Goal: Task Accomplishment & Management: Manage account settings

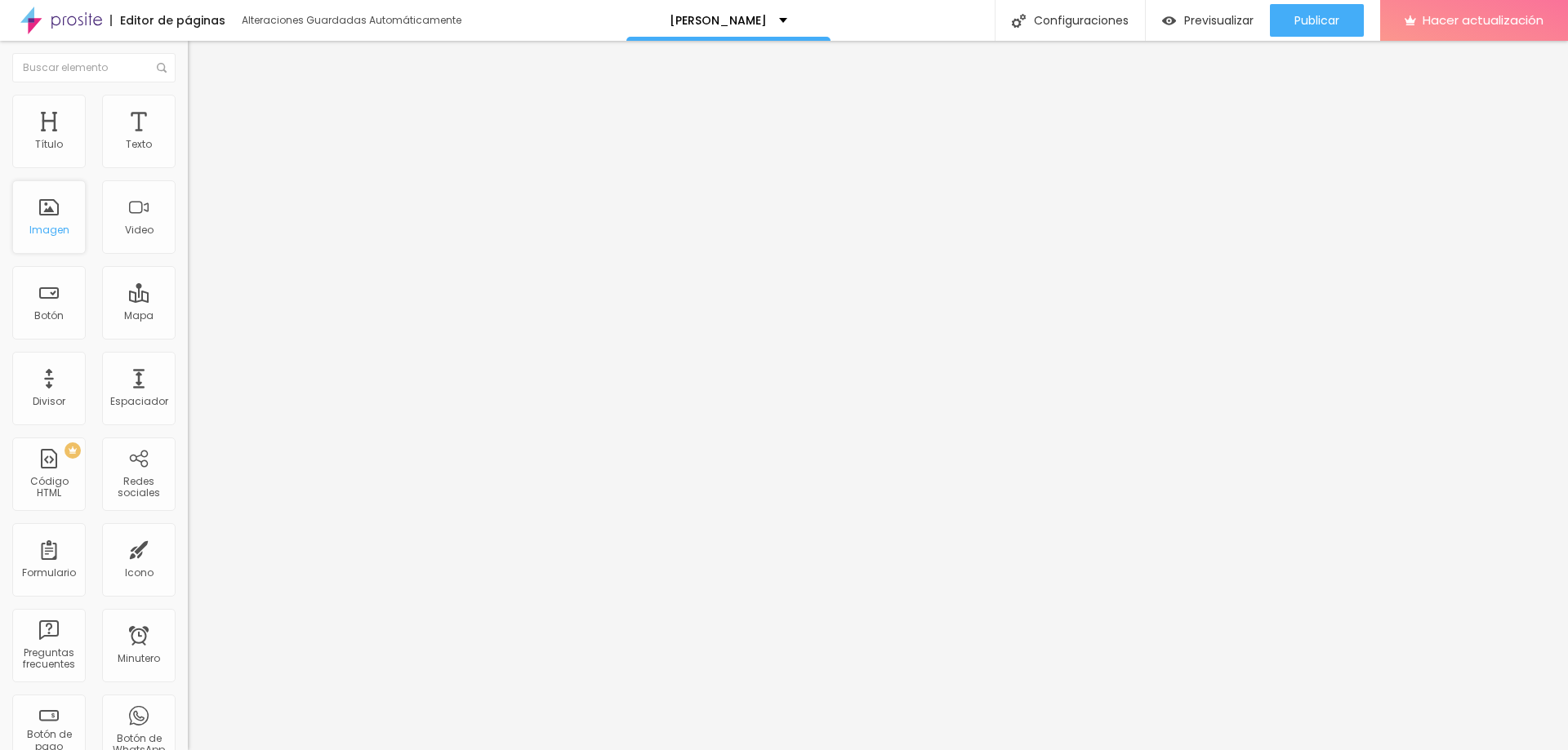
click at [37, 215] on div "Imagen" at bounding box center [49, 217] width 73 height 73
click at [42, 217] on div "Imagen" at bounding box center [49, 217] width 73 height 73
click at [197, 140] on font "Cambiar imagen" at bounding box center [241, 133] width 88 height 14
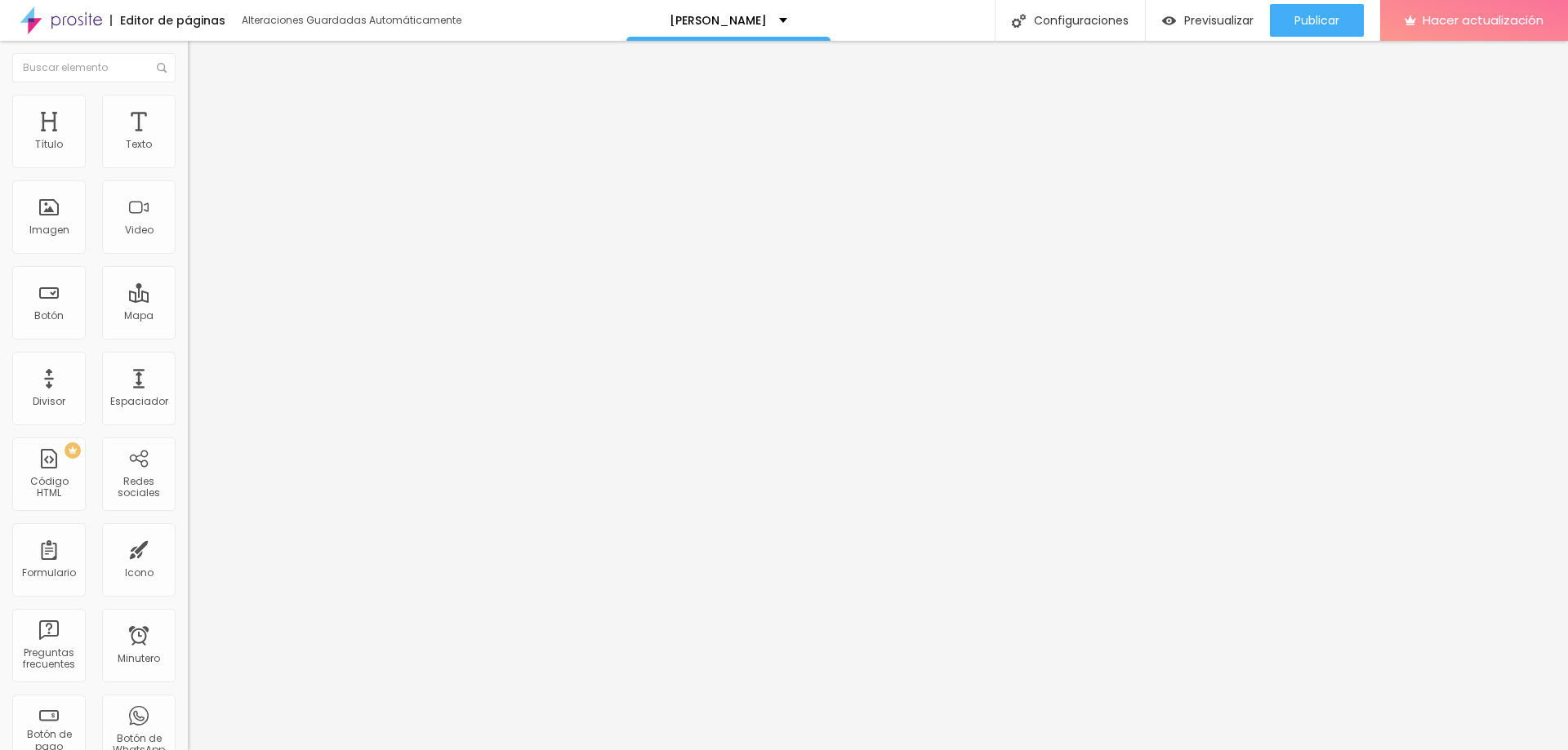
click at [188, 140] on span "Cambiar image" at bounding box center [233, 133] width 91 height 14
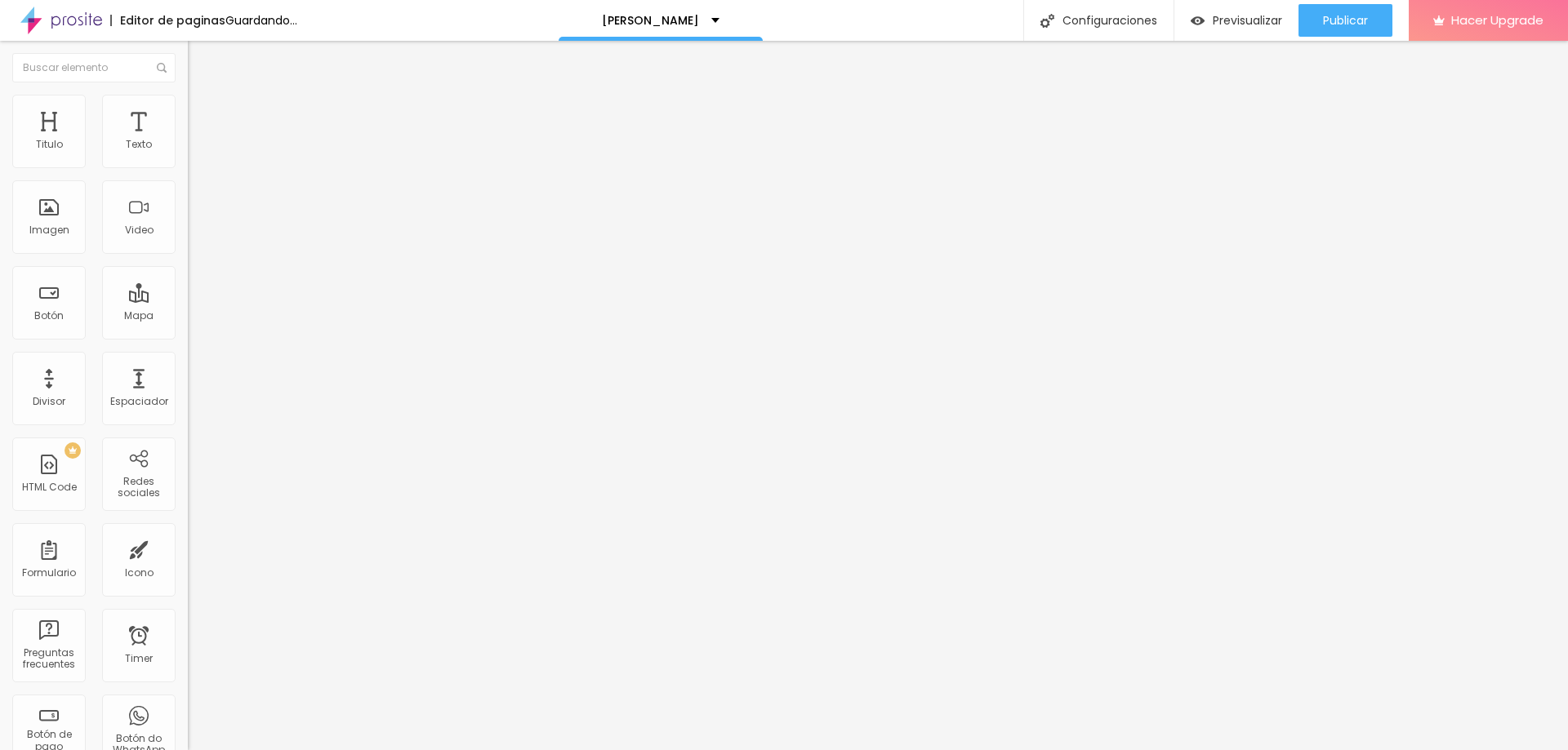
click at [203, 113] on span "Estilo" at bounding box center [215, 106] width 26 height 14
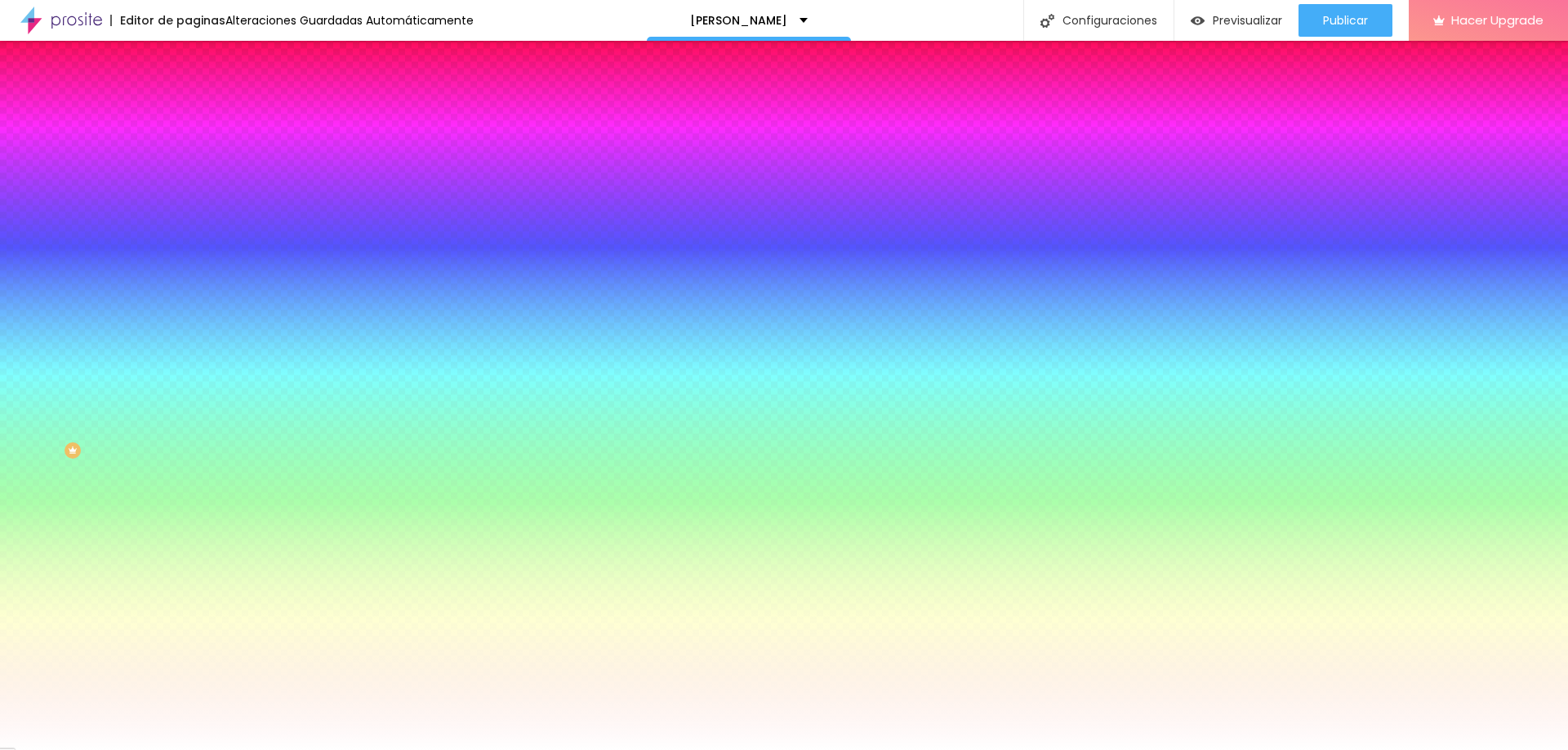
click at [188, 150] on span "Cambiar image" at bounding box center [233, 144] width 91 height 14
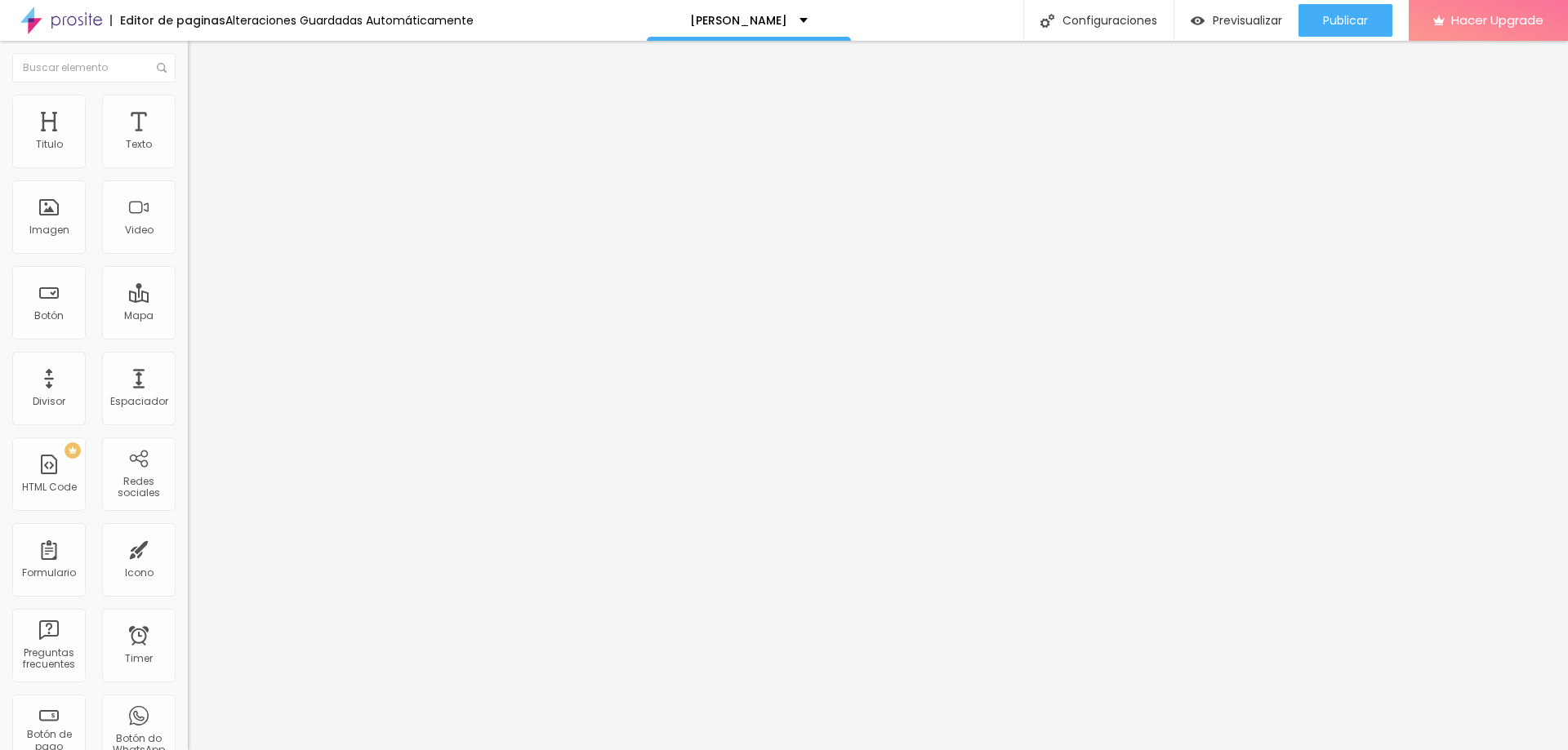
click at [203, 113] on span "Estilo" at bounding box center [215, 106] width 26 height 14
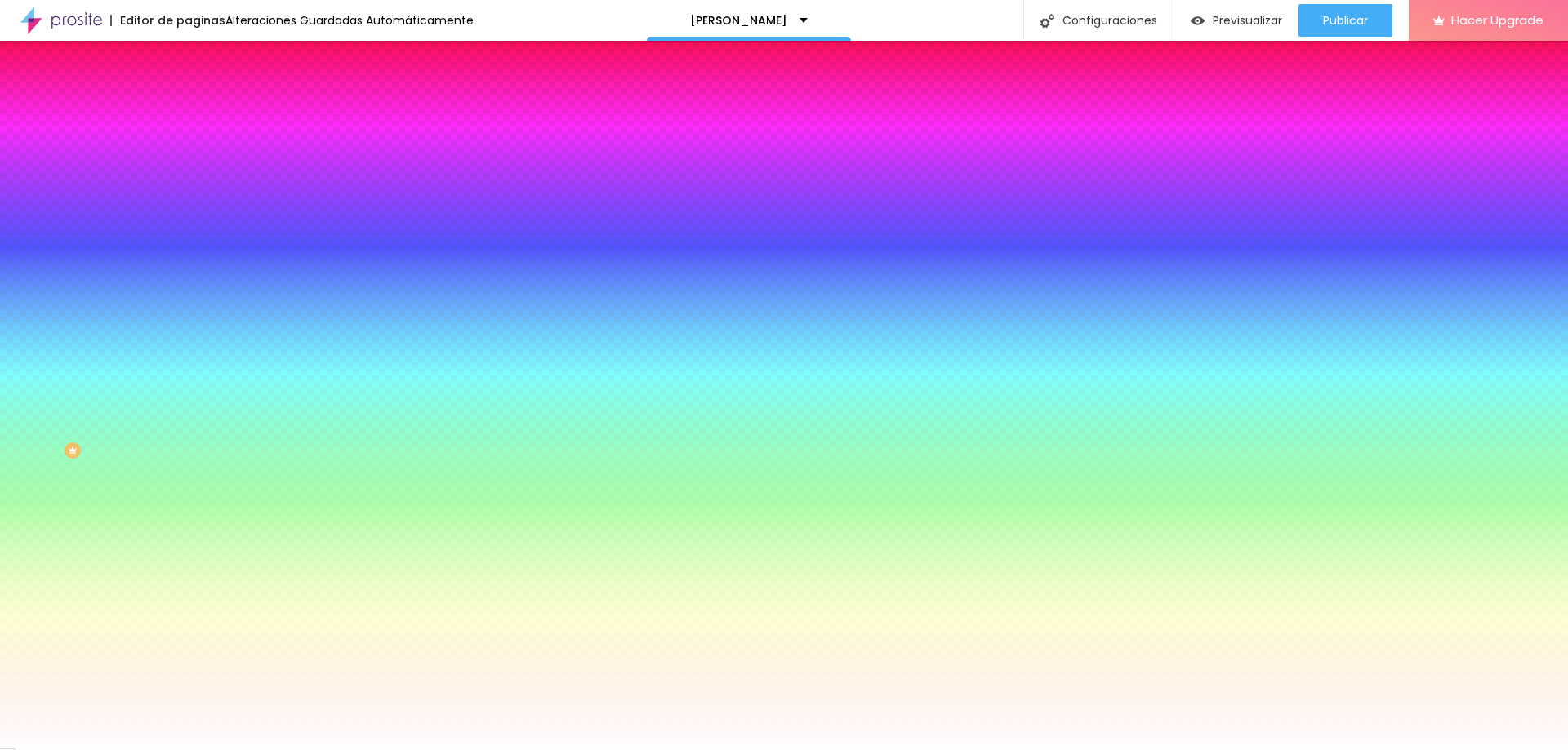
click at [188, 150] on span "Cambiar image" at bounding box center [233, 144] width 91 height 14
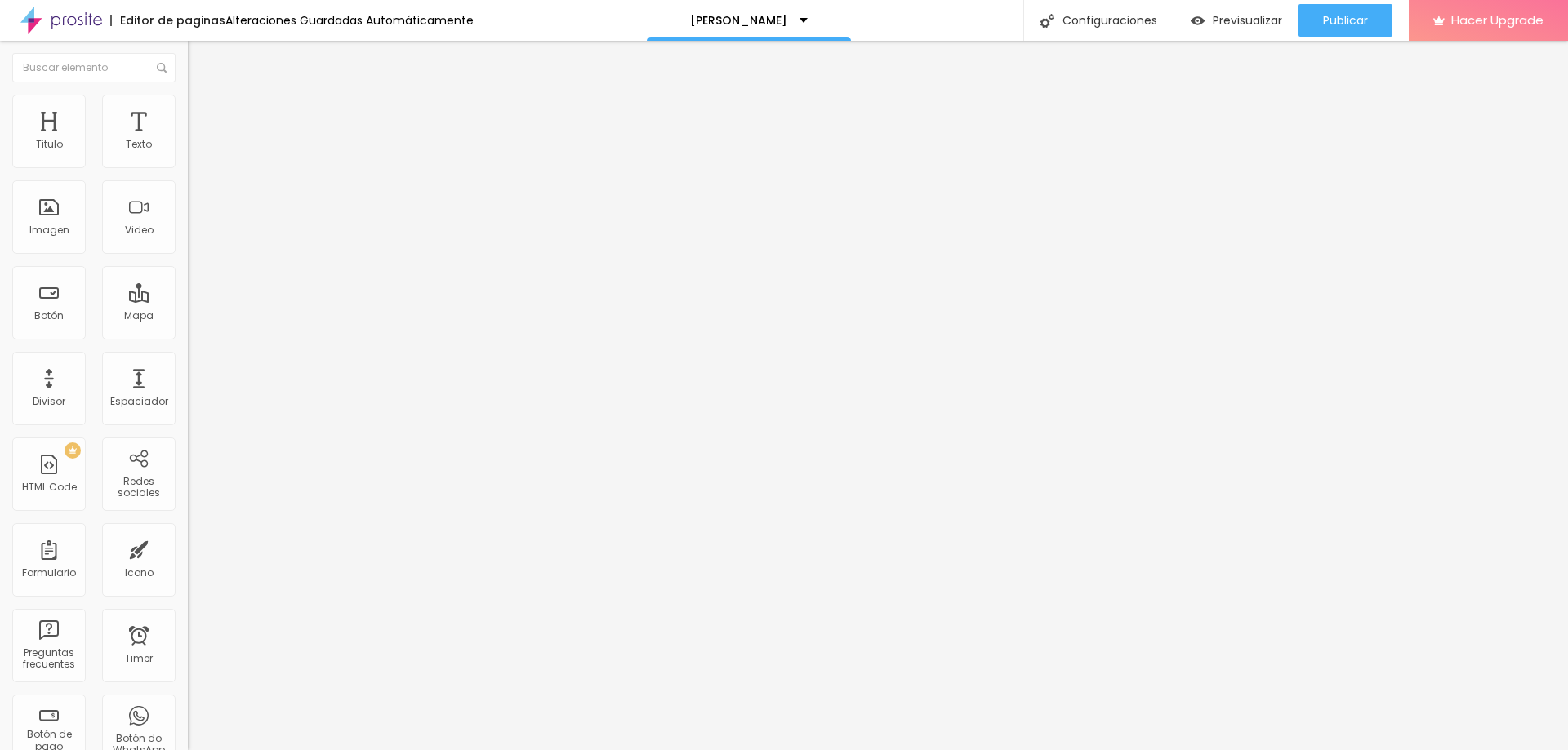
click at [188, 140] on span "Cambiar image" at bounding box center [233, 133] width 91 height 14
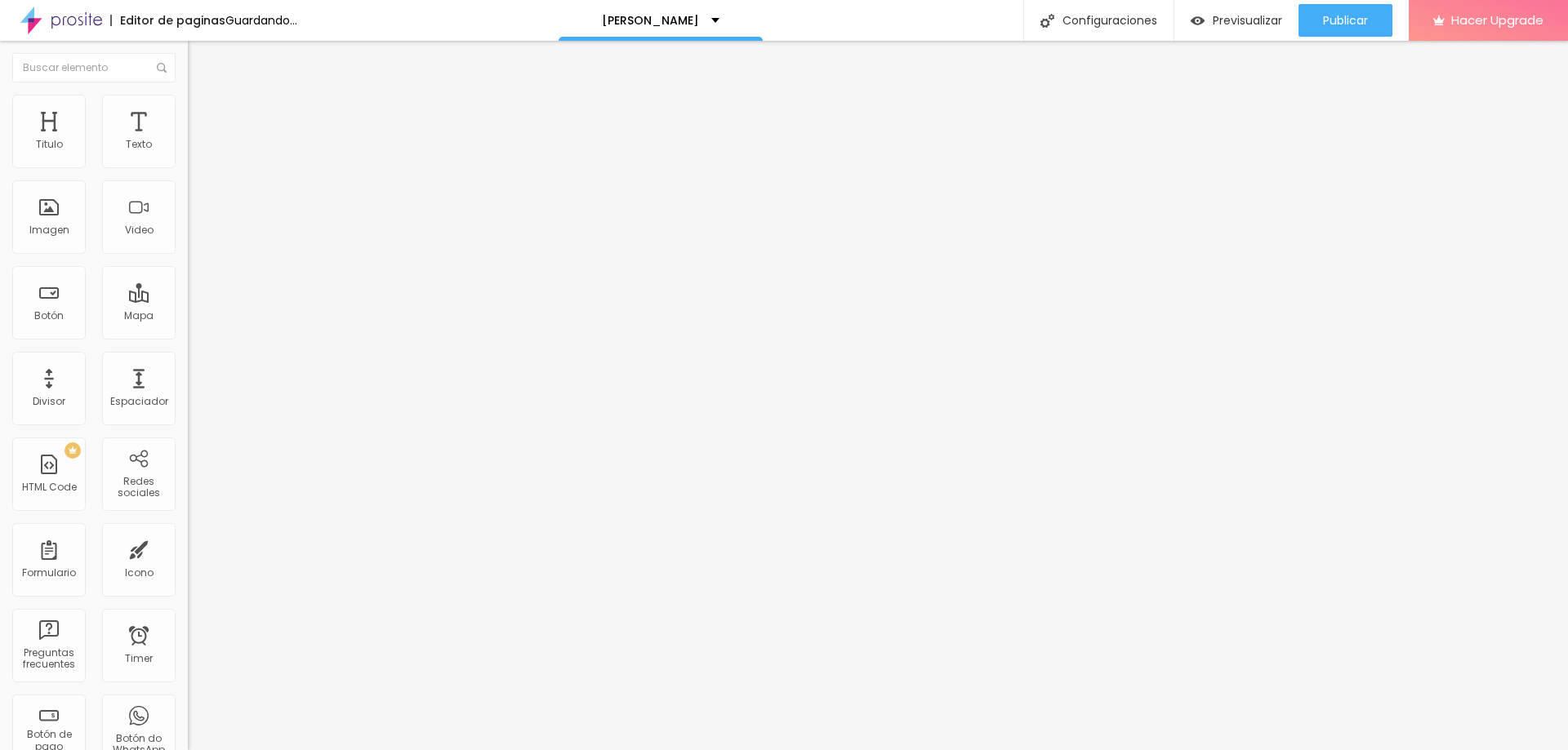
click at [188, 140] on span "Cambiar image" at bounding box center [233, 133] width 91 height 14
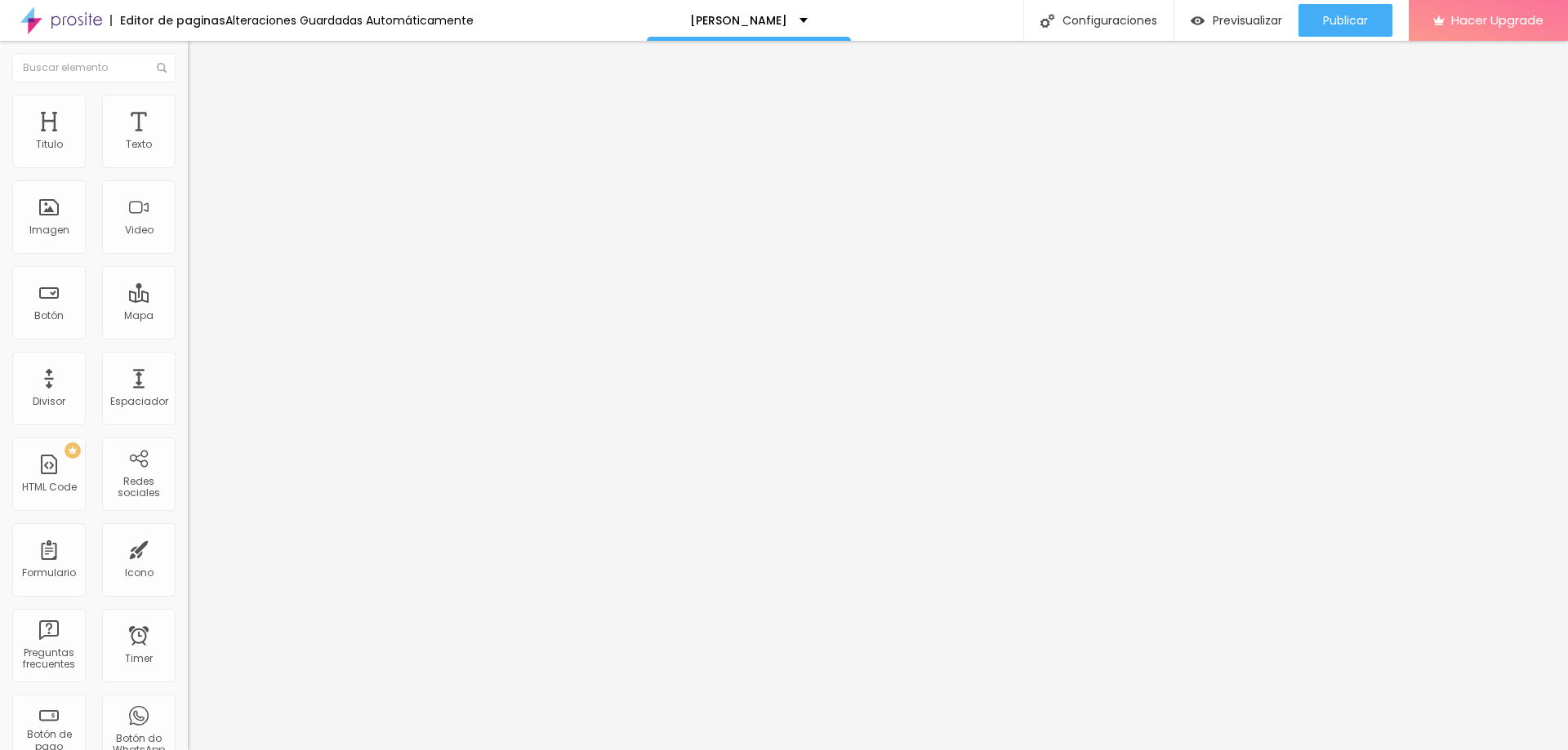
click at [203, 113] on span "Estilo" at bounding box center [215, 106] width 26 height 14
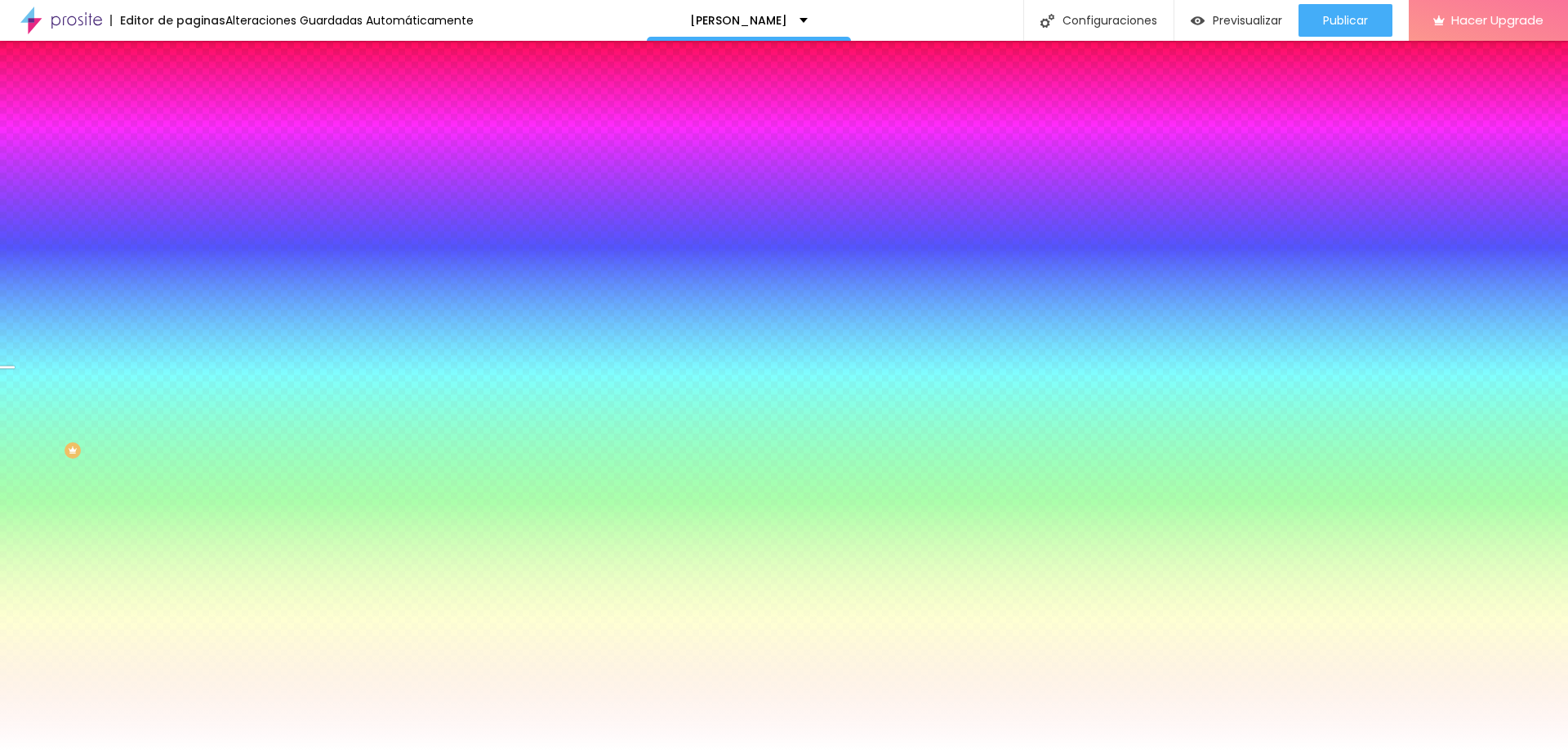
click at [188, 150] on span "Cambiar image" at bounding box center [233, 144] width 91 height 14
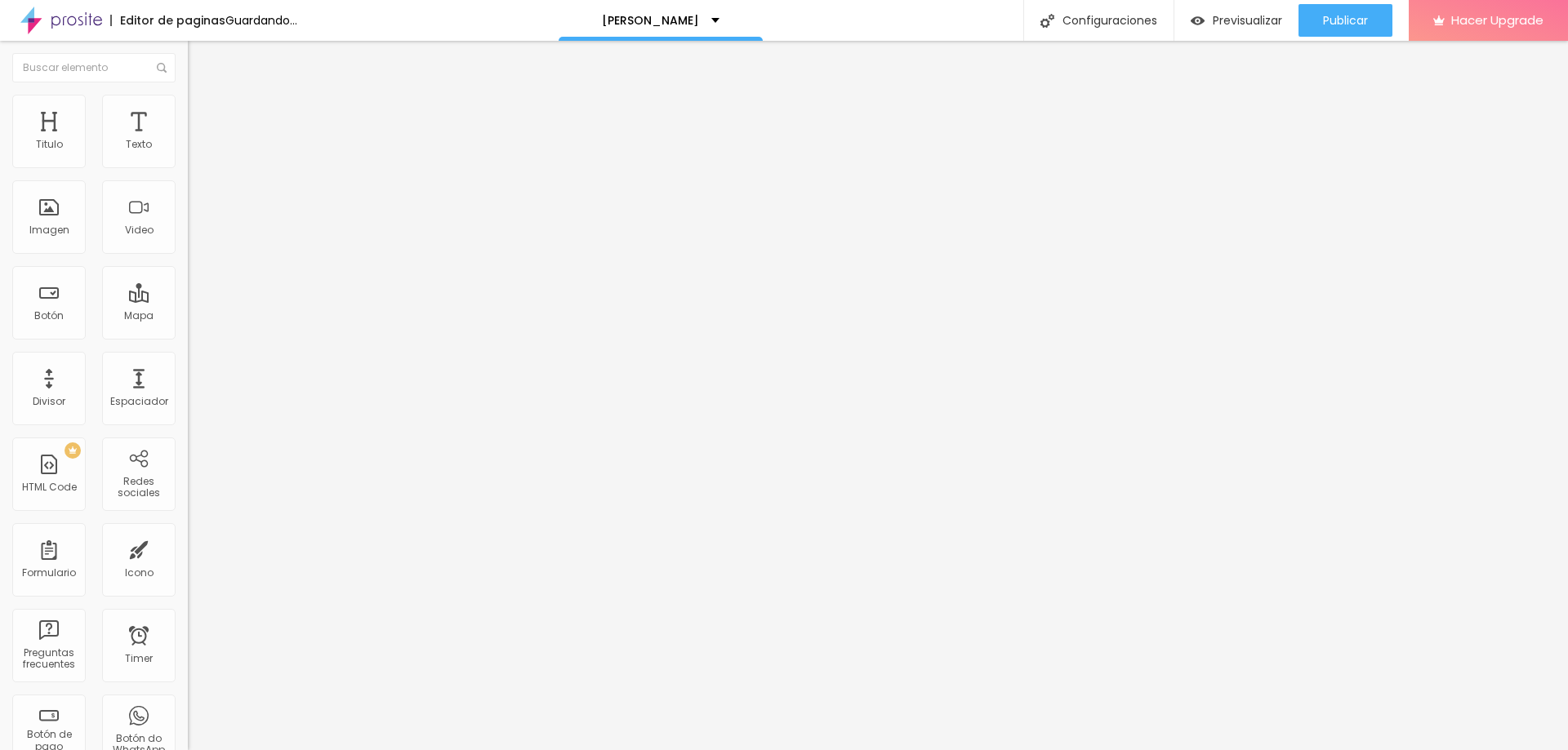
click at [188, 140] on span "Cambiar image" at bounding box center [233, 133] width 91 height 14
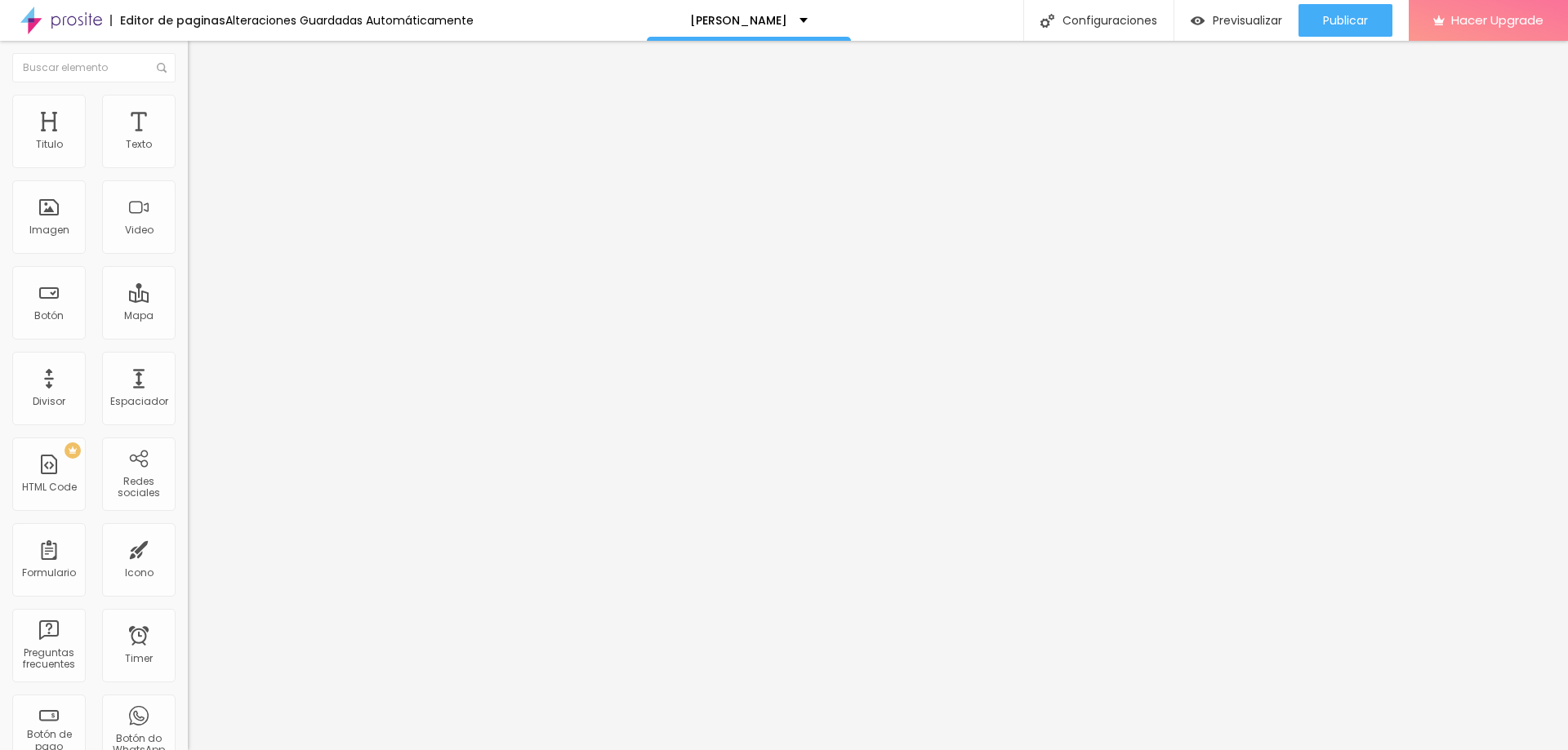
click at [1342, 20] on span "Publicar" at bounding box center [1345, 20] width 45 height 13
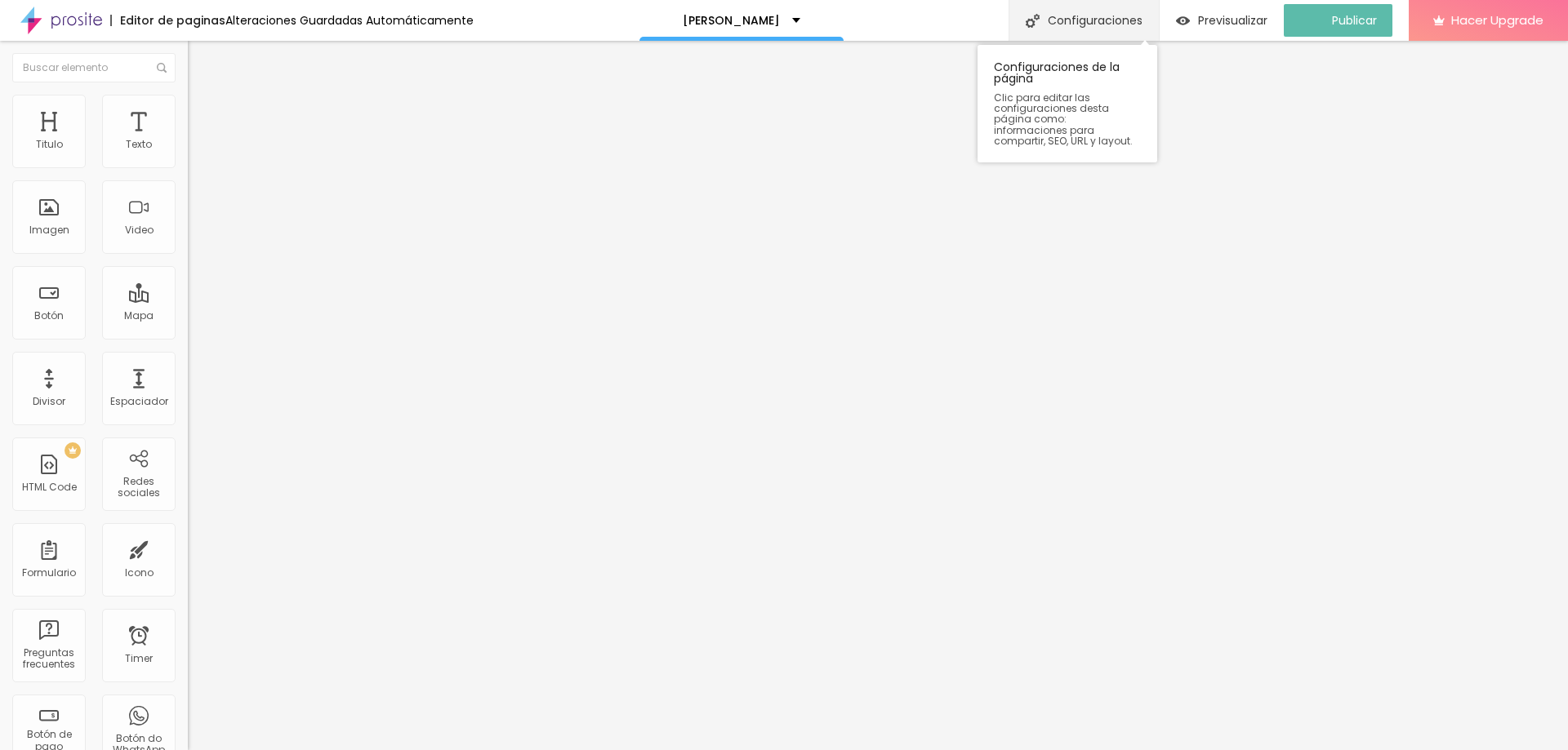
click at [1120, 18] on div "Configuraciones" at bounding box center [1084, 21] width 150 height 41
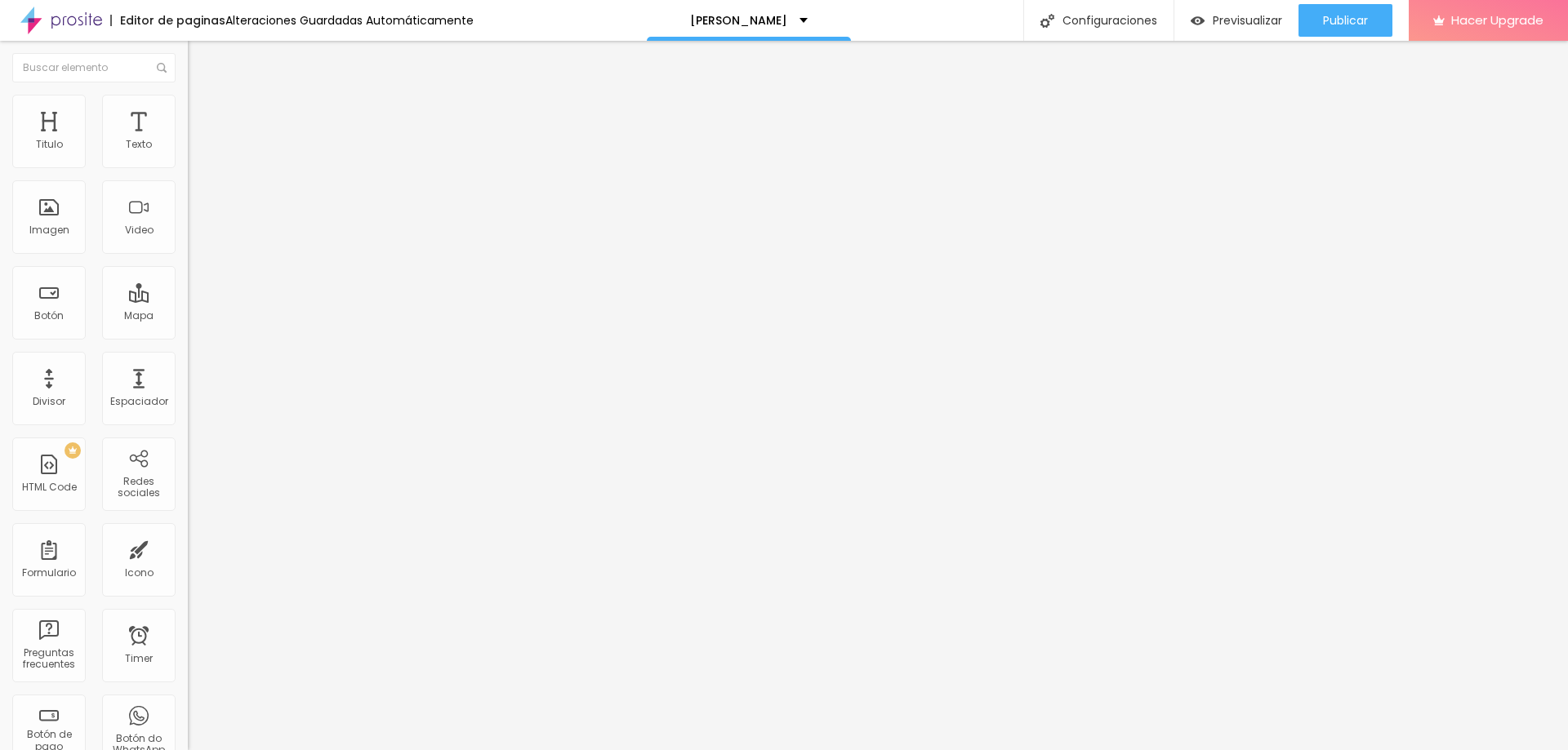
type input "L"
type input "AGOS"
type input "/agos"
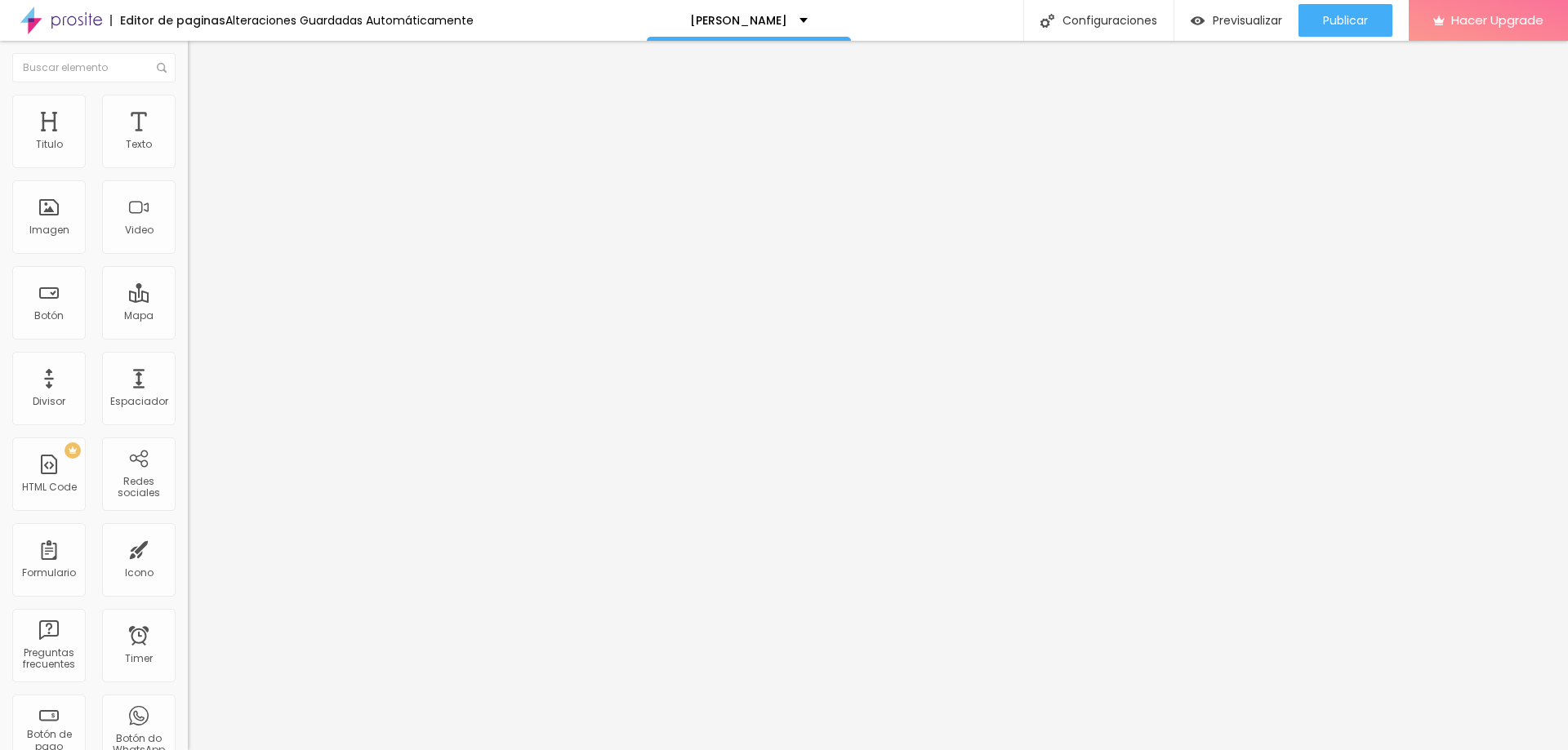
click at [1360, 19] on span "Publicar" at bounding box center [1345, 20] width 45 height 13
click at [188, 154] on input "COLONY EVENTOS" at bounding box center [285, 145] width 196 height 16
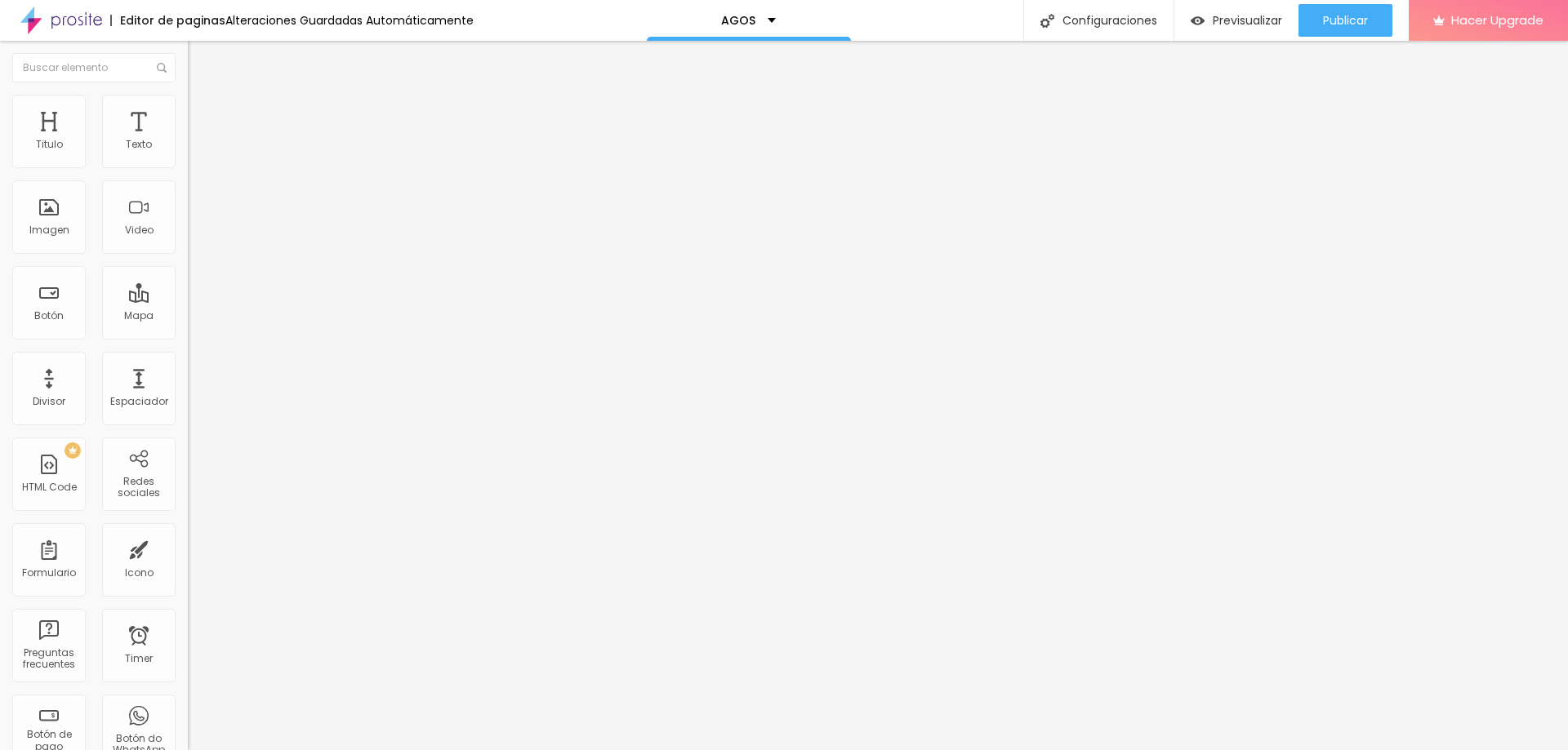
drag, startPoint x: 137, startPoint y: 184, endPoint x: 15, endPoint y: 175, distance: 122.3
click at [188, 154] on input "COLONY EVENTOS" at bounding box center [285, 145] width 196 height 16
type input "Marmol 3467 san justo"
click at [1344, 25] on span "Publicar" at bounding box center [1345, 20] width 45 height 13
click at [197, 154] on input "[DATE] 21:00" at bounding box center [233, 145] width 73 height 16
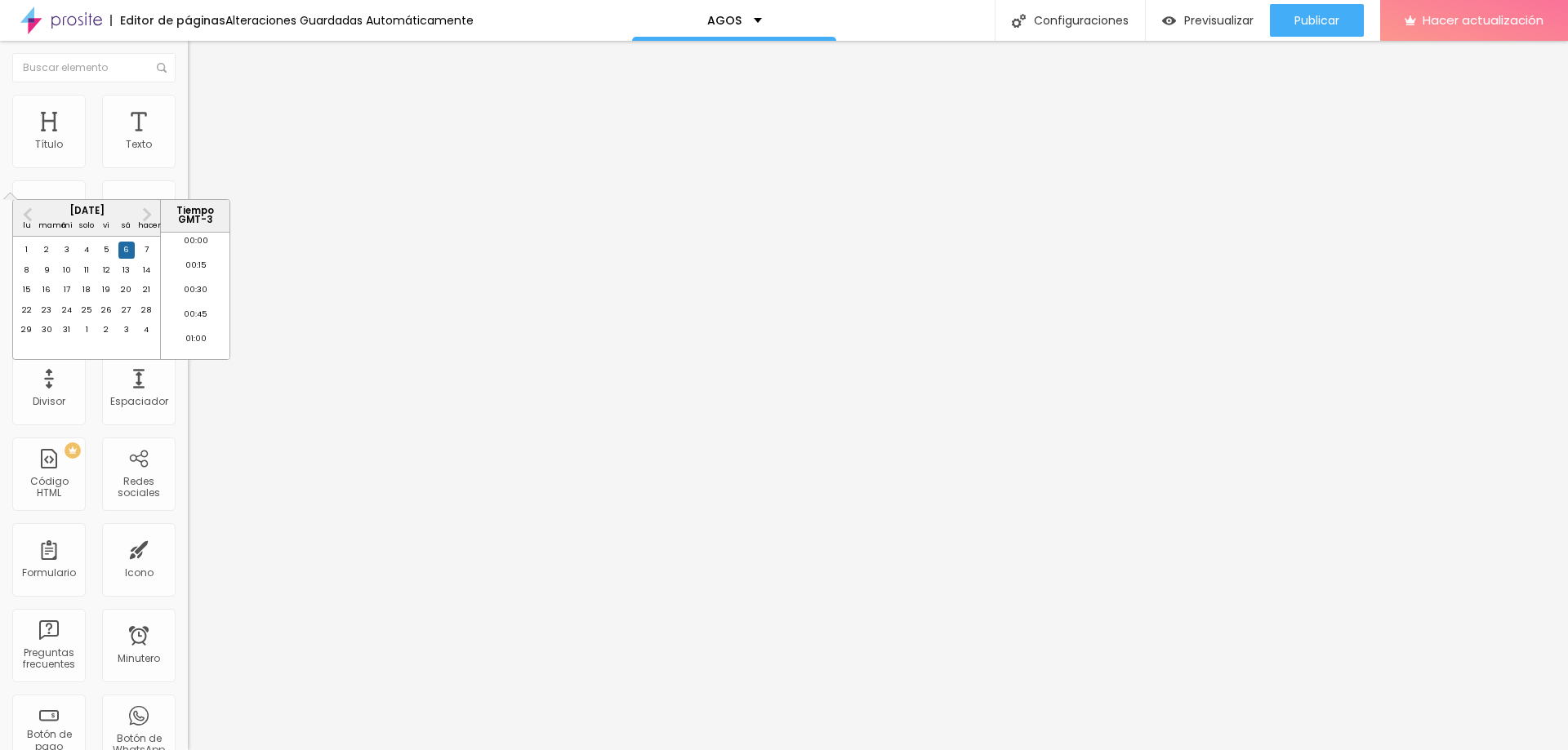
scroll to position [2007, 0]
click at [150, 209] on button "Mes próximo" at bounding box center [147, 214] width 26 height 26
click at [29, 212] on span "Mes anterior" at bounding box center [29, 214] width 0 height 19
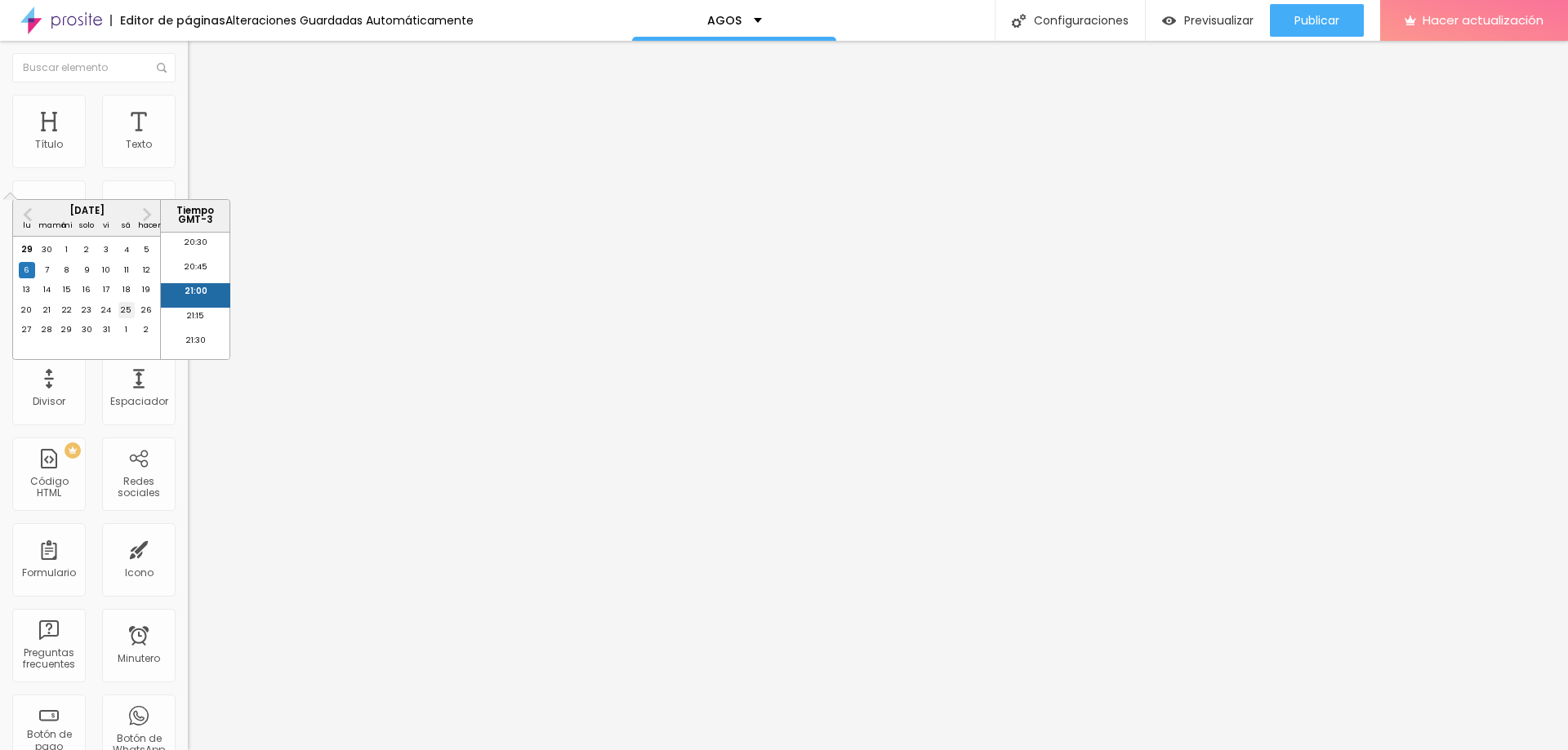
click at [126, 319] on div "25" at bounding box center [126, 310] width 16 height 16
click at [187, 342] on font "21:30" at bounding box center [196, 340] width 20 height 10
type input "25 de octubre de 2025 a las 21:30"
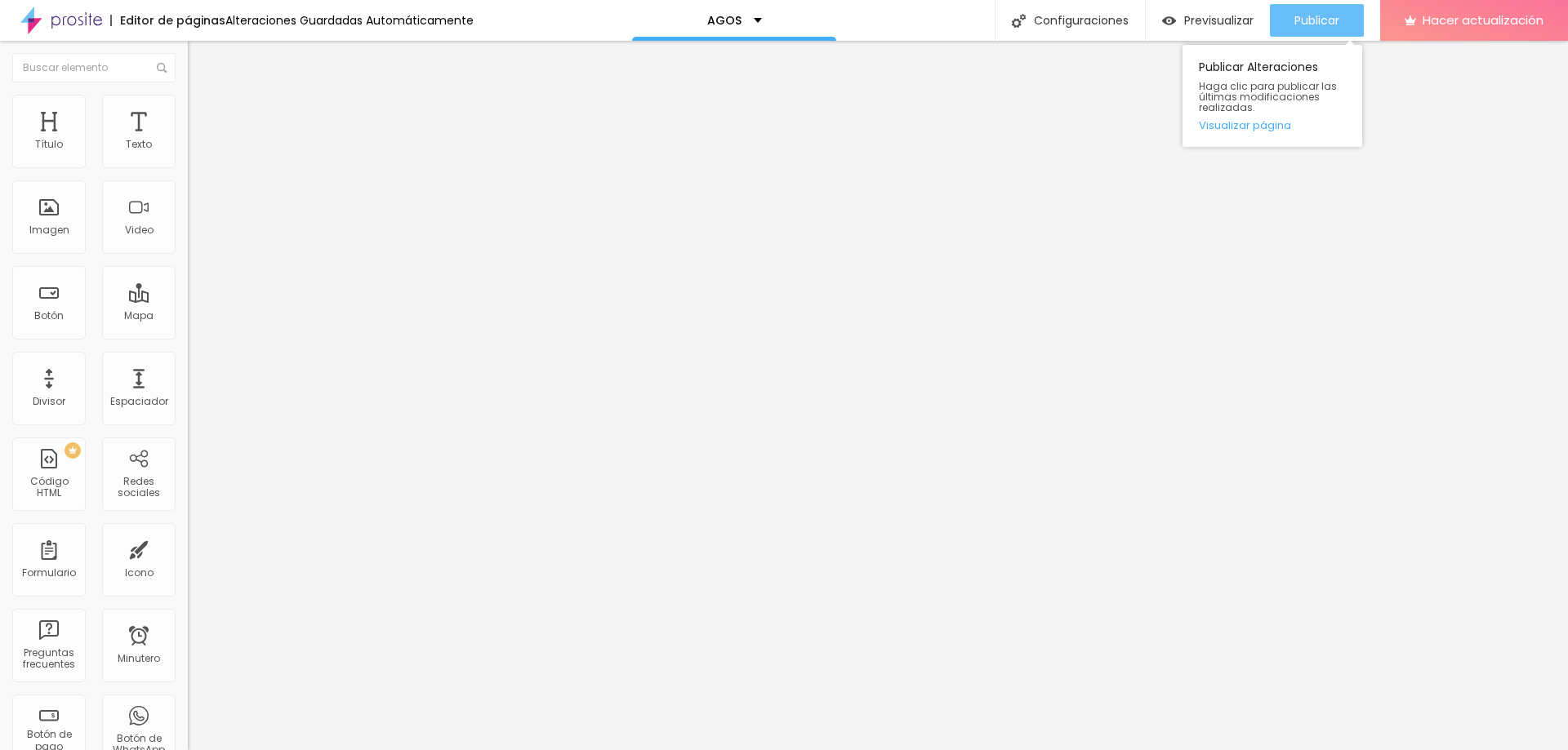
click at [1304, 22] on font "Publicar" at bounding box center [1317, 20] width 45 height 16
click at [188, 165] on img at bounding box center [192, 169] width 9 height 9
type input "INVITACION AGOS XV"
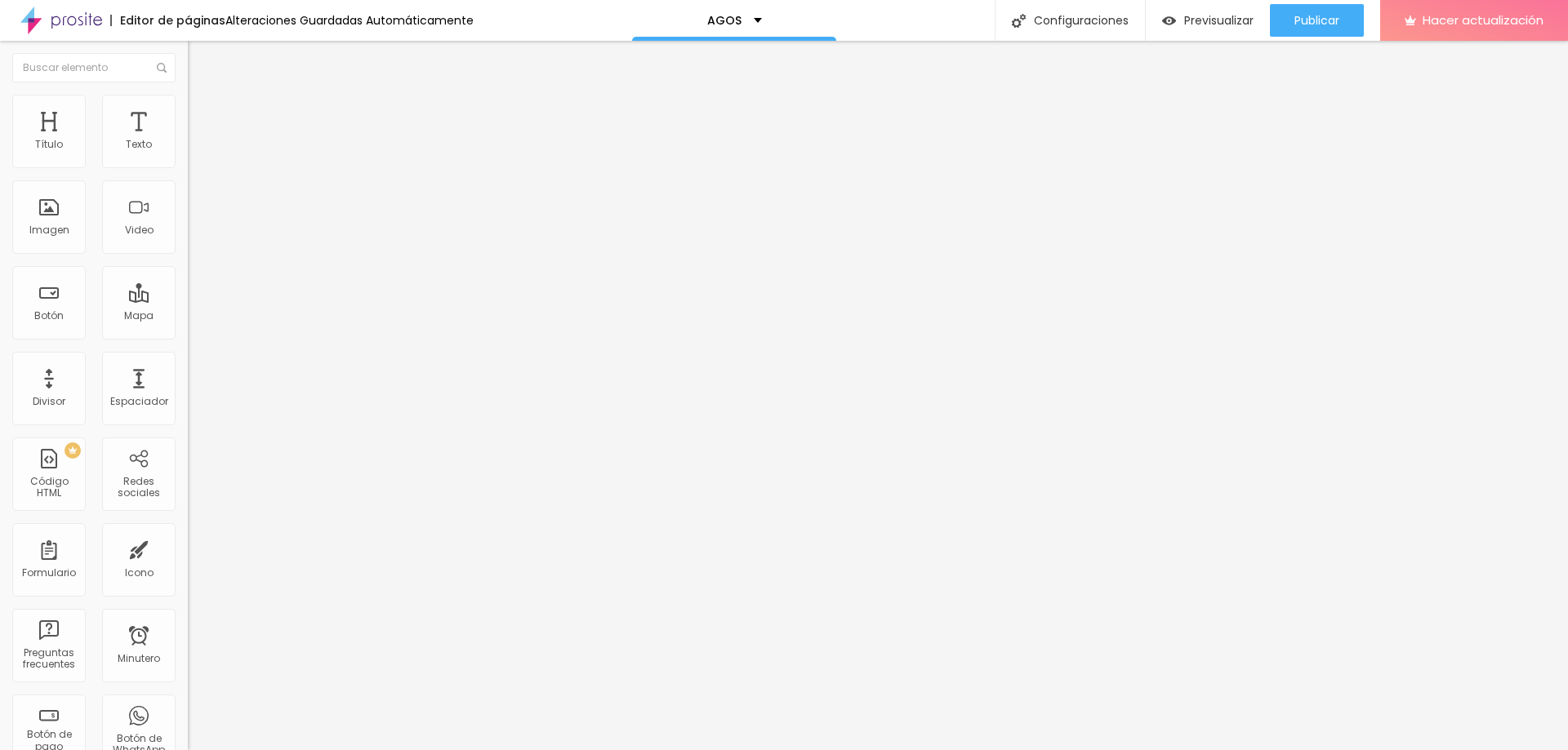
drag, startPoint x: 685, startPoint y: 364, endPoint x: 637, endPoint y: 364, distance: 48.0
paste input "2400-9954"
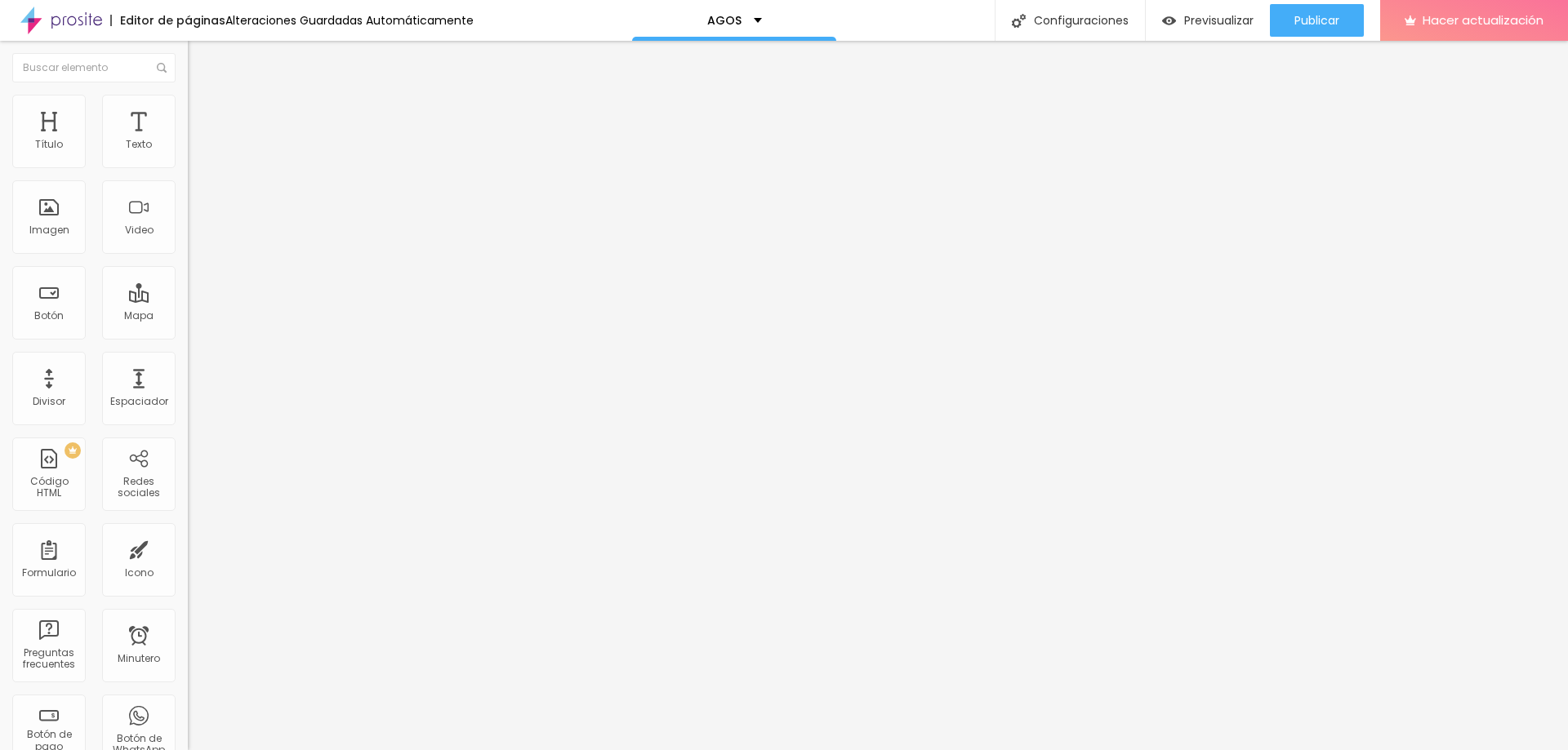
type input "https://wa.me/549112400-9954?text=Hola%20Agos!!,%20te%20confirmo%20mi%20asisten…"
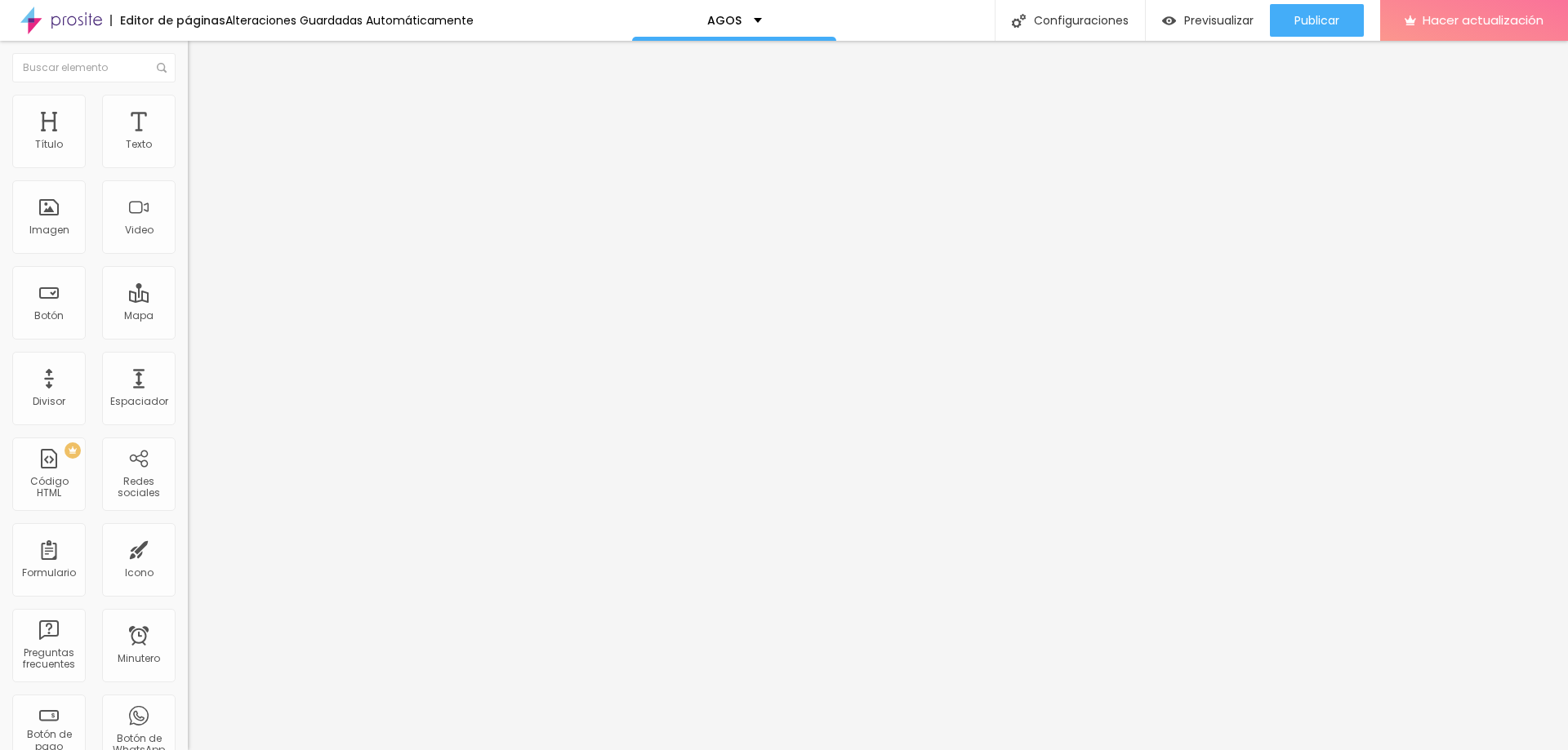
paste input "Daniela_nani84@hotmail.com"
type input "Daniela_nani84@hotmail.com"
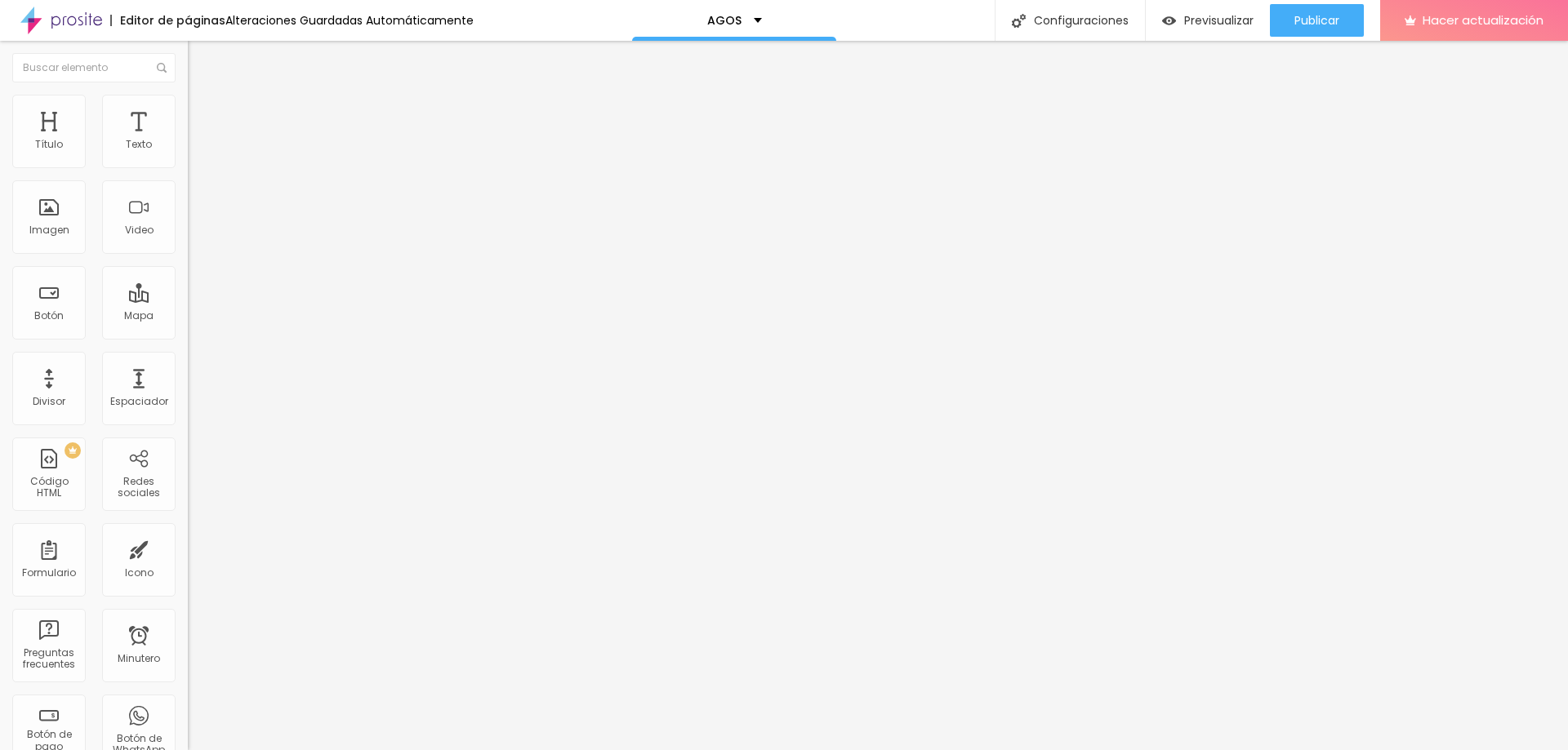
click at [200, 59] on img "button" at bounding box center [206, 59] width 13 height 13
click at [1331, 14] on font "Publicar" at bounding box center [1317, 20] width 45 height 16
click at [188, 337] on input "https://www.maxiproducciones.com.ar/portfolio/books/1531499-lucia" at bounding box center [285, 328] width 196 height 16
paste input "https://prosite.alboompro.com/content/portfolio/work"
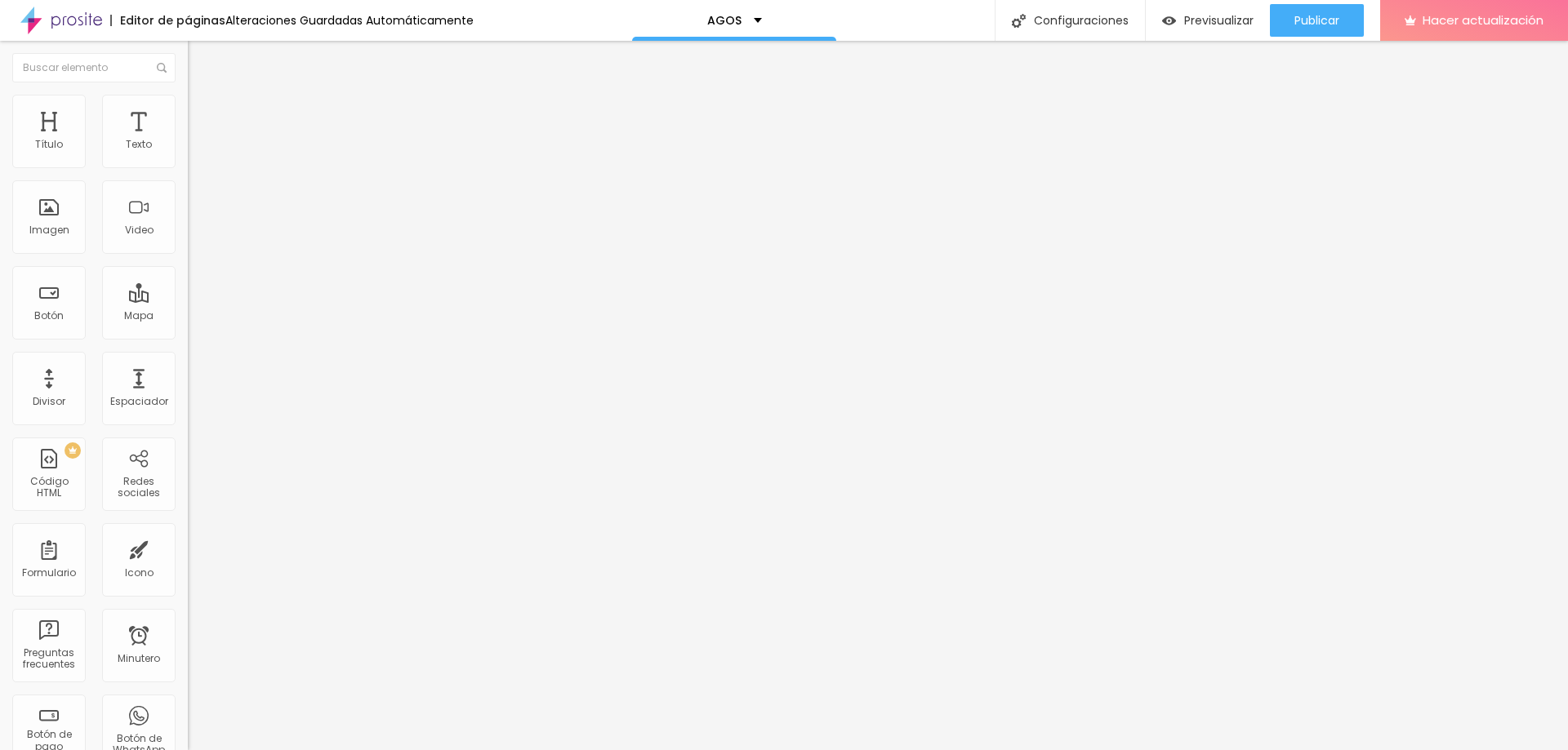
type input "https://prosite.alboompro.com/content/portfolio/work"
click at [188, 425] on div "Editar null Contenido Estilo Avanzado Texto ADELANTO DE MI BOOK Alineación Tama…" at bounding box center [282, 396] width 188 height 710
click at [1297, 13] on font "Publicar" at bounding box center [1317, 20] width 45 height 16
click at [188, 337] on input "https://prosite.alboompro.com/content/portfolio/work" at bounding box center [285, 328] width 196 height 16
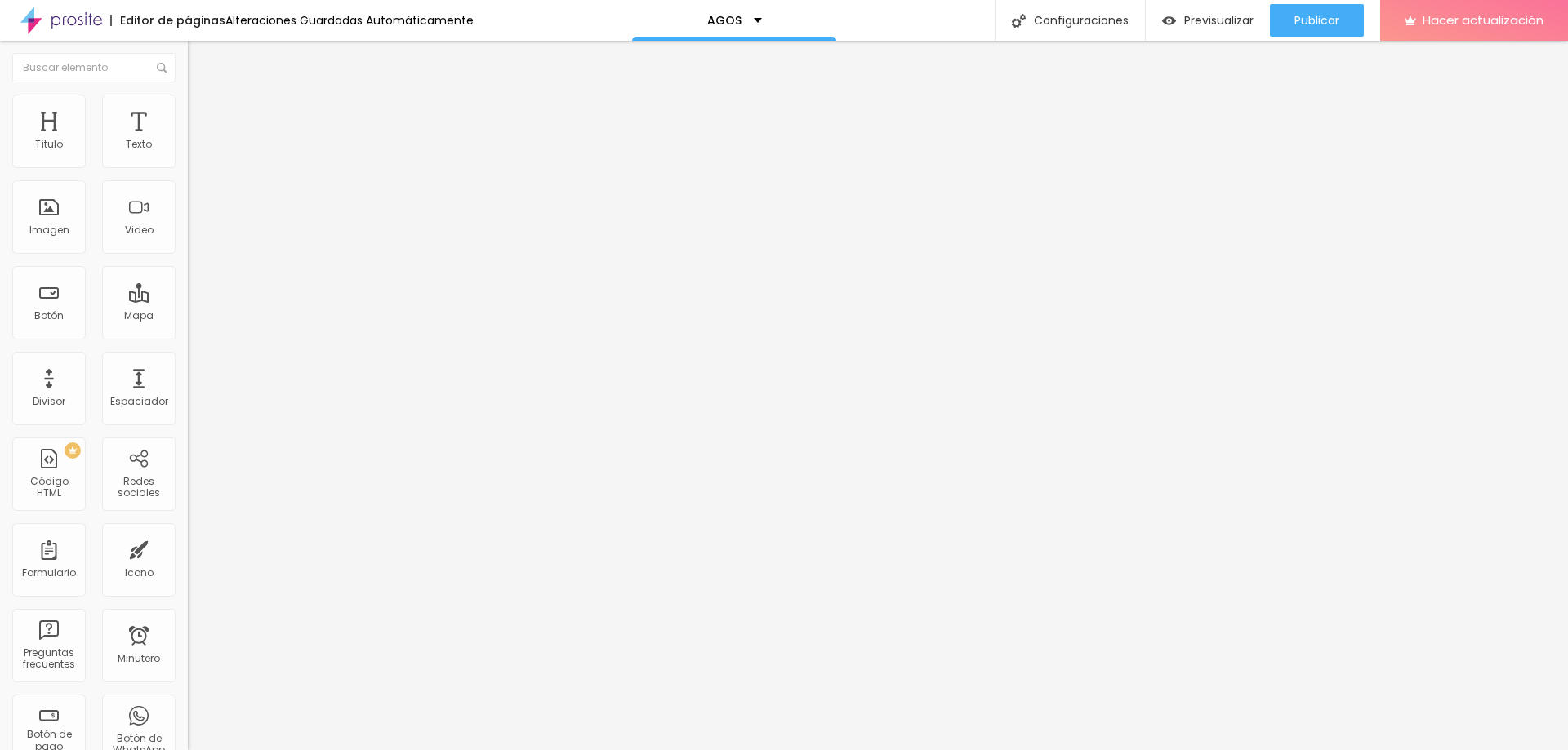
paste input "https://www.maxiproducciones.com.ar/portfolio/books/1572404-agostina"
type input "https://www.maxiproducciones.com.ar/portfolio/books/1572404-agostina"
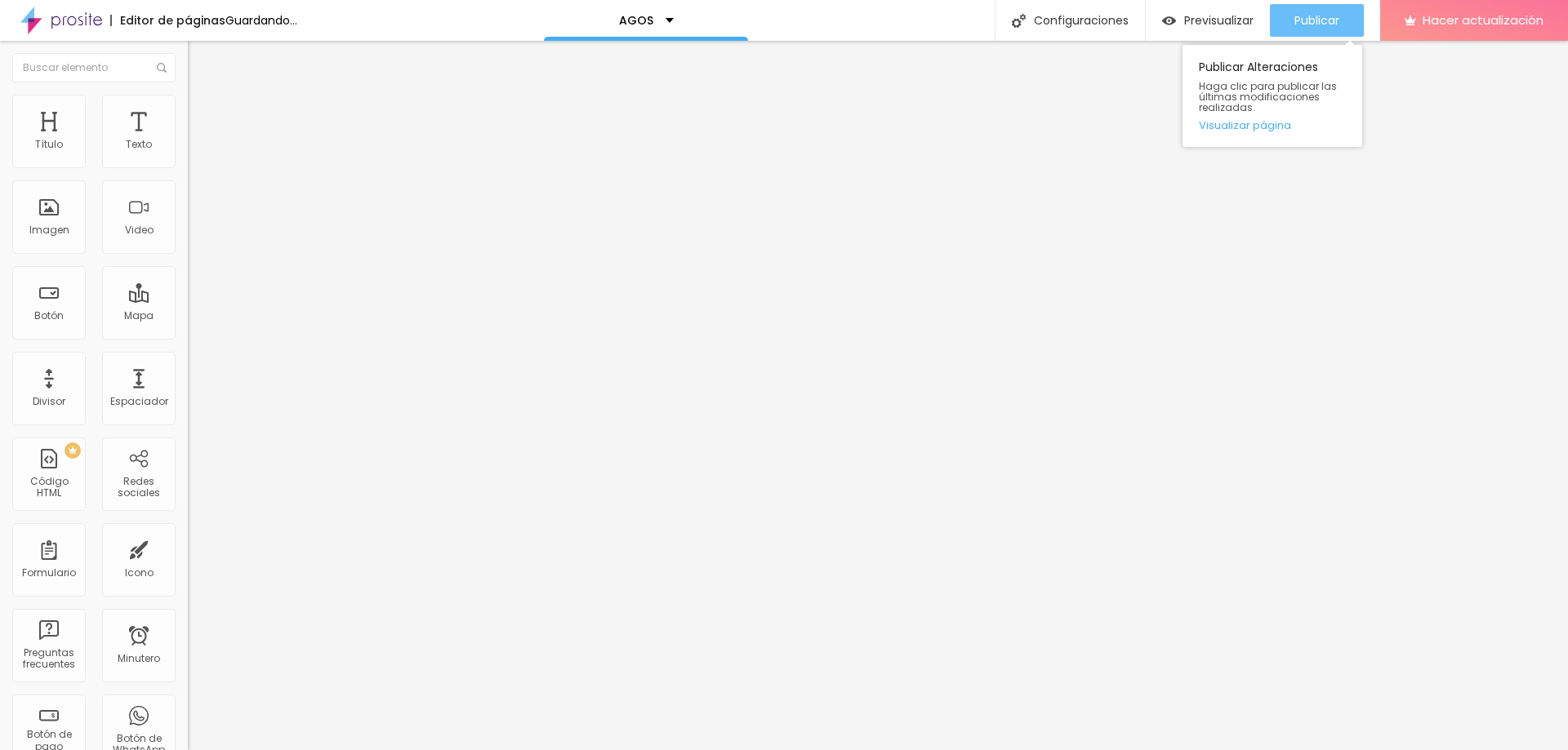
click at [1333, 19] on font "Publicar" at bounding box center [1317, 20] width 45 height 16
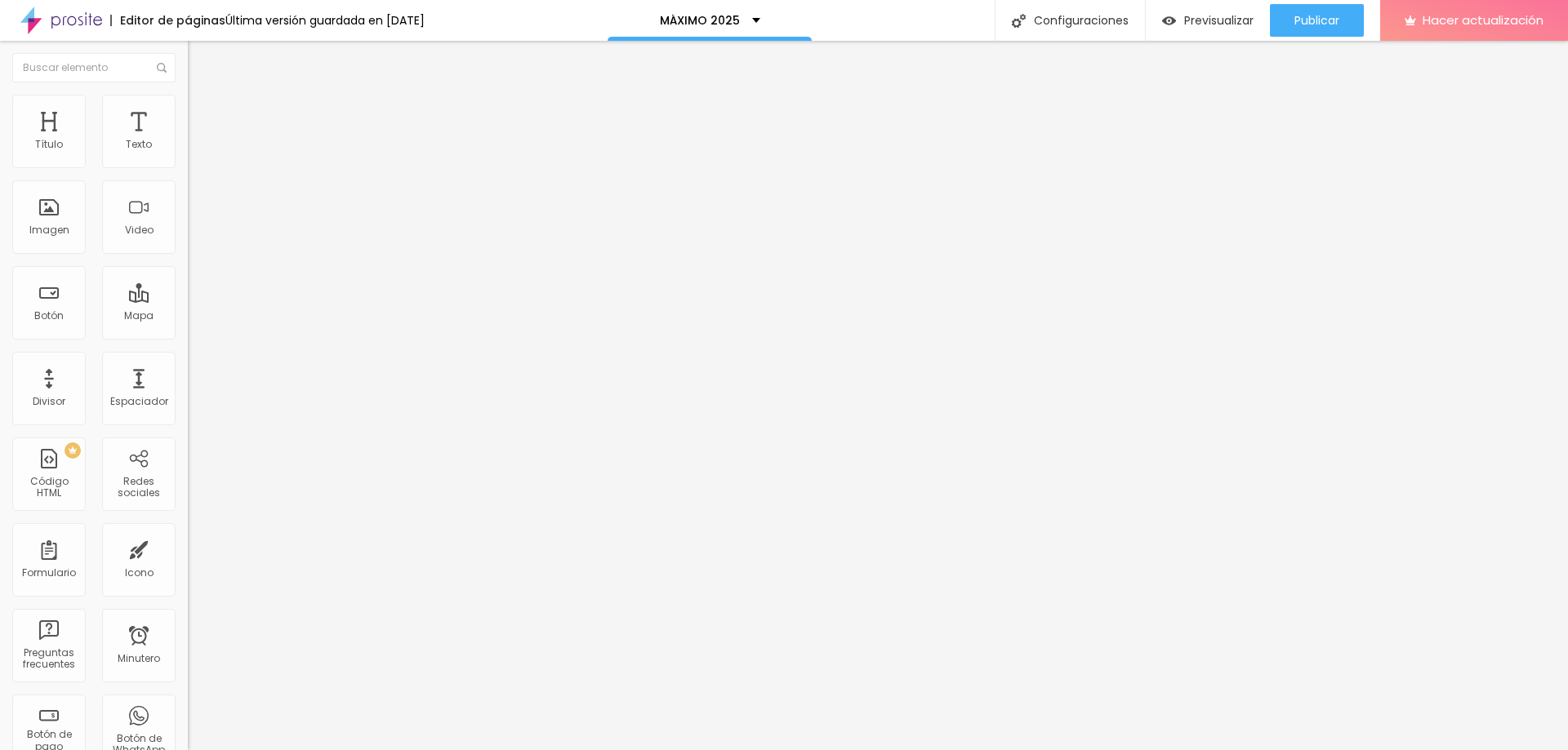
type input "59"
type input "58"
type input "59"
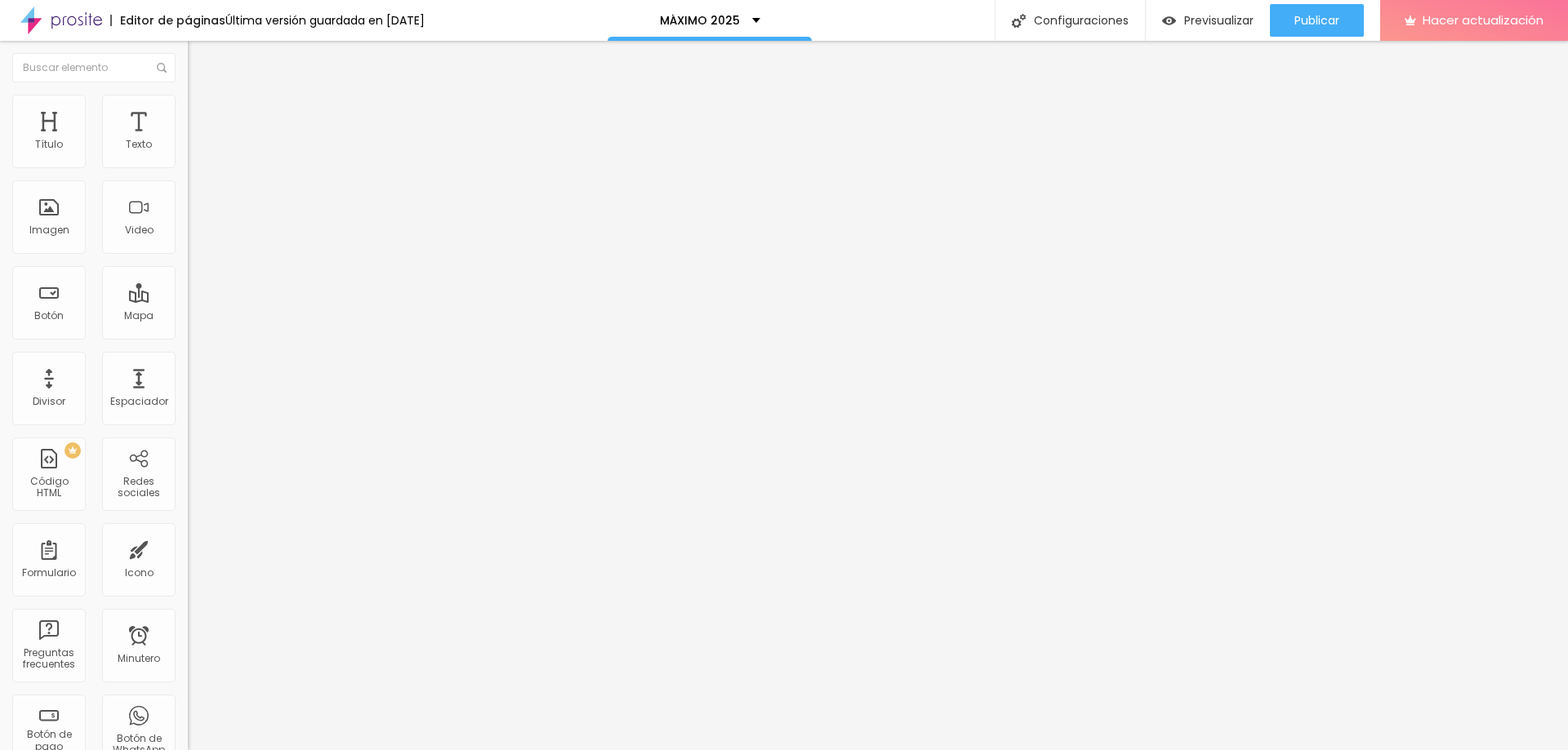
type input "59"
type input "60"
type input "61"
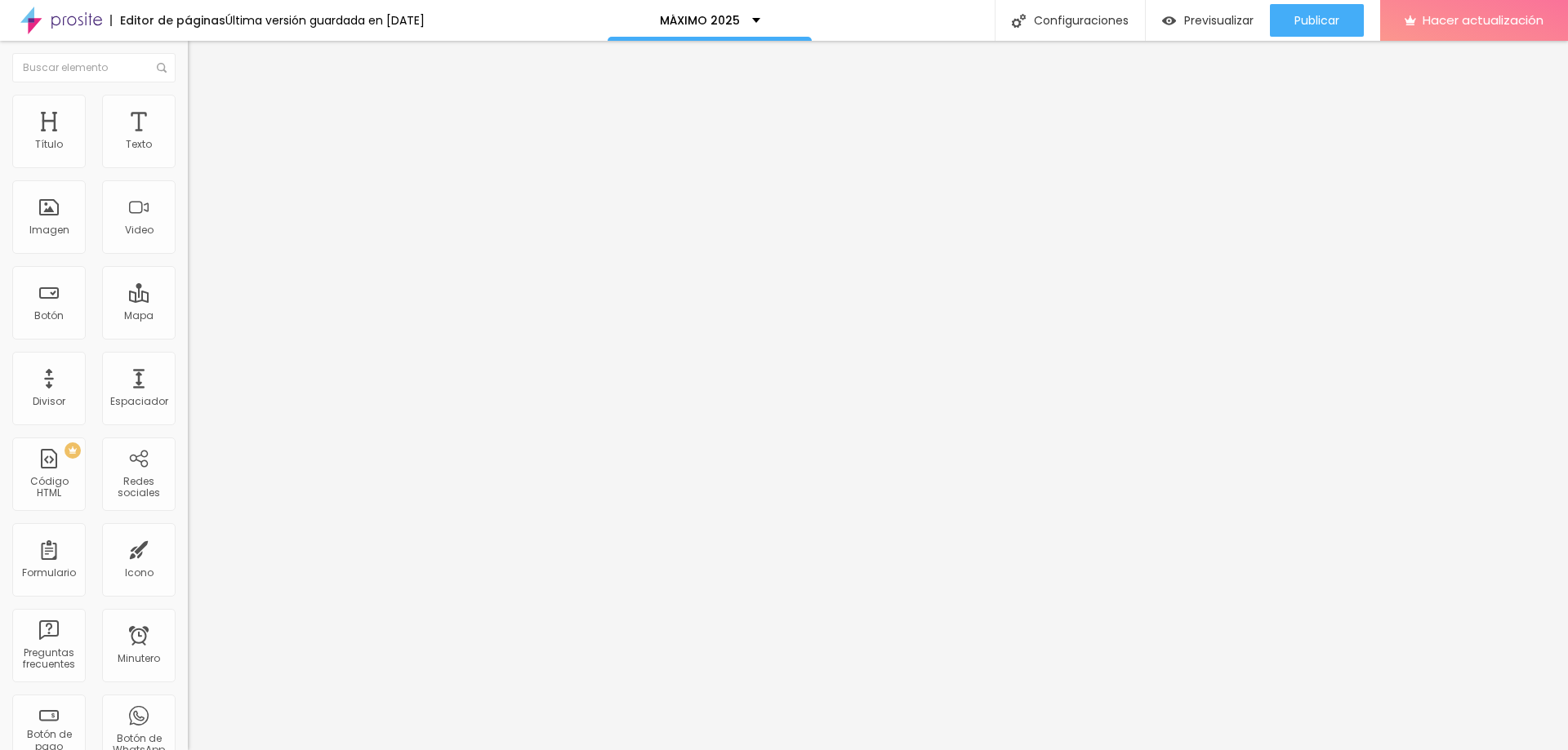
type input "62"
type input "63"
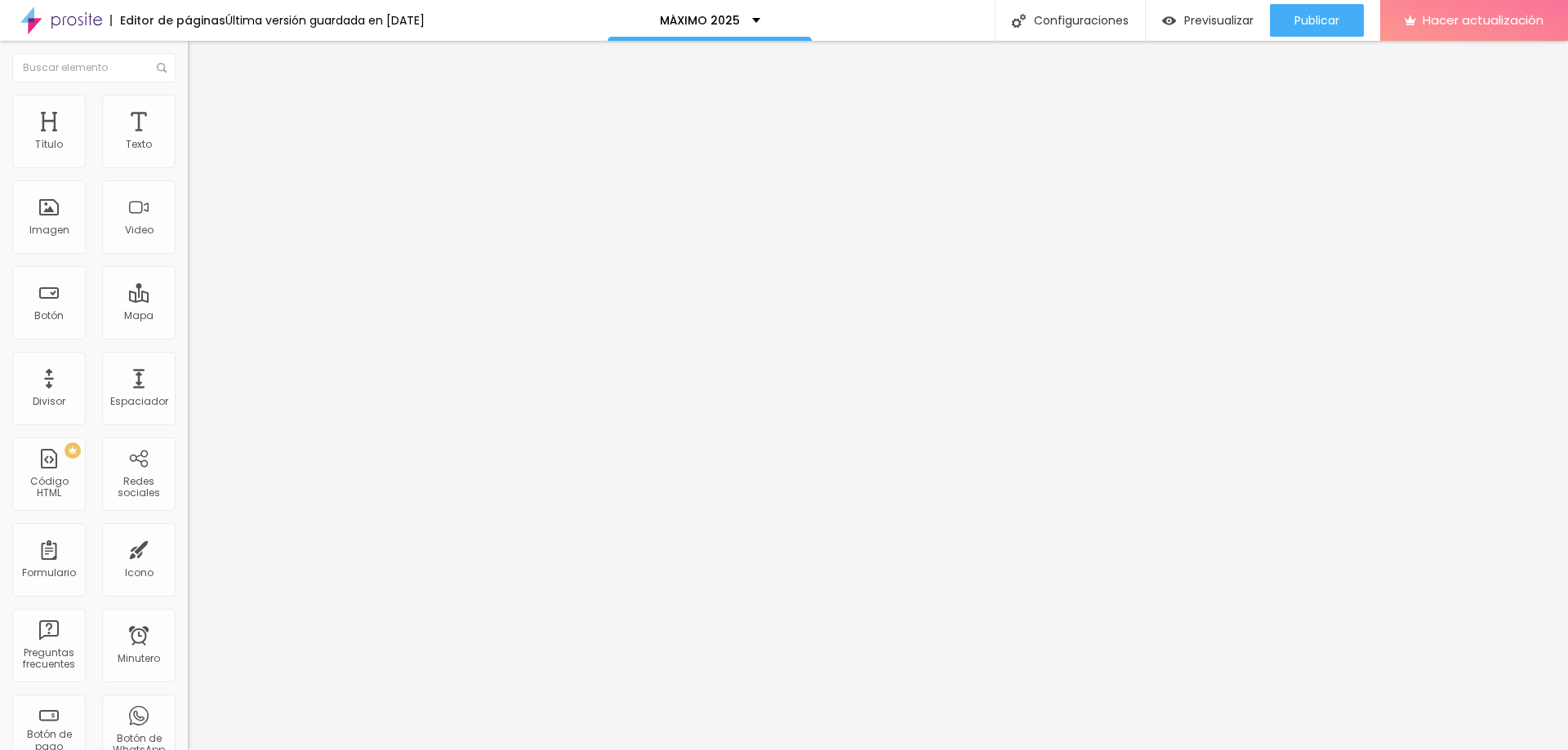
click at [188, 385] on input "range" at bounding box center [240, 391] width 105 height 13
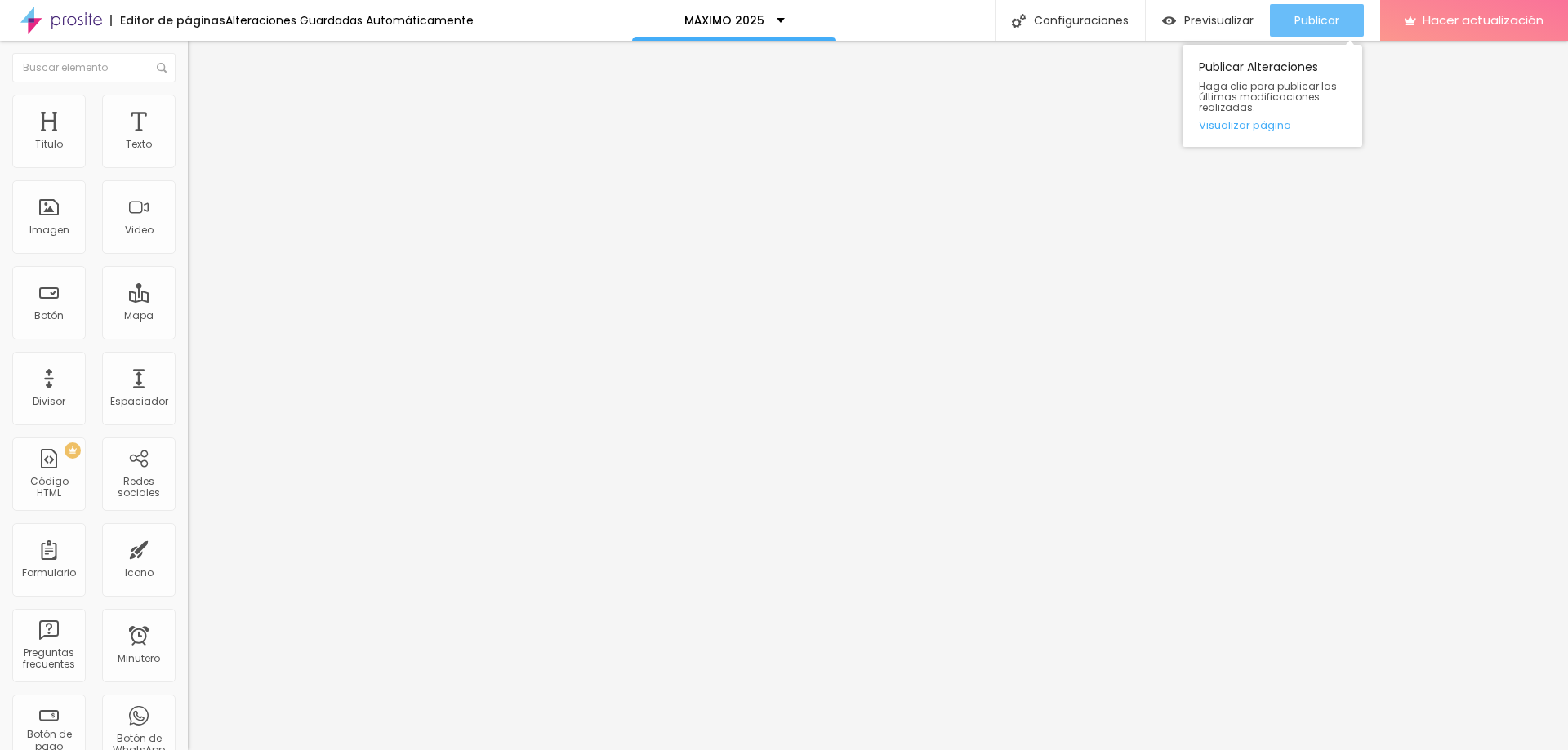
click at [1325, 23] on font "Publicar" at bounding box center [1317, 20] width 45 height 16
click at [1318, 12] on font "Publicar" at bounding box center [1317, 20] width 45 height 16
click at [1336, 24] on font "Publicar" at bounding box center [1317, 20] width 45 height 16
click at [188, 155] on font "Título 2" at bounding box center [214, 144] width 54 height 21
type input "0.2"
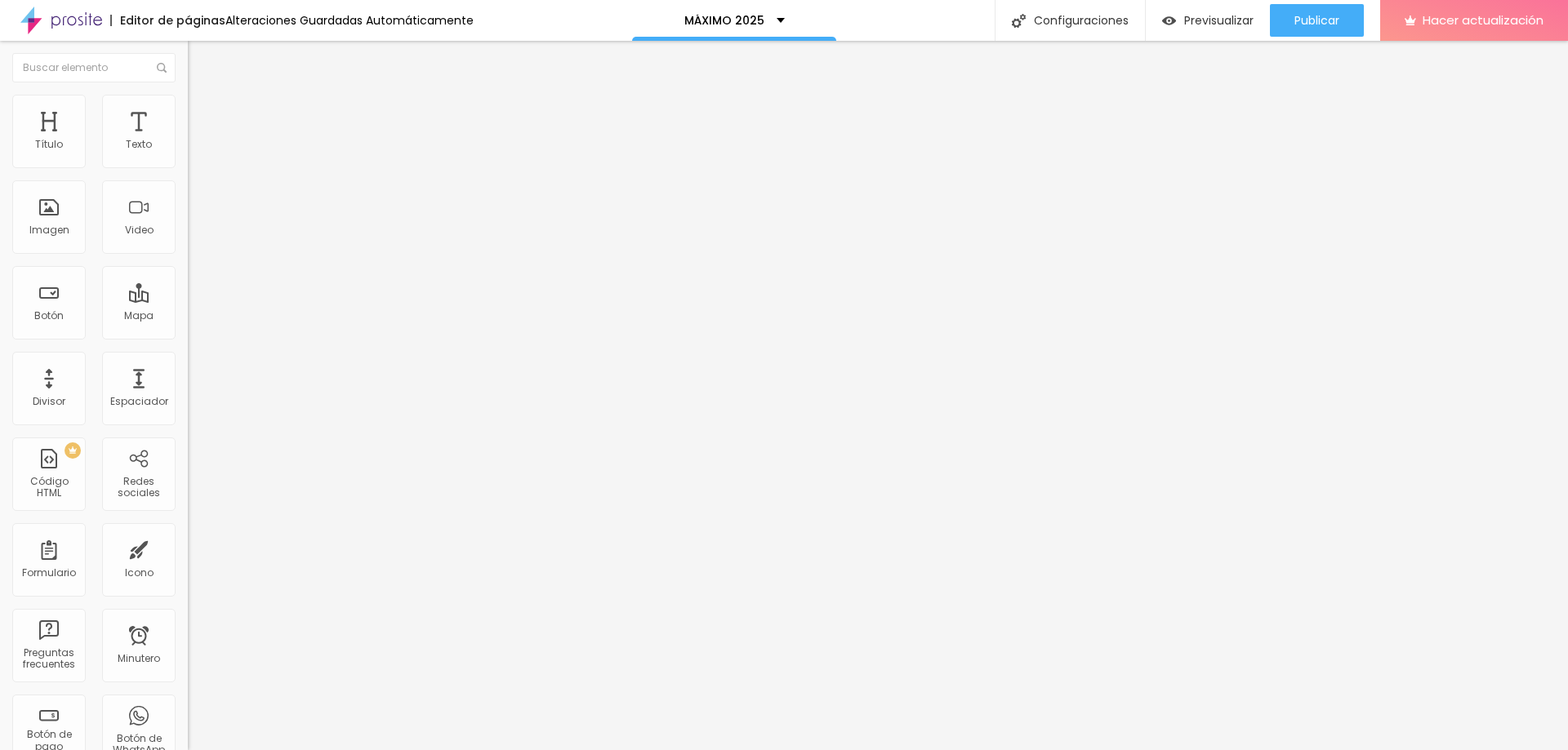
type input "0.2"
type input "1.1"
type input "0.5"
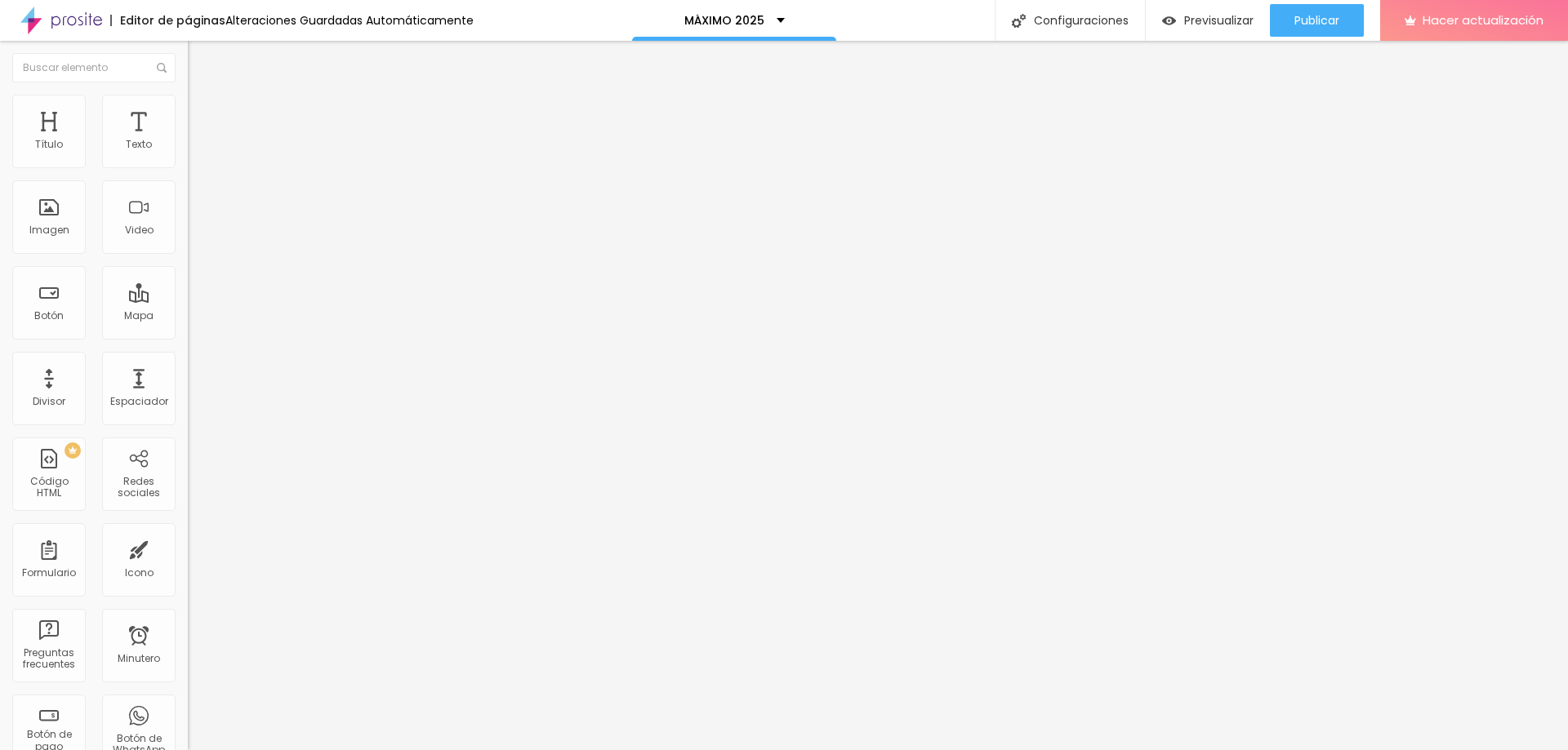
type input "0.2"
type input "0"
type input "0.3"
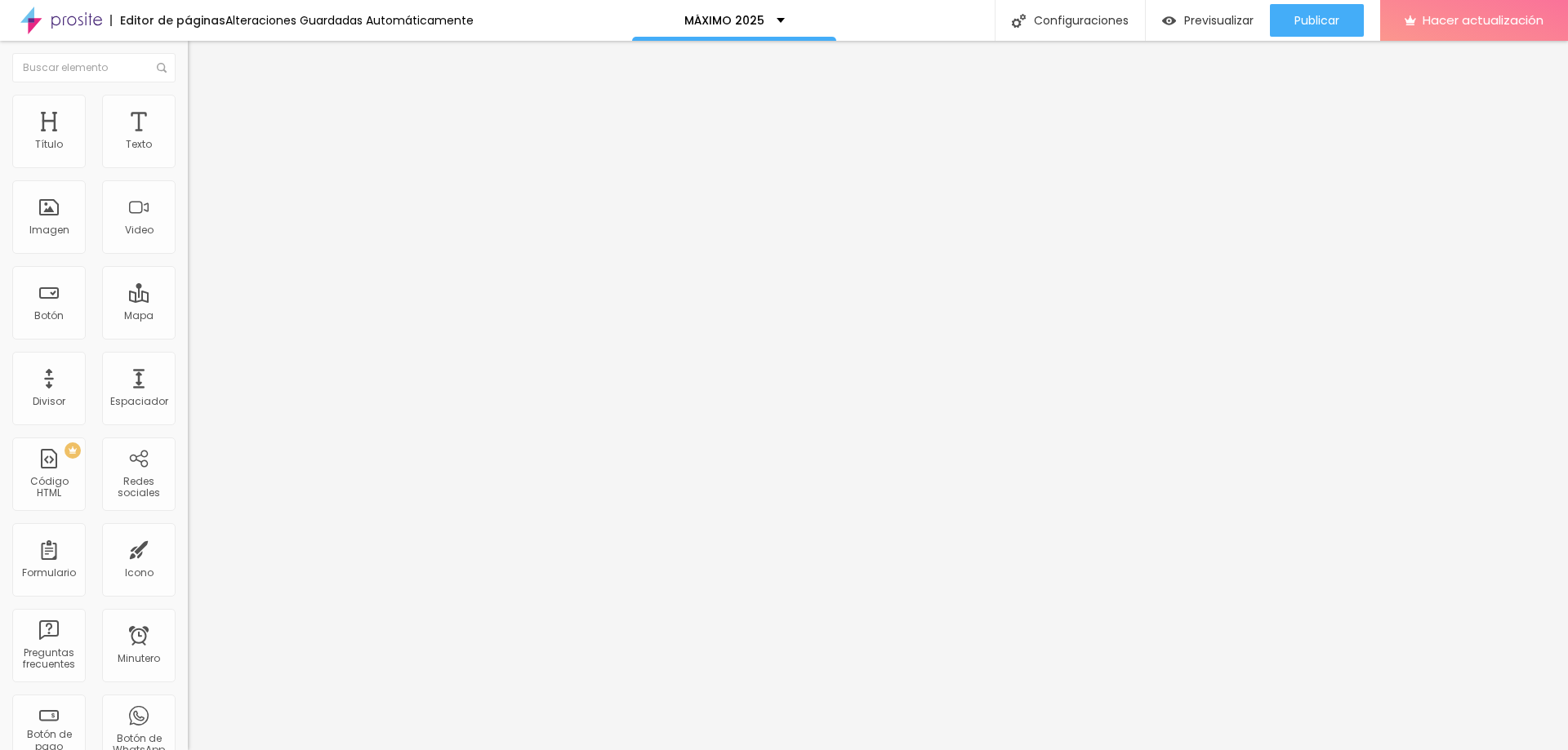
type input "0.3"
type input "1.3"
type input "1.5"
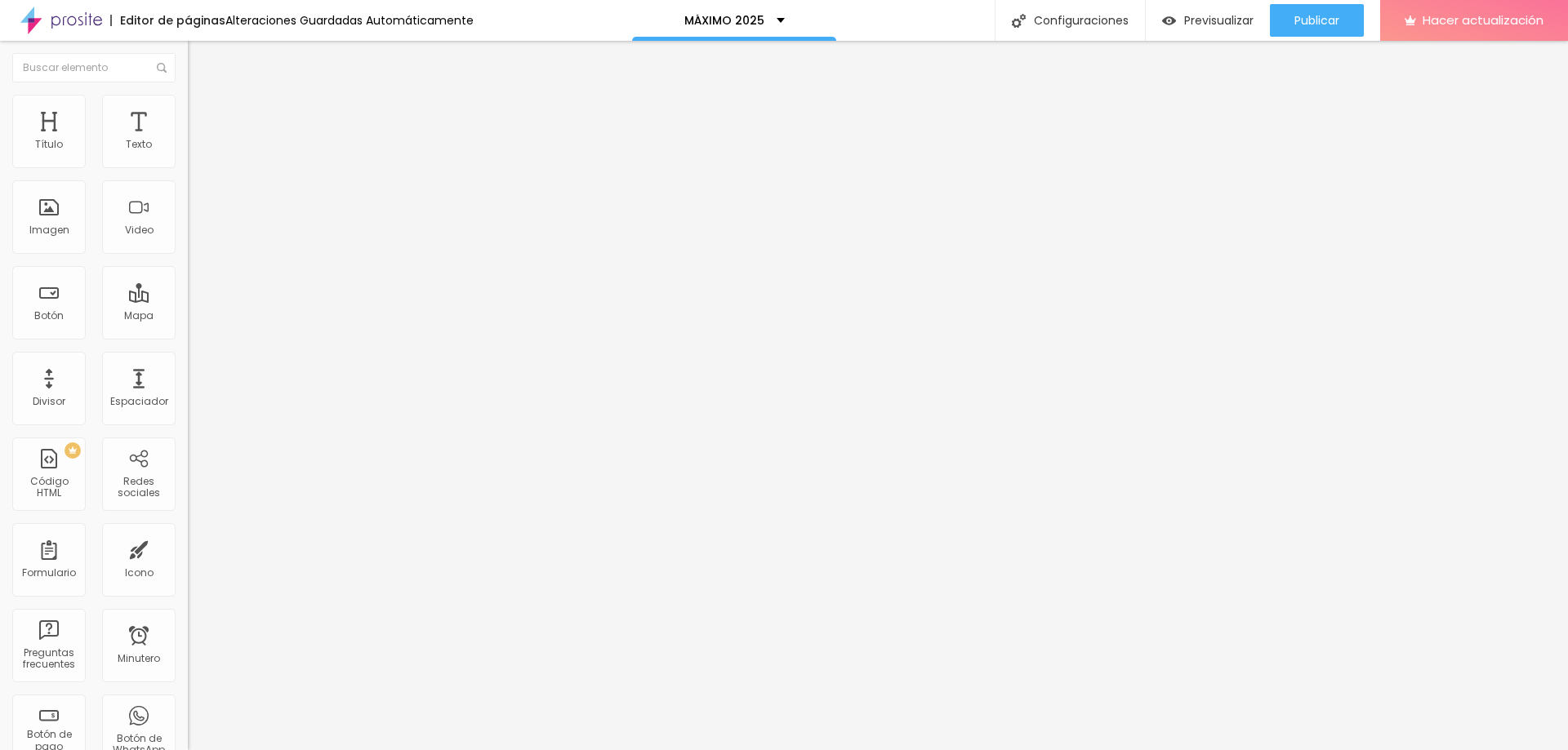
type input "1.5"
click at [188, 618] on input "range" at bounding box center [240, 624] width 105 height 13
type input "62"
type input "60"
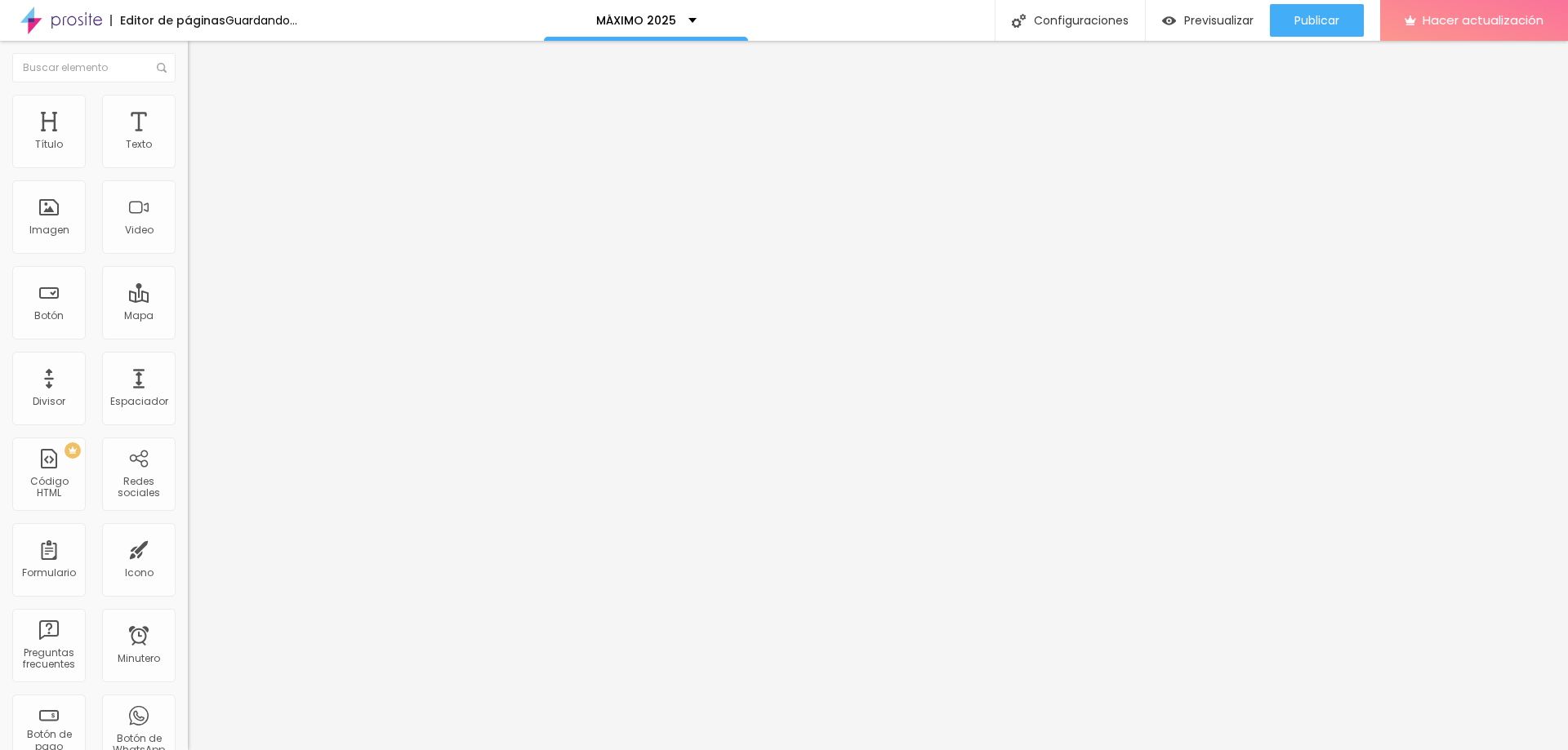
type input "60"
type input "59"
type input "58"
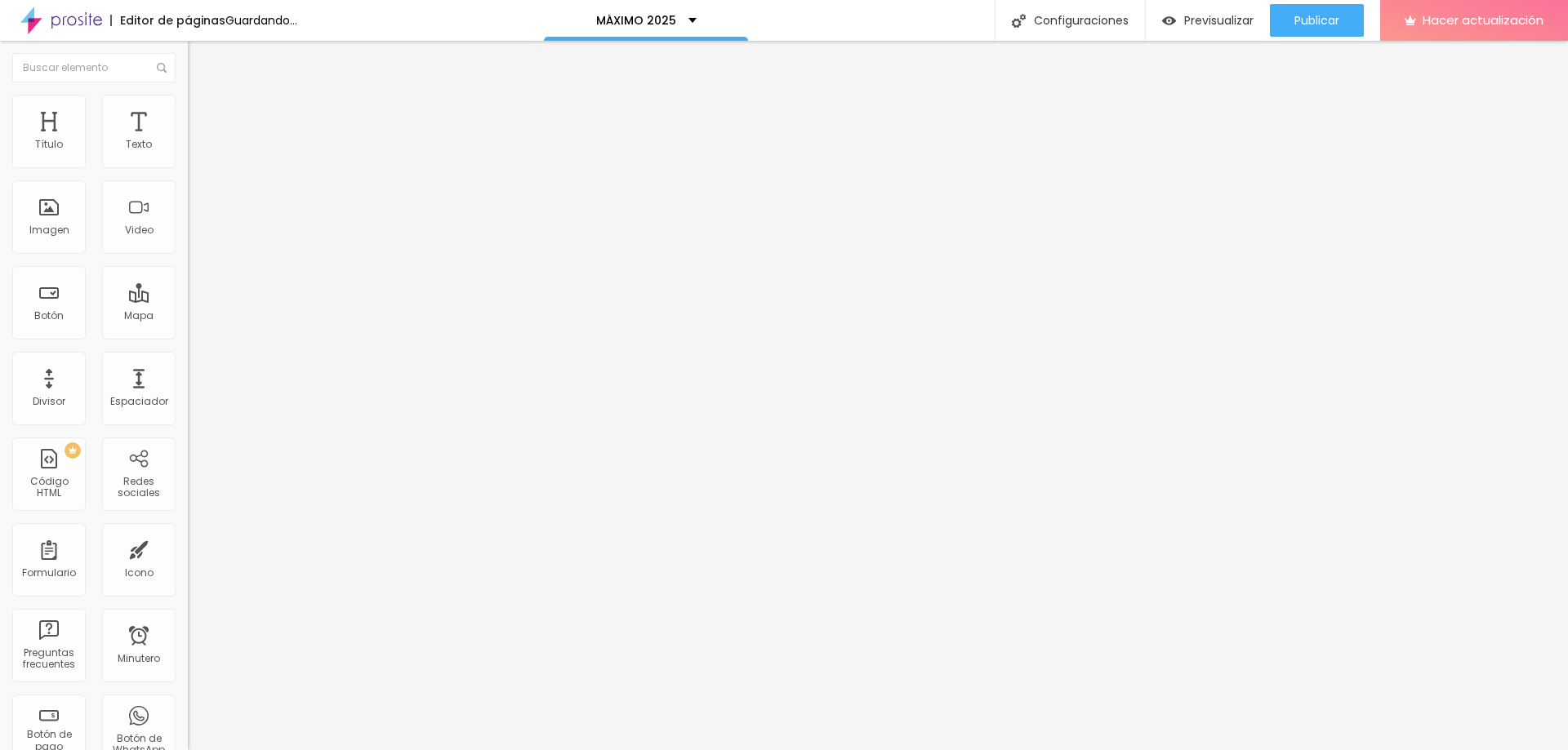
type input "57"
type input "56"
type input "54"
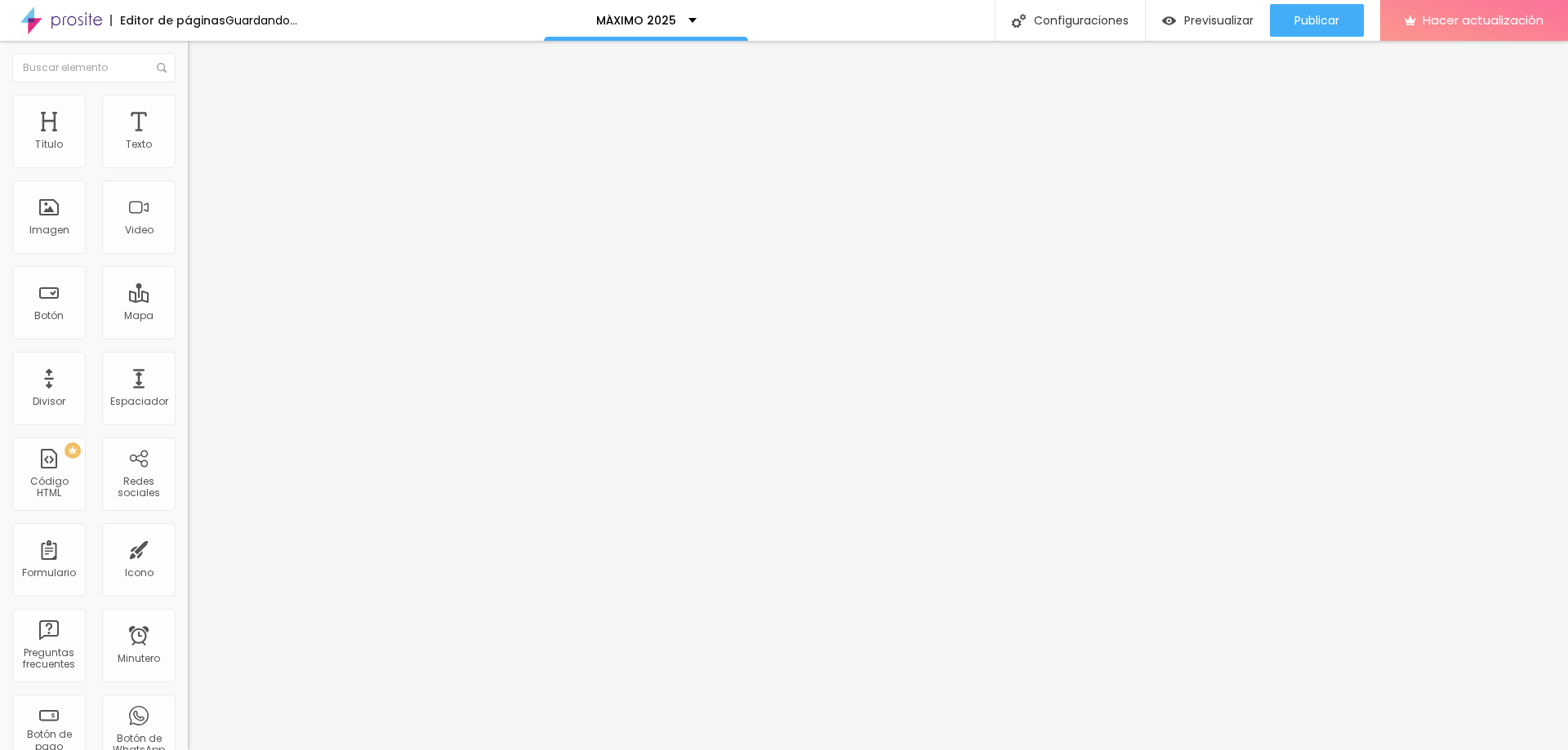
type input "54"
drag, startPoint x: 95, startPoint y: 344, endPoint x: 85, endPoint y: 344, distance: 10.0
type input "54"
click at [188, 387] on input "range" at bounding box center [240, 393] width 105 height 13
type input "1.6"
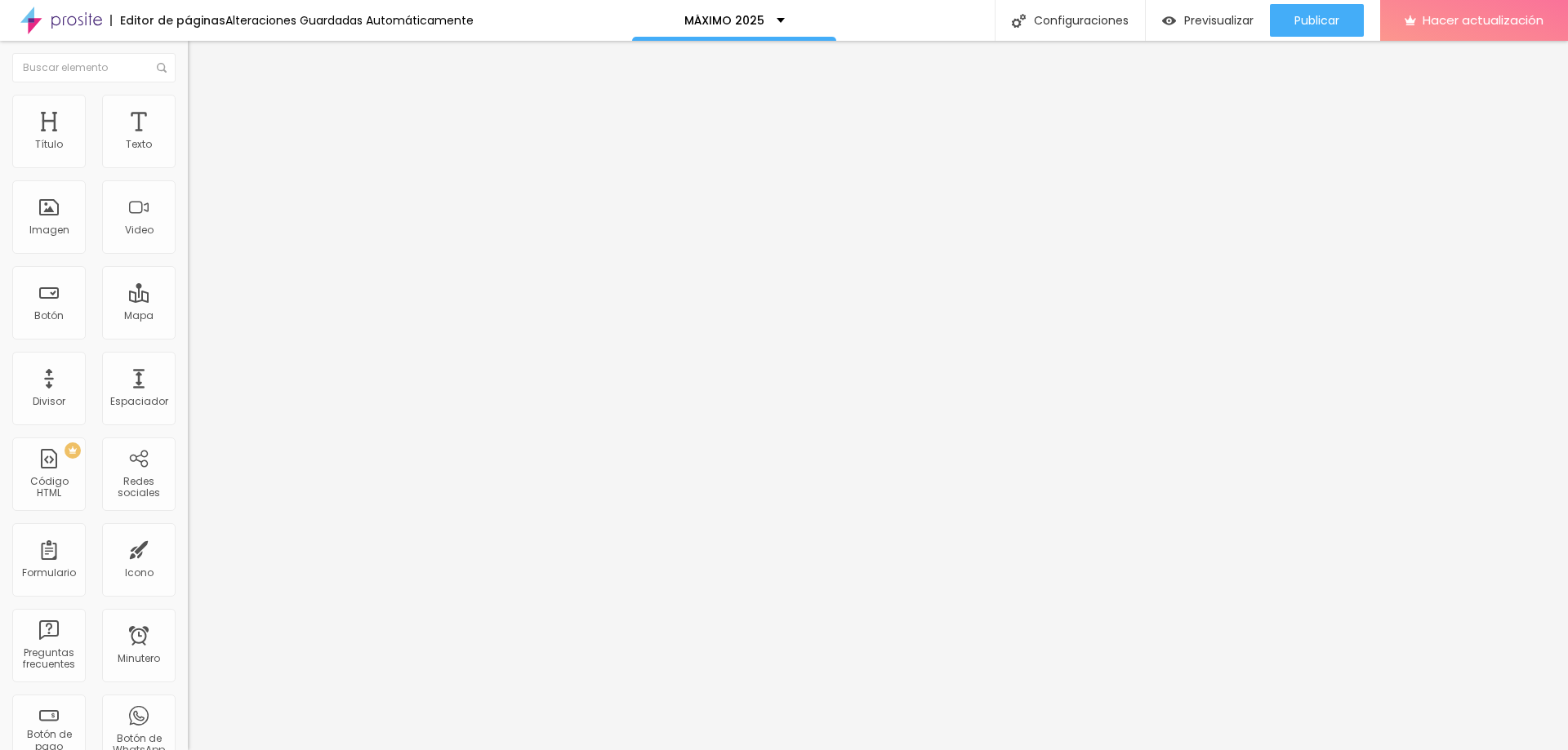
type input "1.6"
type input "2.5"
type input "2.6"
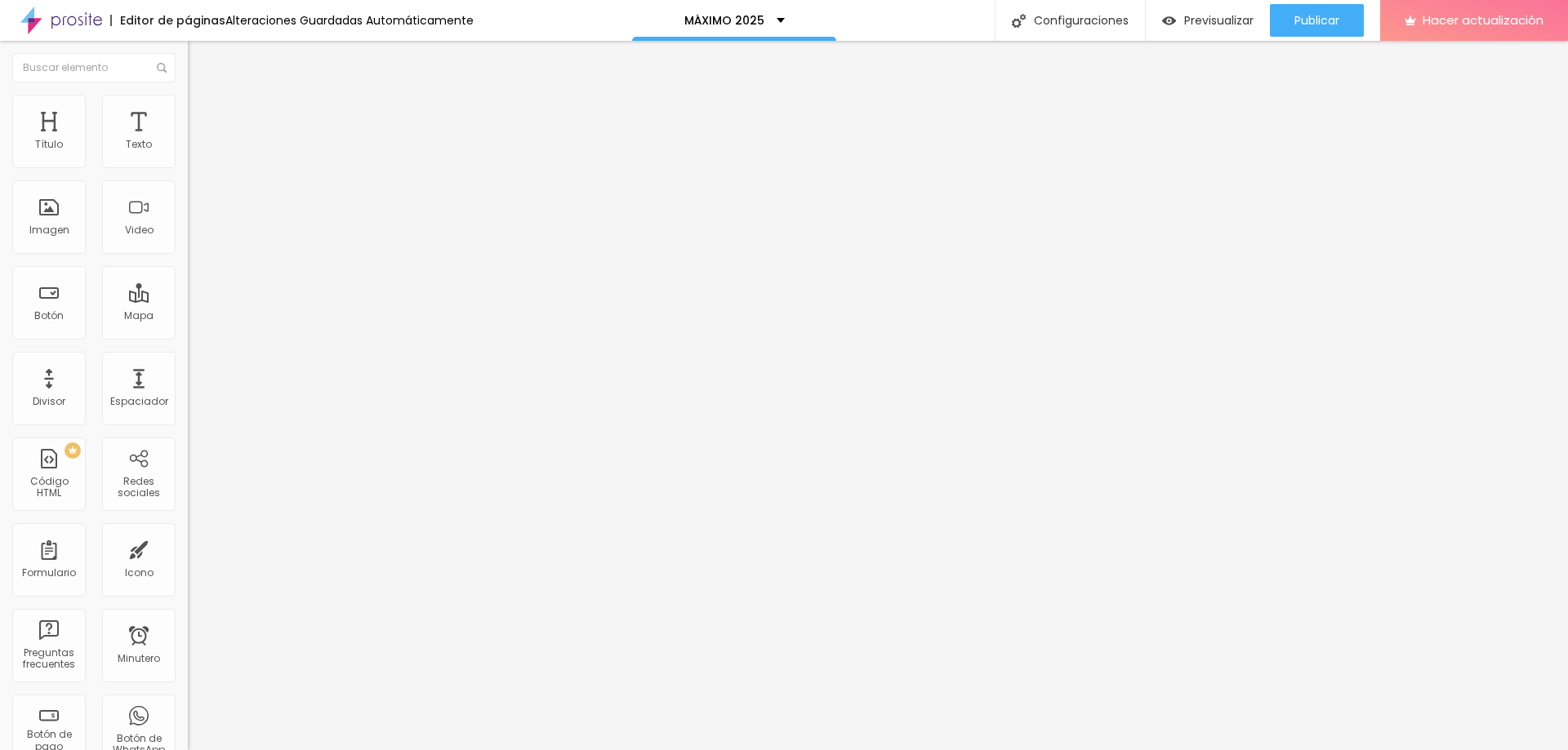
type input "2.8"
type input "3"
type input "3.1"
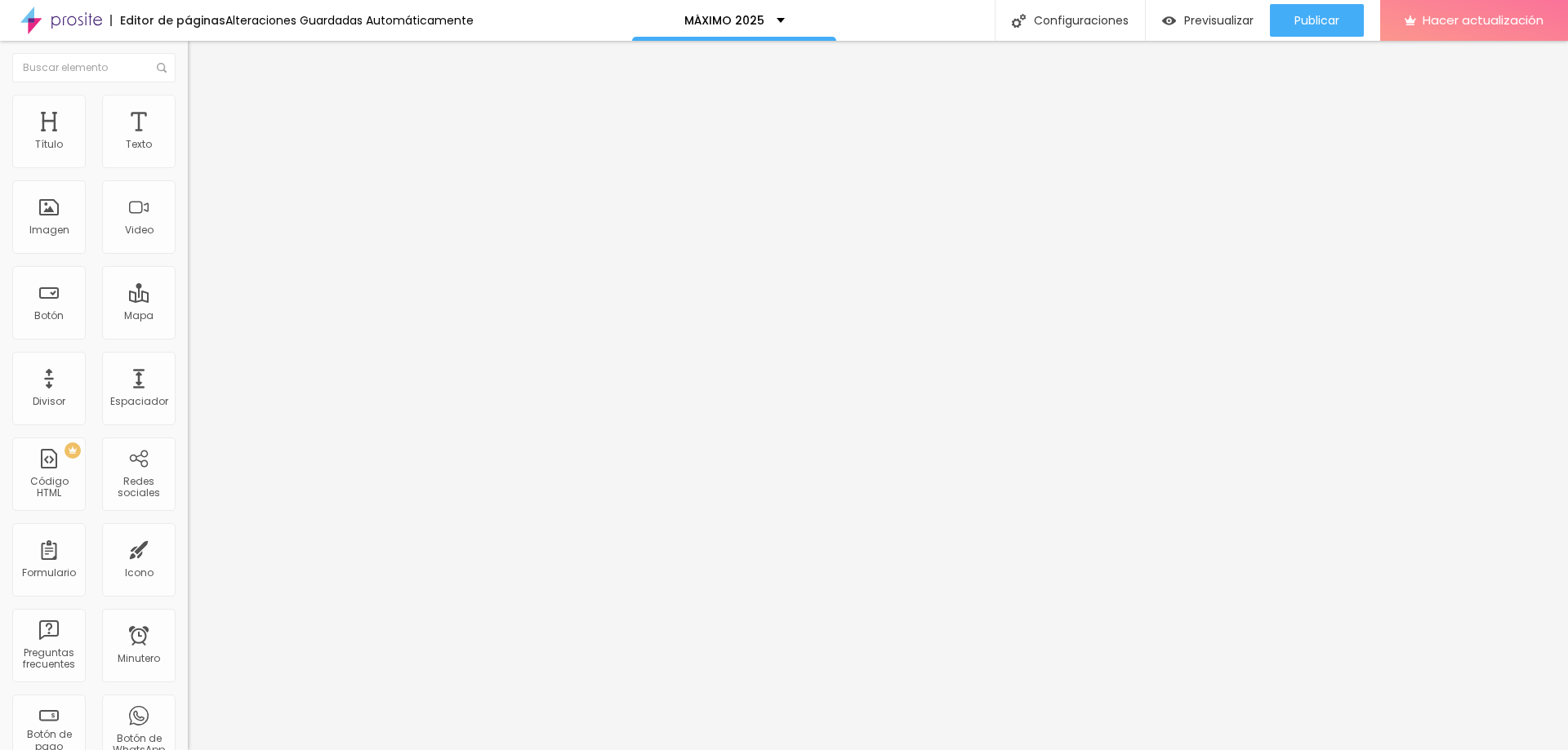
type input "3.1"
type input "3.3"
type input "4.1"
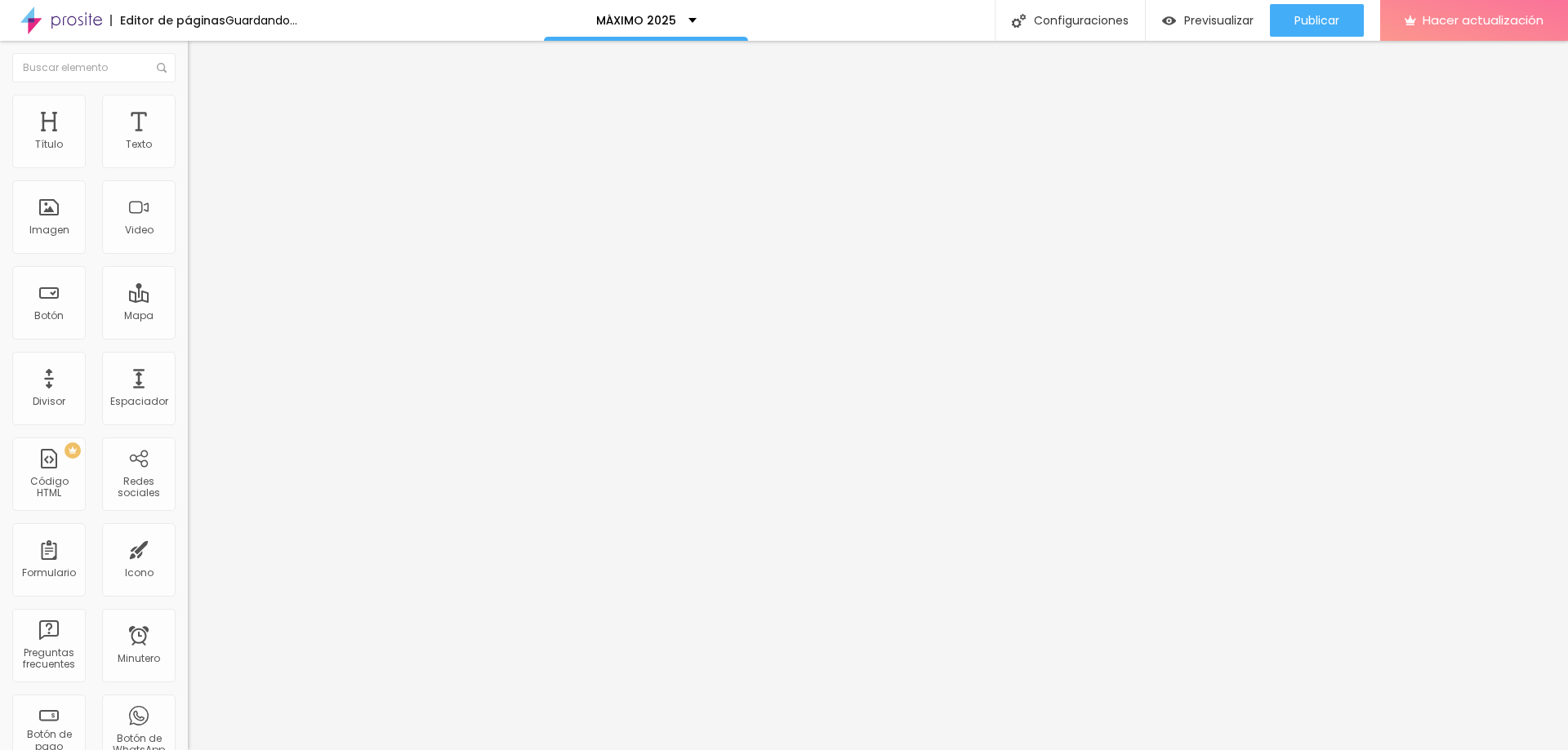
drag, startPoint x: 46, startPoint y: 374, endPoint x: 59, endPoint y: 374, distance: 13.0
type input "4.1"
click at [188, 618] on input "range" at bounding box center [240, 624] width 105 height 13
type input "1.2"
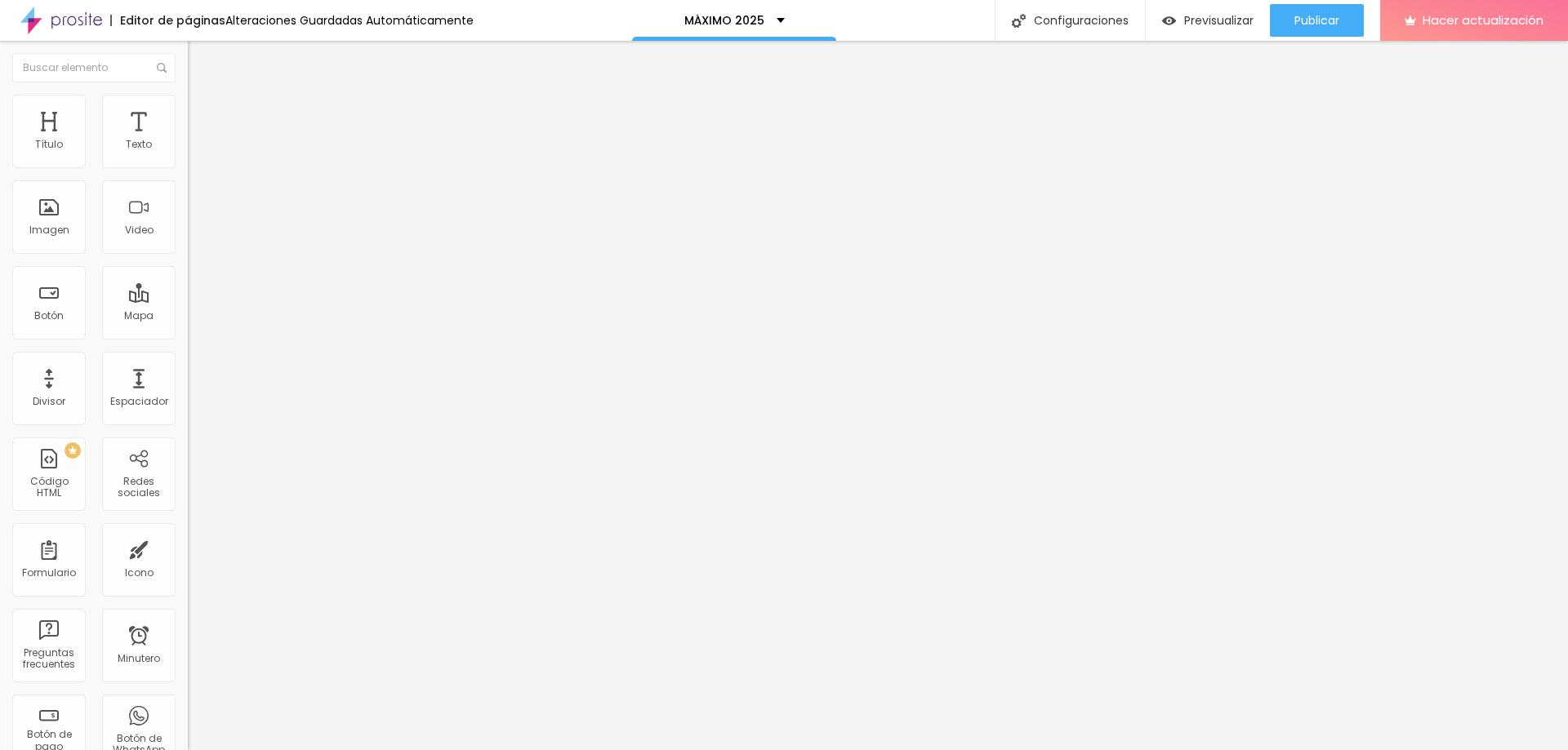
type input "1.1"
type input "1"
type input "1.1"
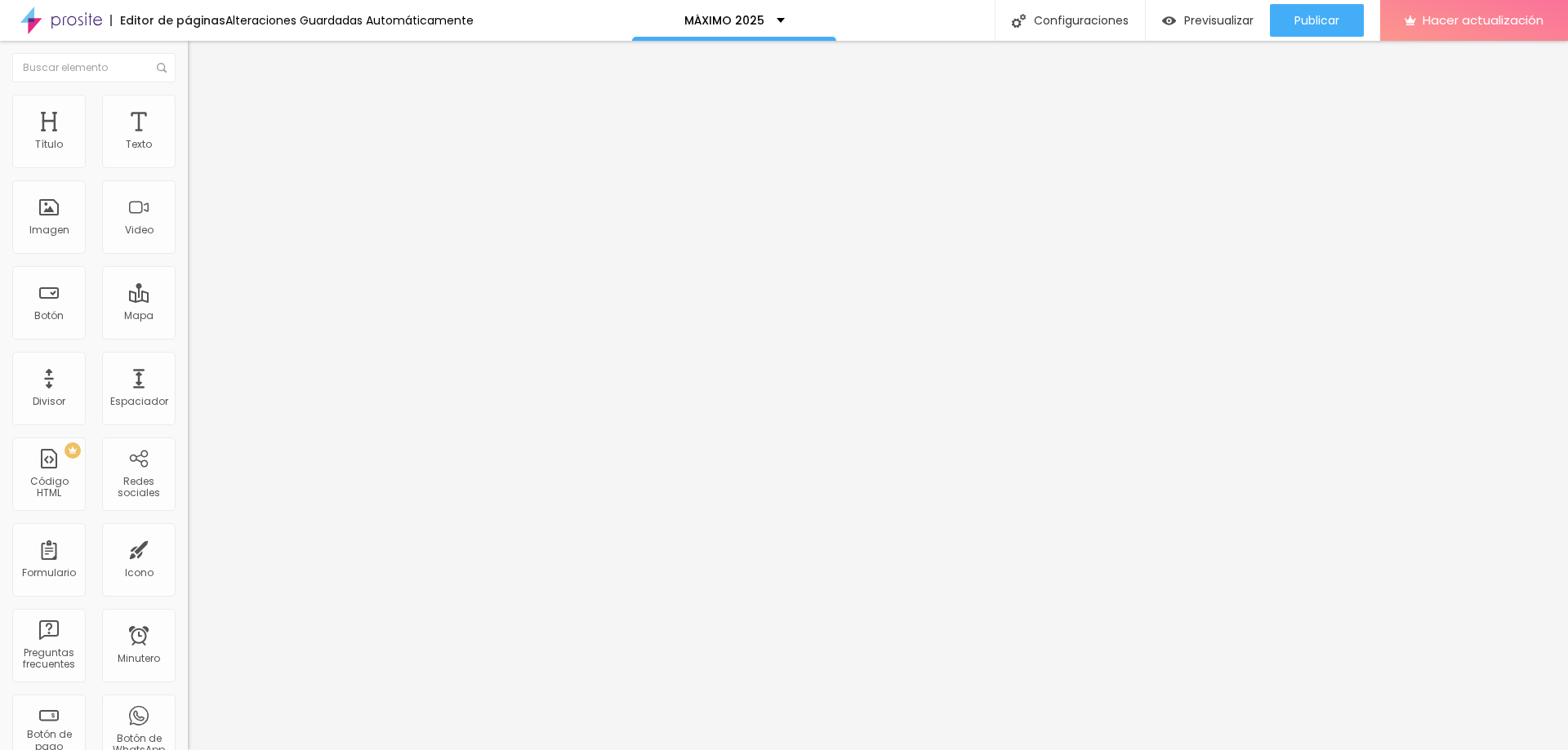
type input "1.1"
type input "1.2"
type input "1.3"
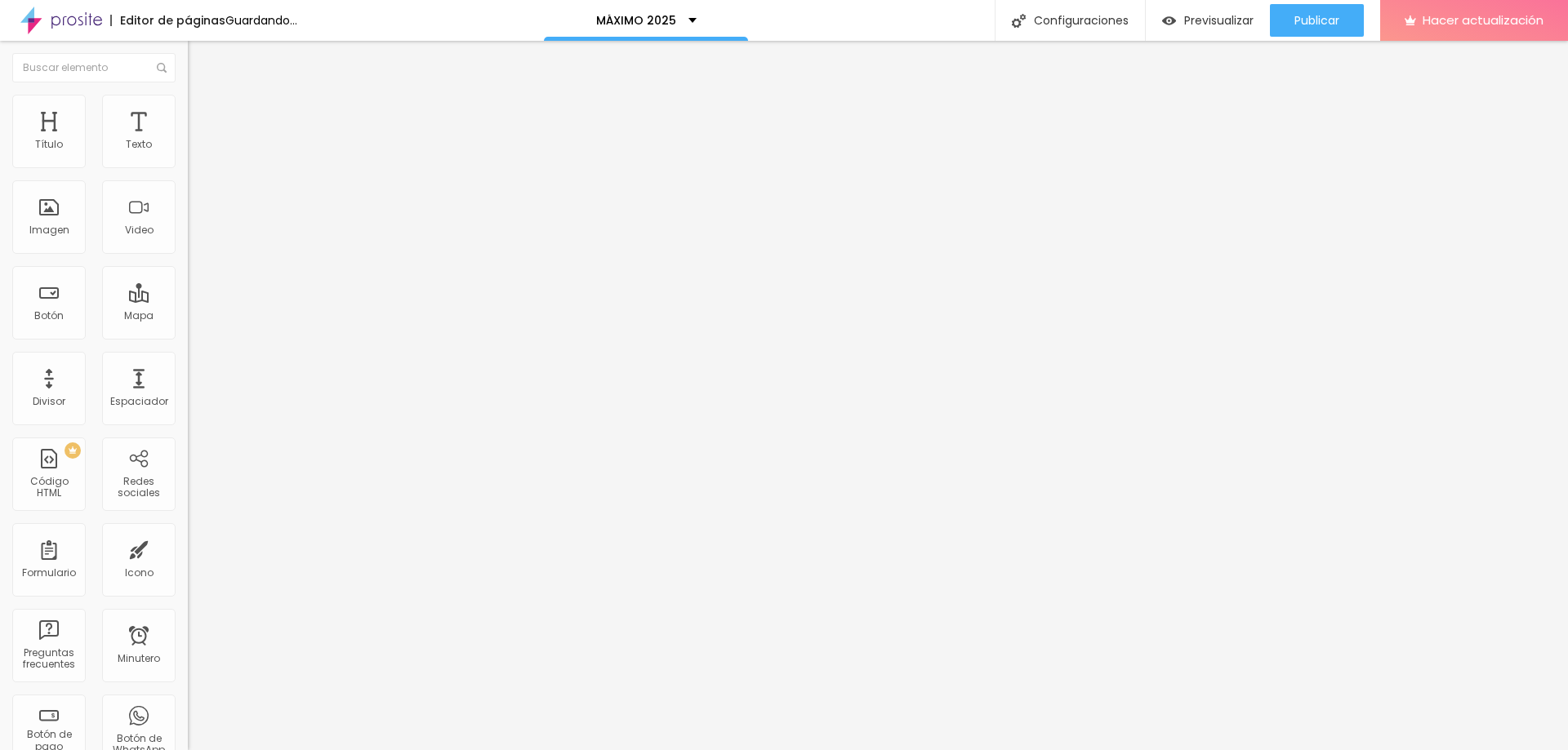
type input "1.4"
type input "1.3"
type input "1.2"
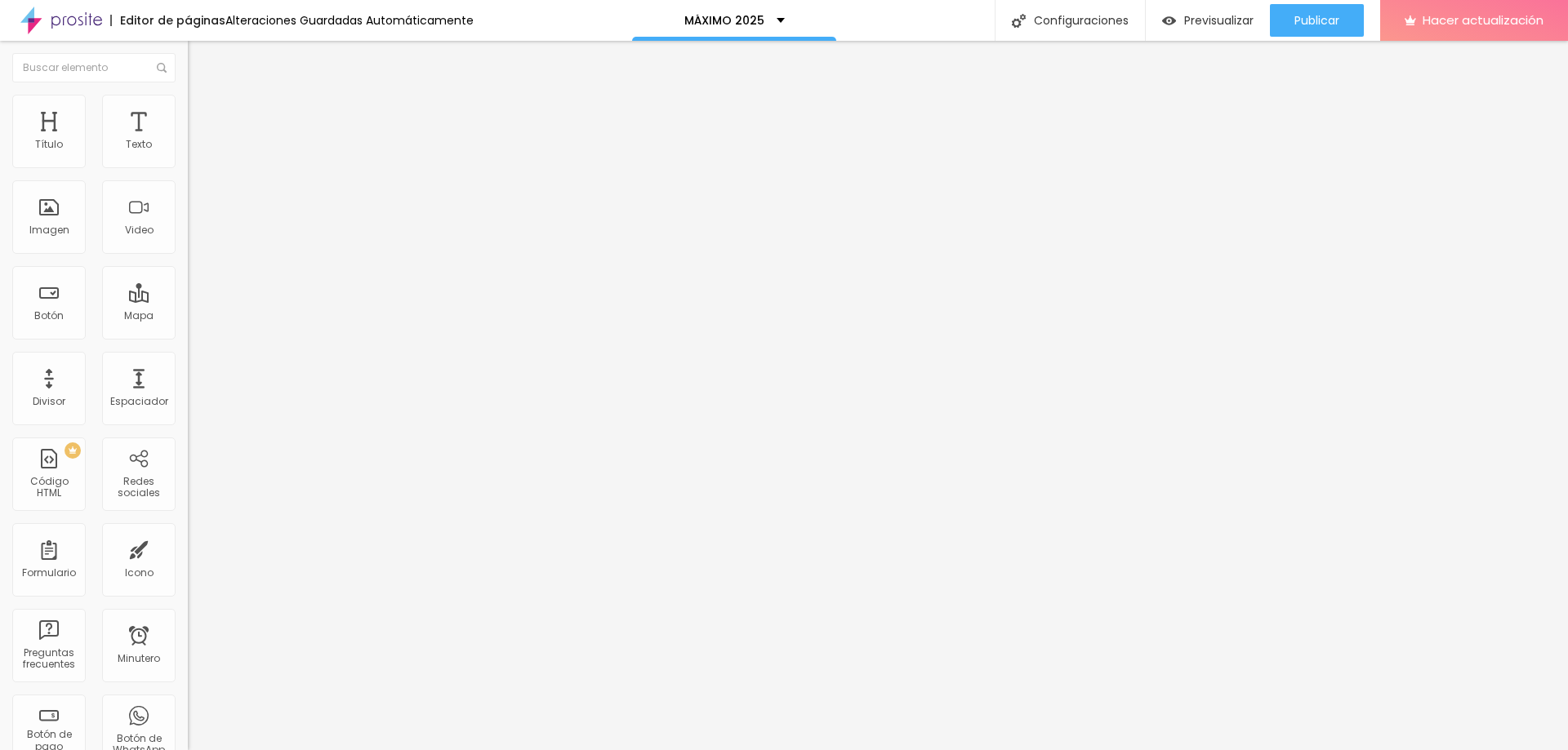
type input "1.2"
type input "1.1"
type input "1"
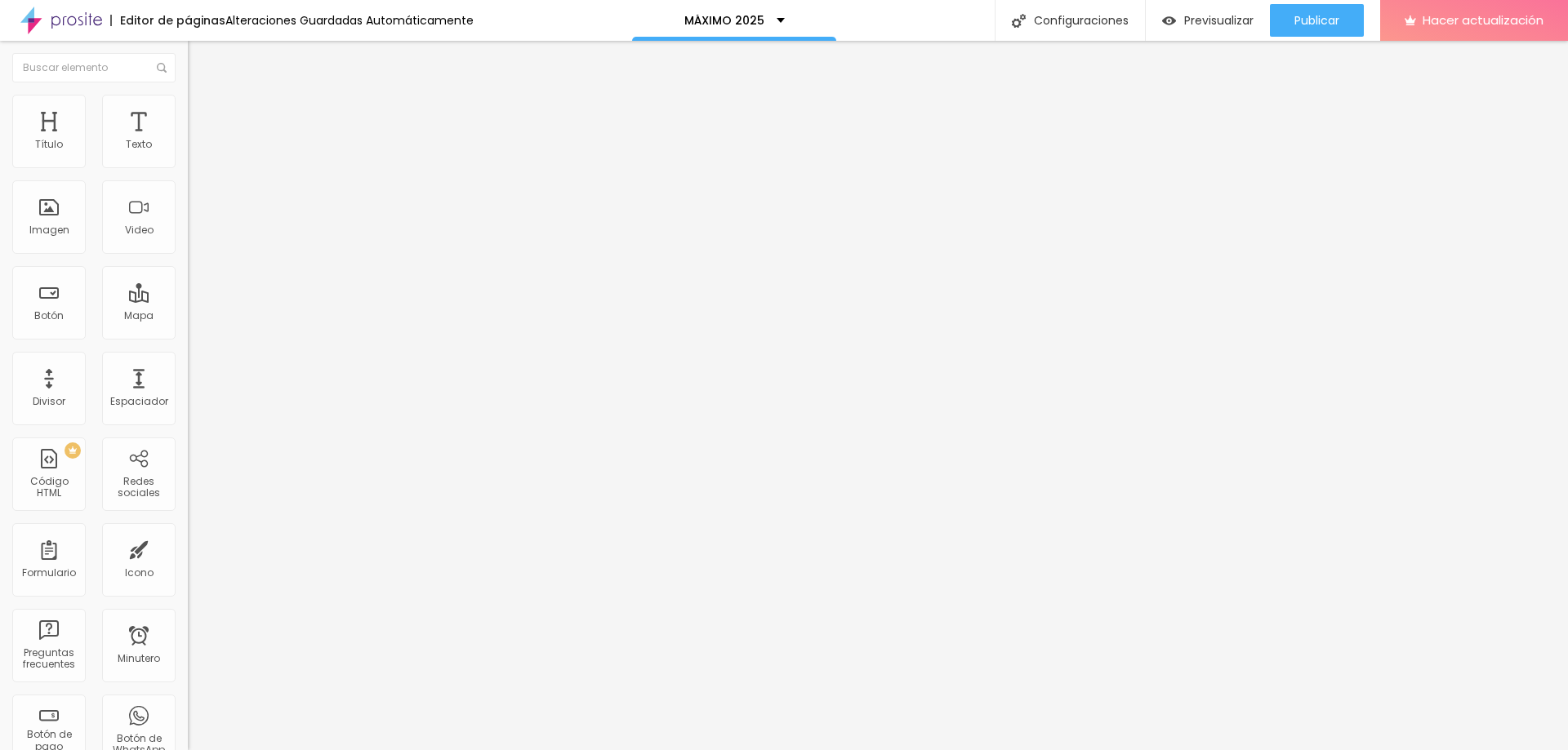
drag, startPoint x: 93, startPoint y: 405, endPoint x: 69, endPoint y: 409, distance: 24.3
type input "1"
type input "47"
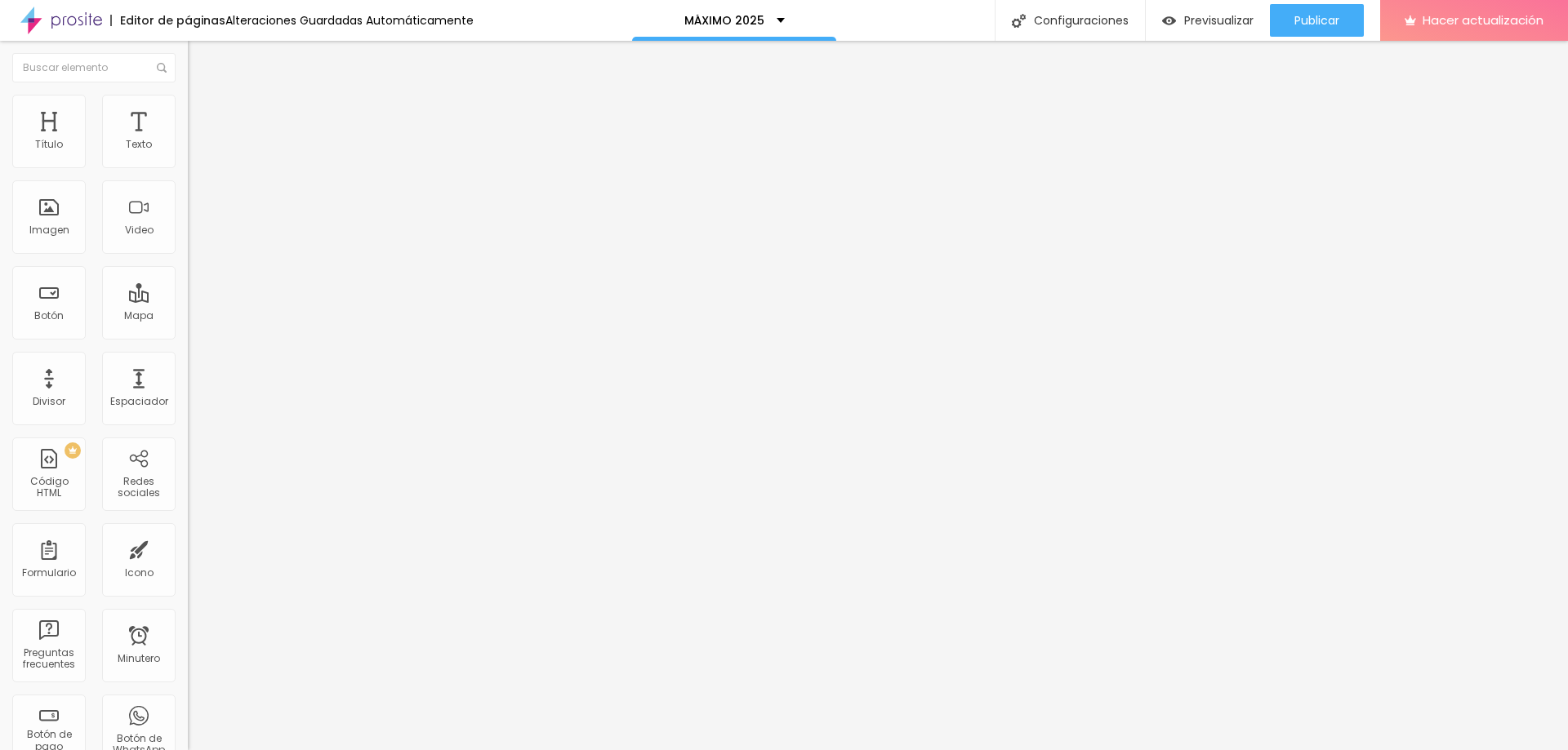
type input "44"
type input "43"
type input "42"
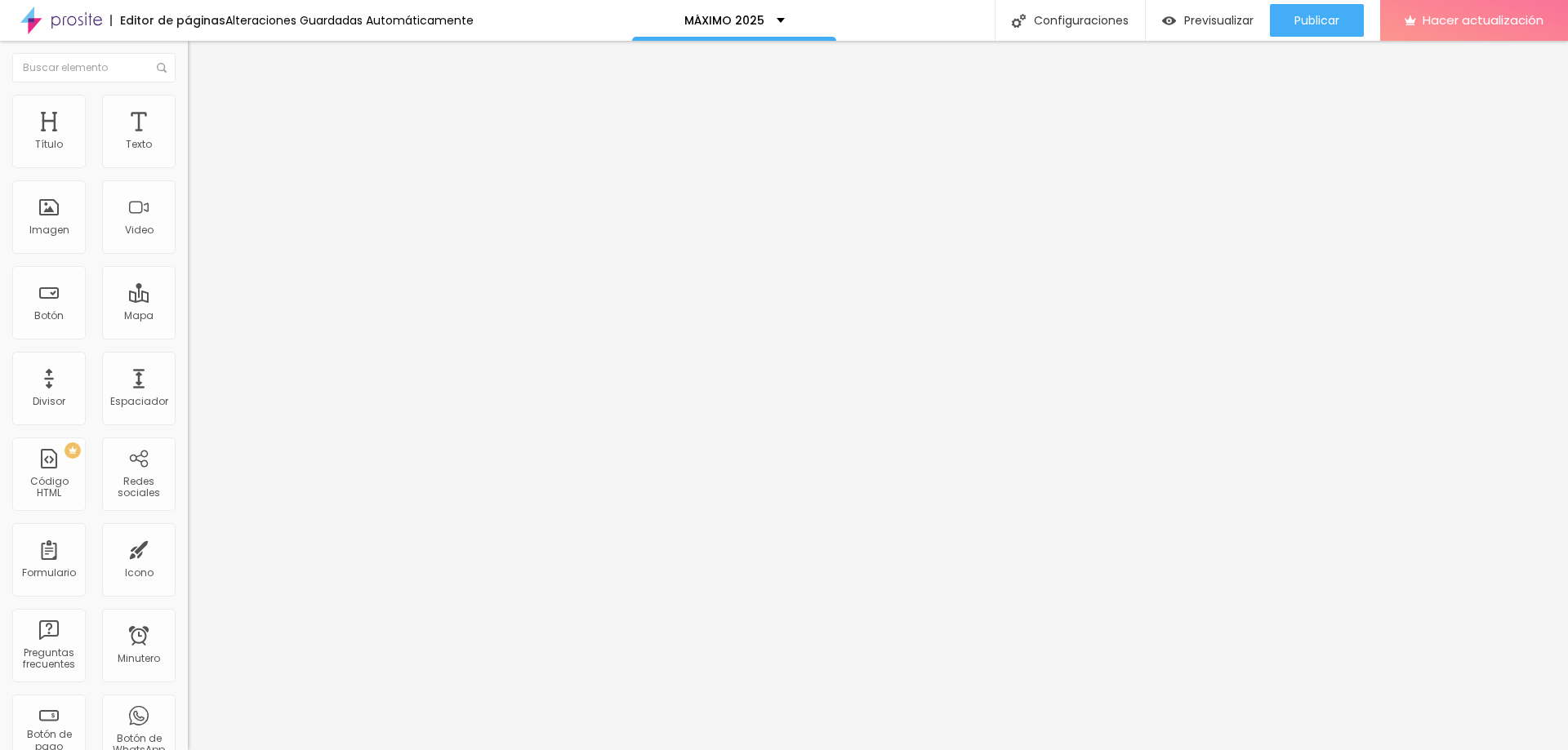
type input "42"
type input "41"
type input "45"
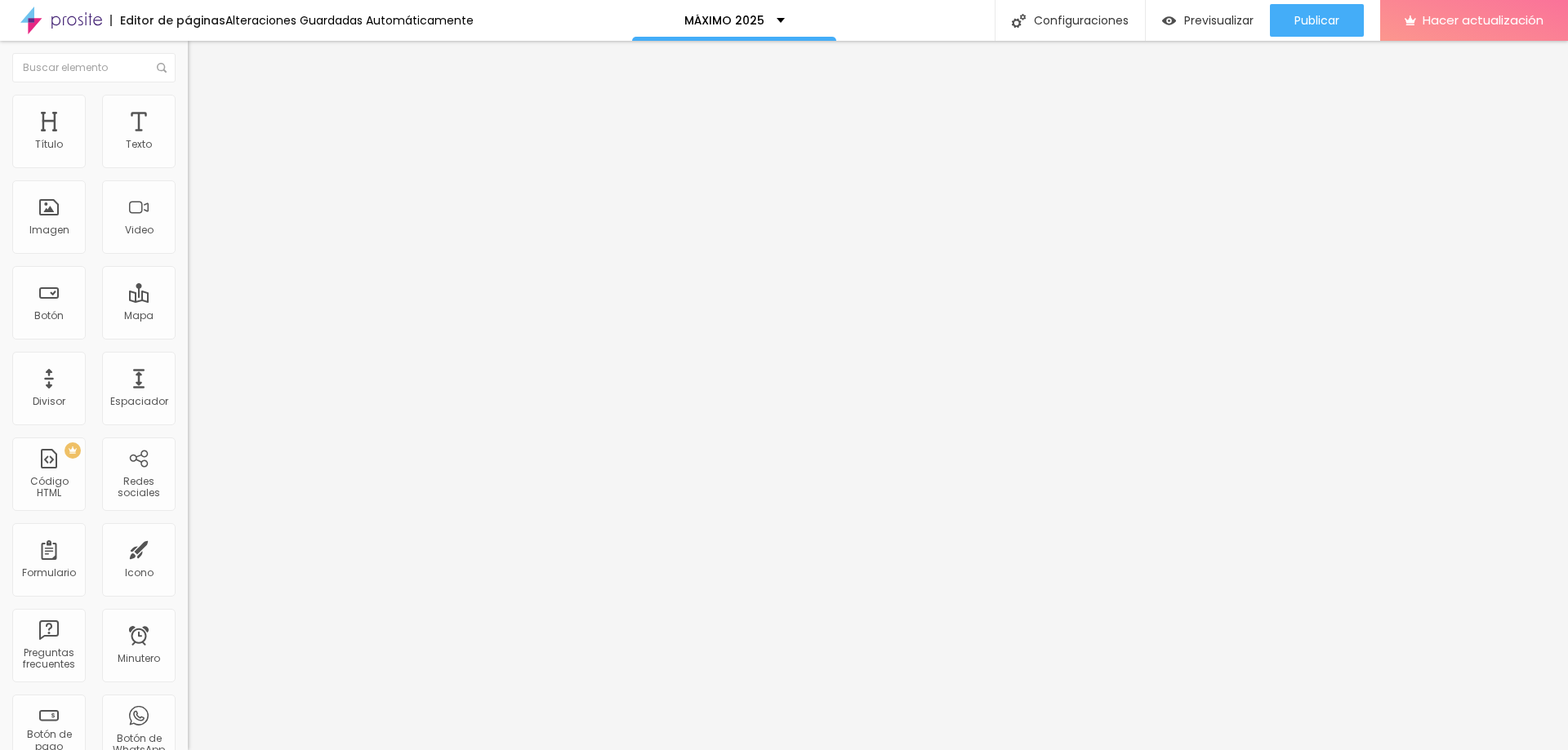
type input "47"
type input "49"
type input "51"
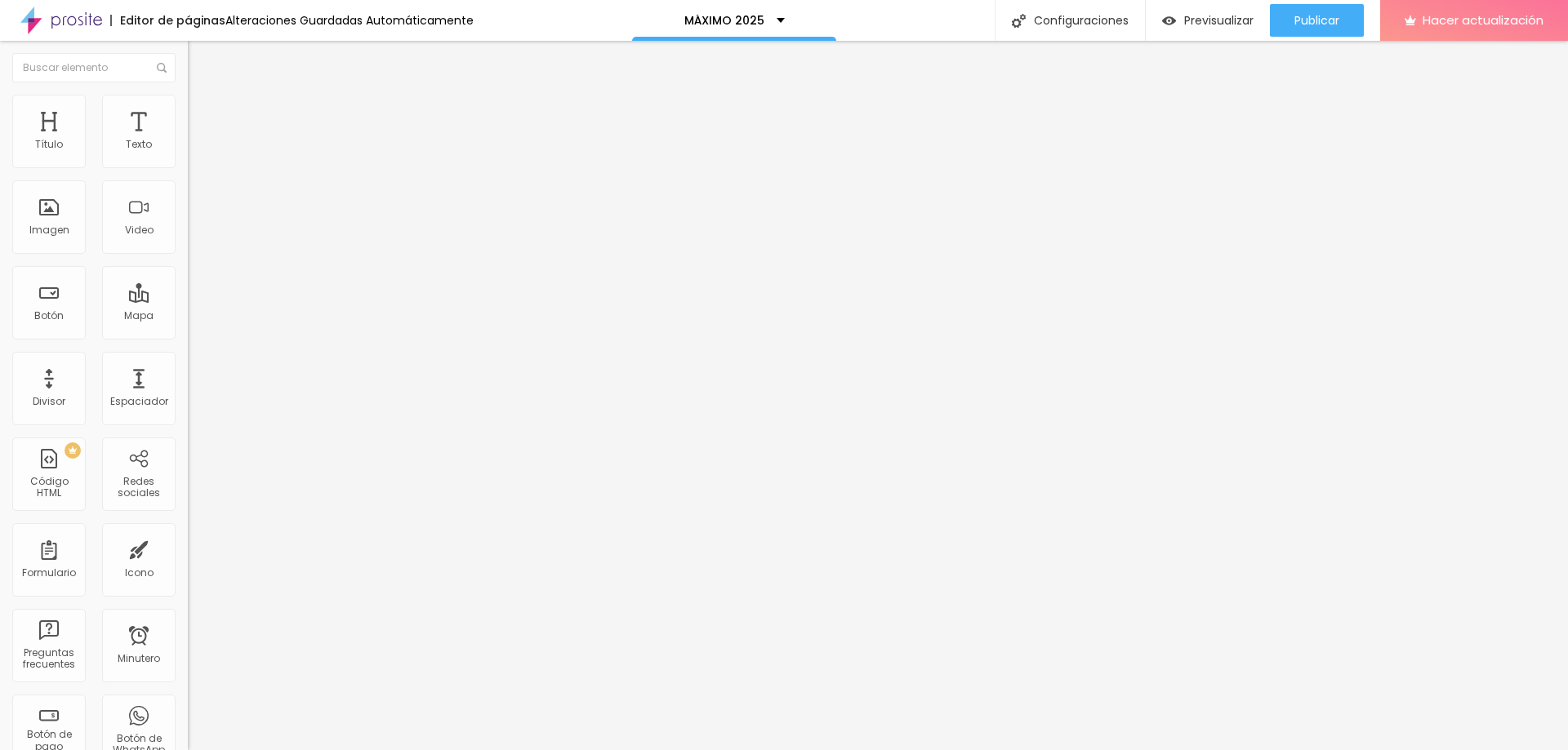
type input "51"
type input "52"
type input "53"
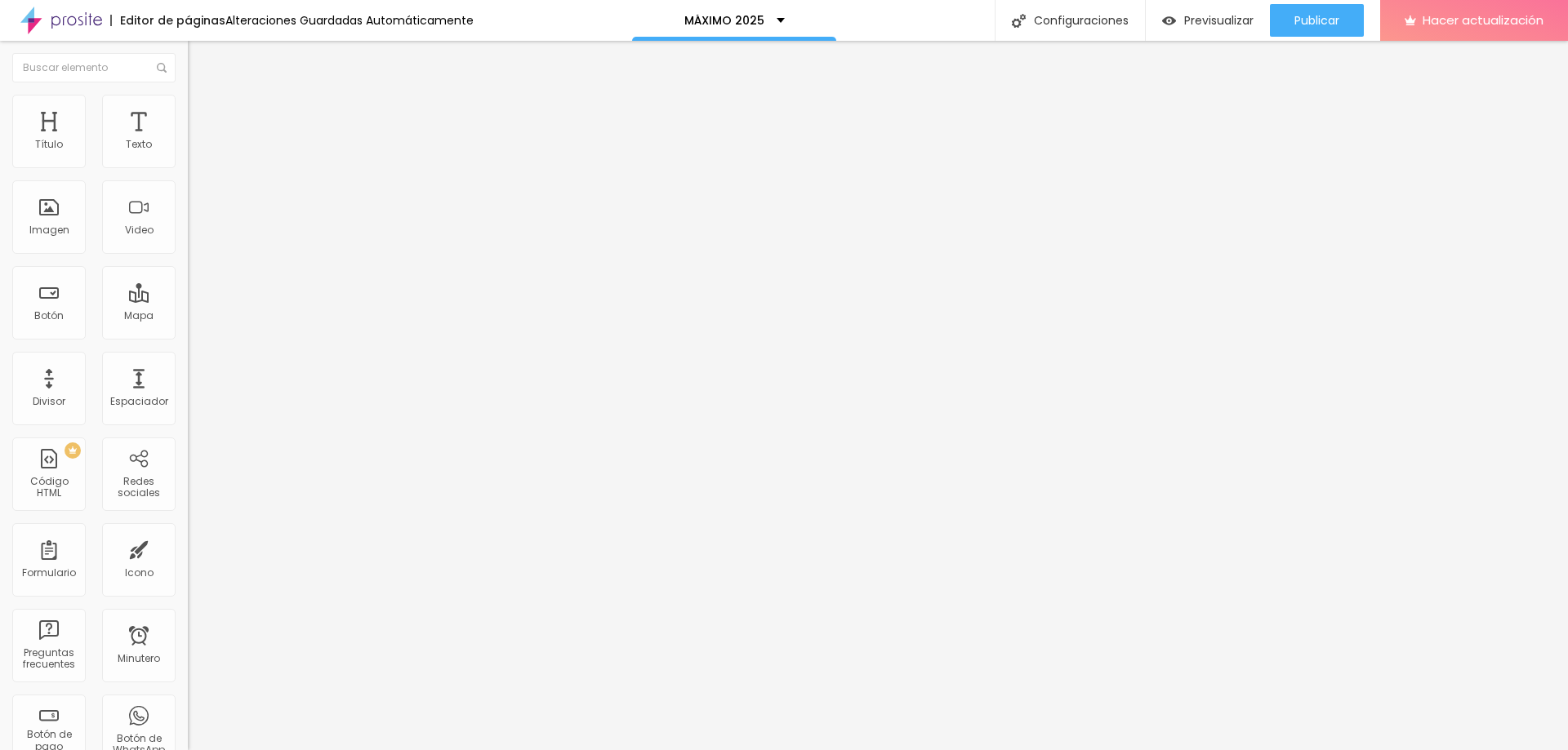
type input "54"
type input "55"
type input "56"
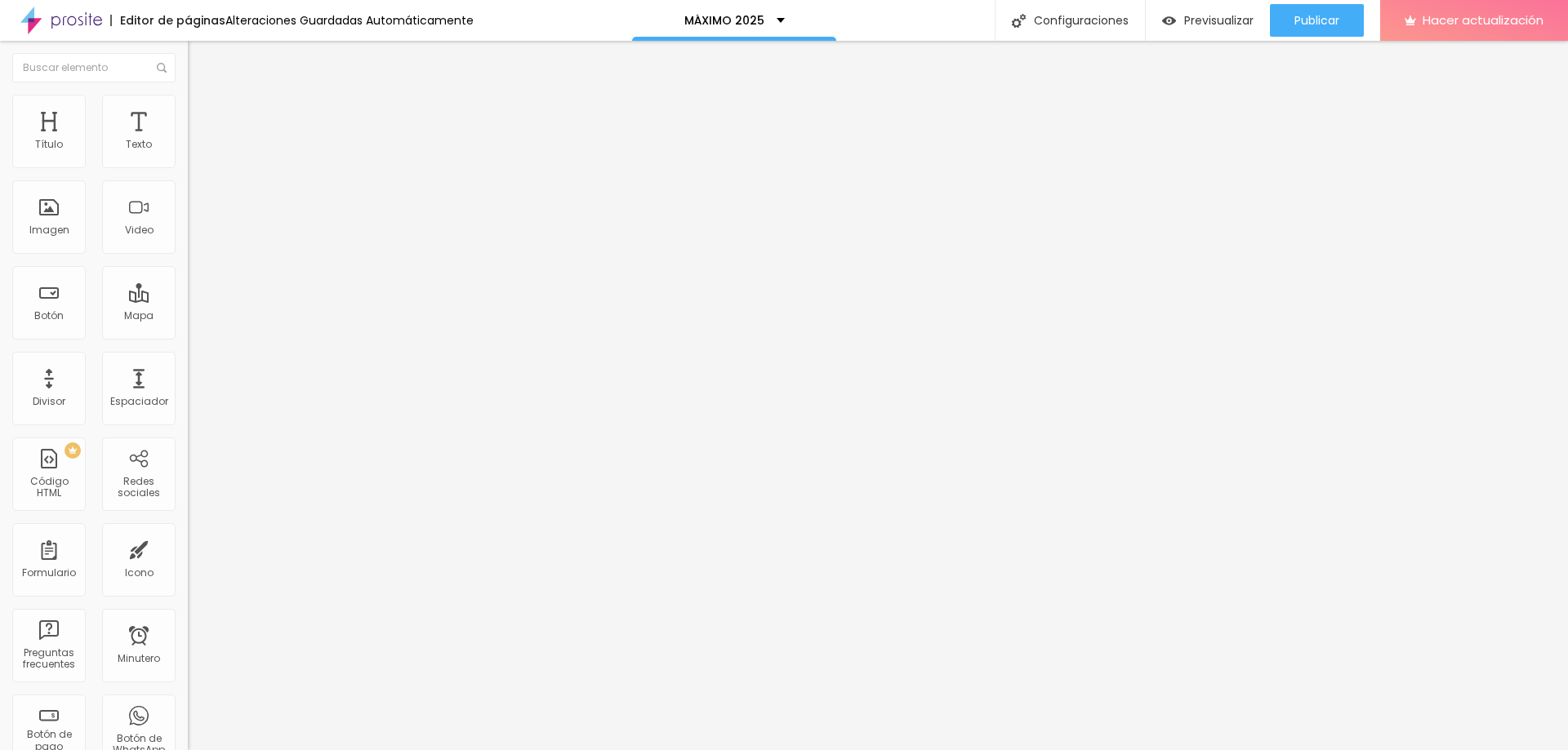
type input "56"
click at [188, 387] on input "range" at bounding box center [240, 393] width 105 height 13
type input "3.9"
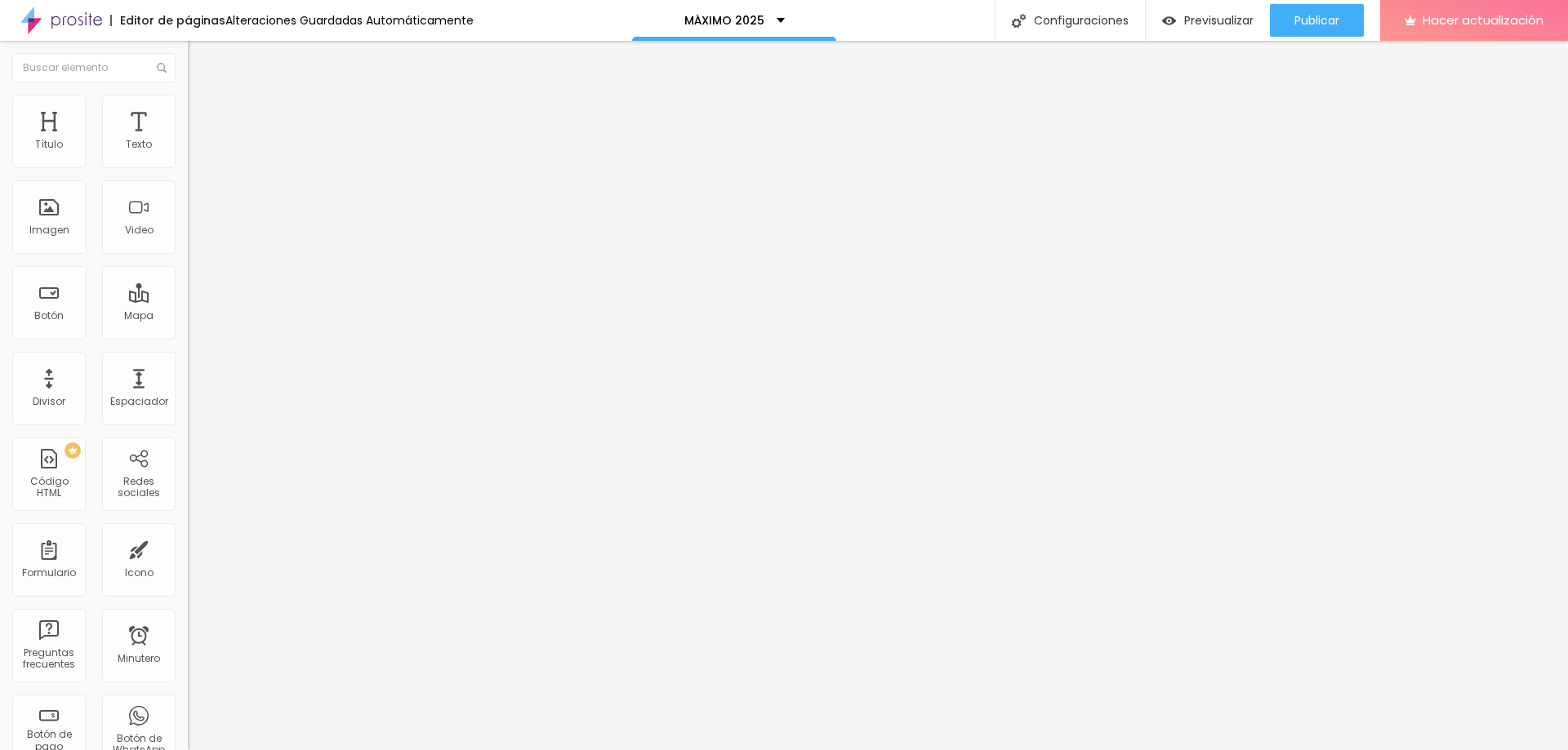
type input "3.6"
type input "3.5"
type input "2.6"
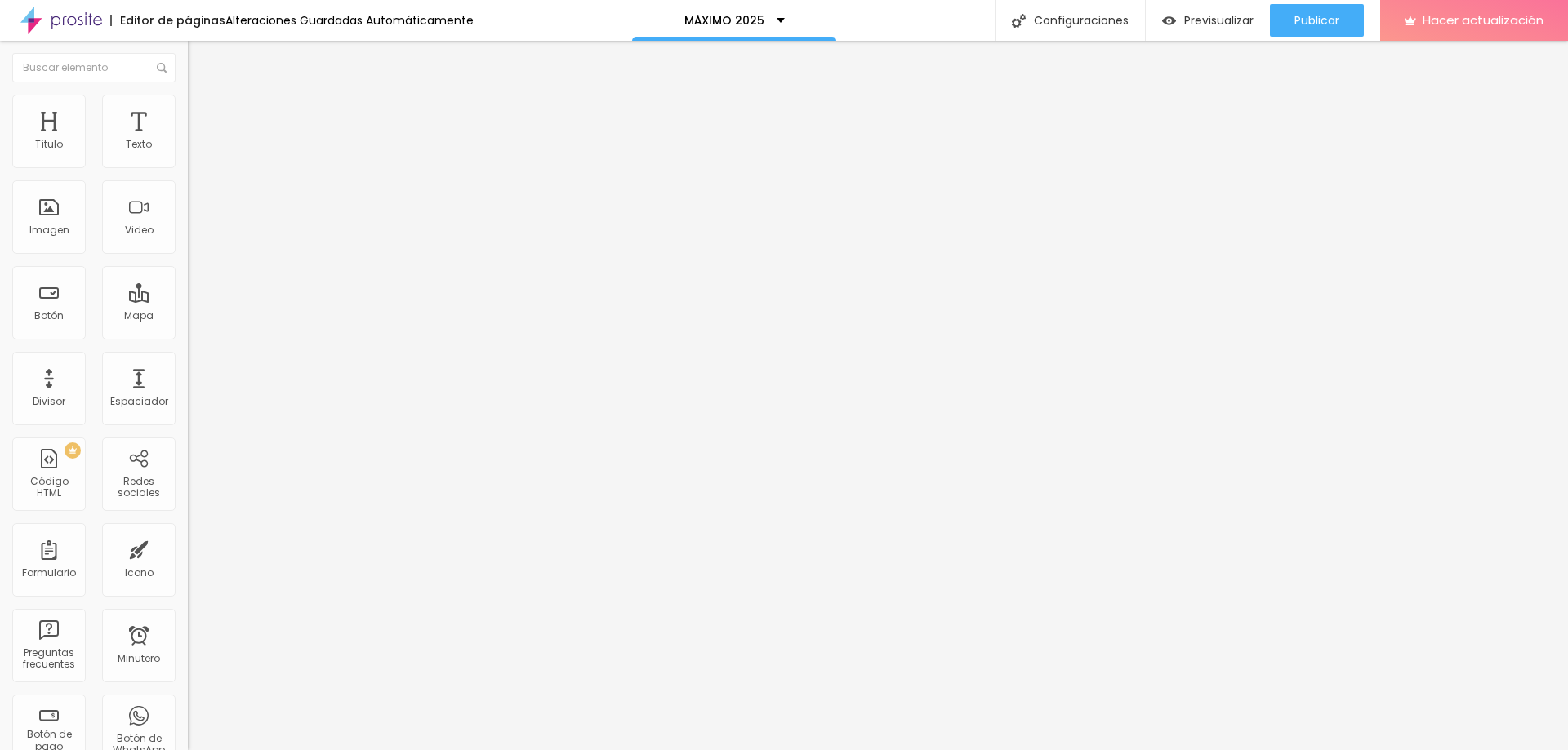
type input "2.6"
type input "2.3"
drag, startPoint x: 61, startPoint y: 376, endPoint x: 50, endPoint y: 376, distance: 11.0
type input "2.3"
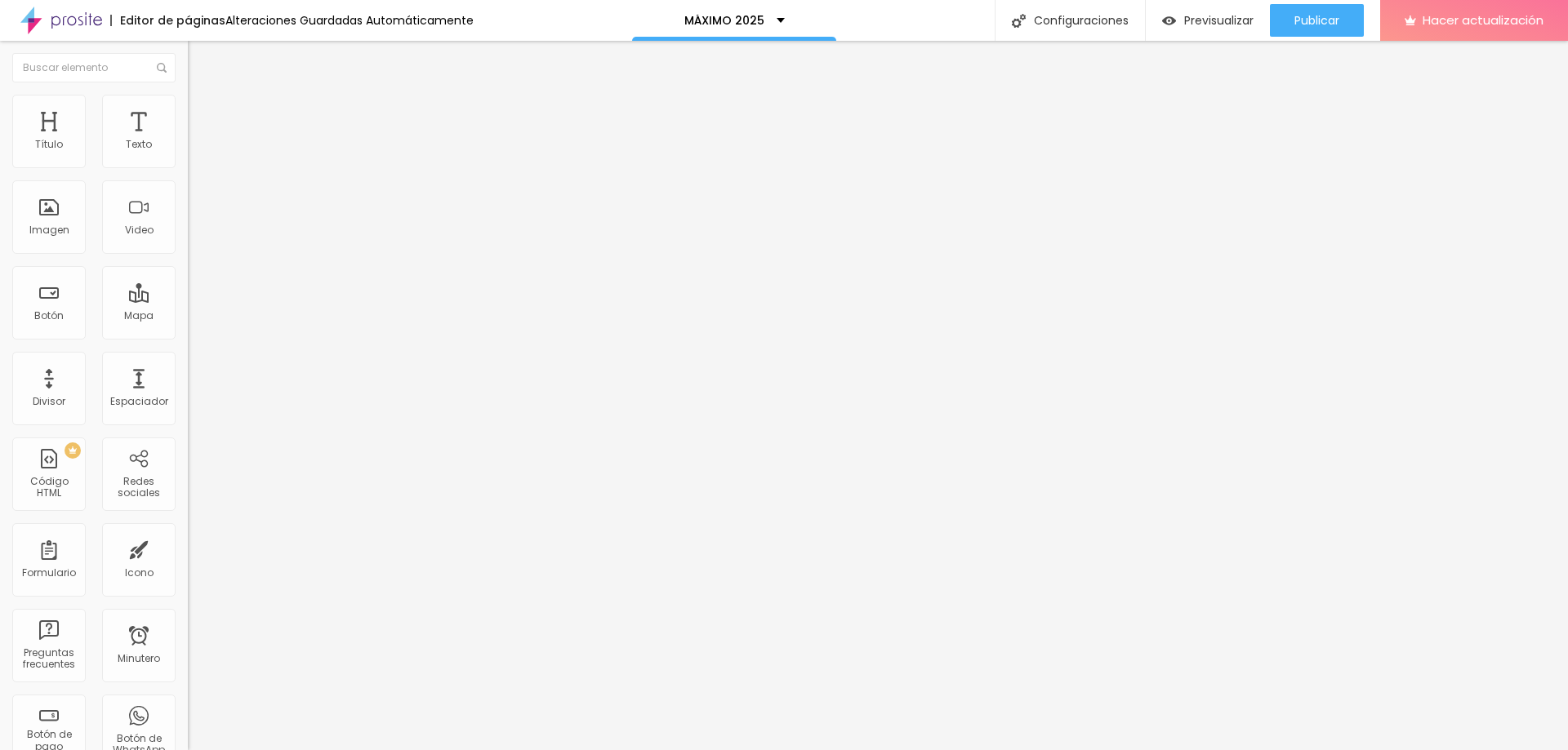
click at [188, 618] on input "range" at bounding box center [240, 624] width 105 height 13
click at [1307, 19] on font "Publicar" at bounding box center [1317, 20] width 45 height 16
click at [1303, 25] on font "Publicar" at bounding box center [1317, 20] width 45 height 16
type input "0.9"
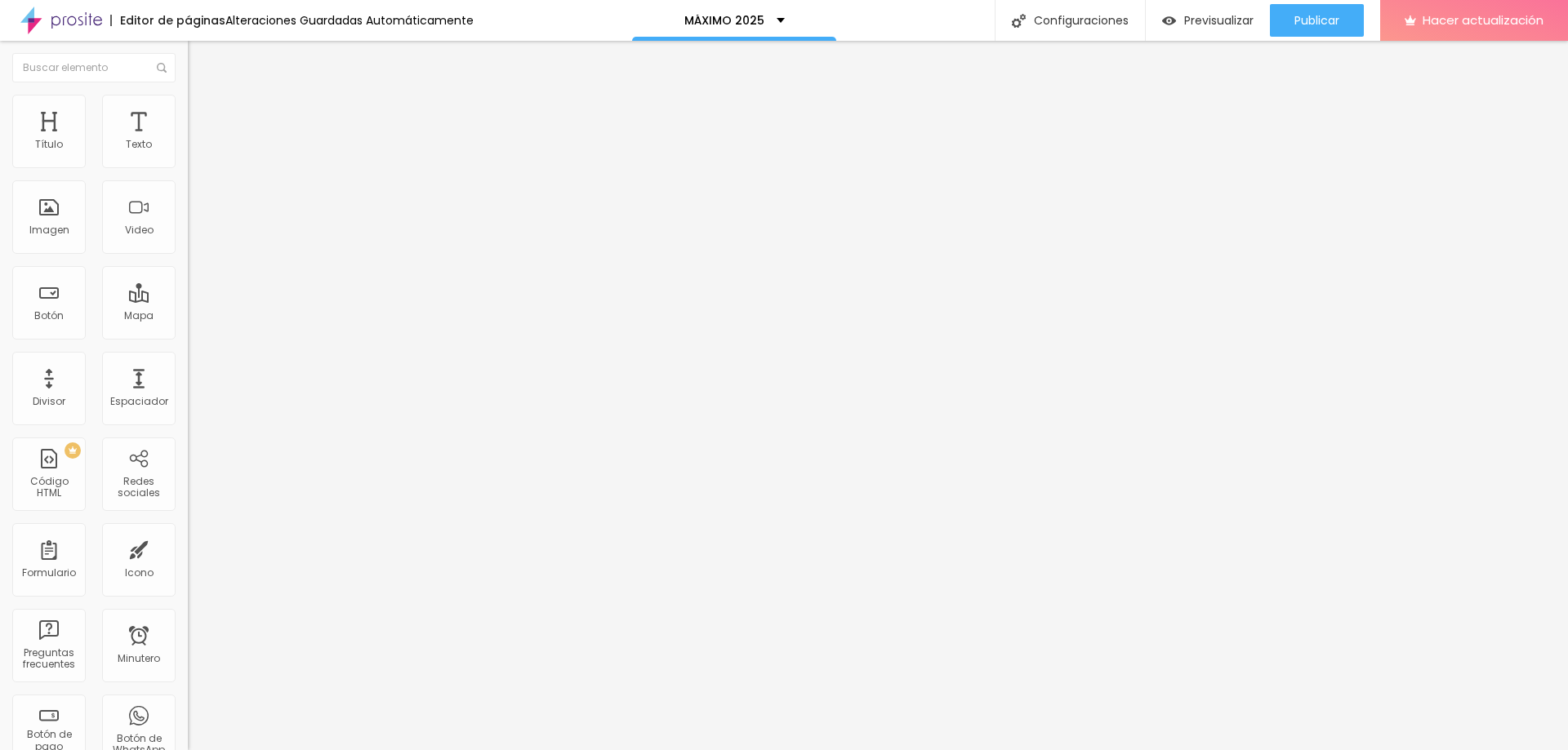
type input "0.8"
type input "0.7"
type input "0.6"
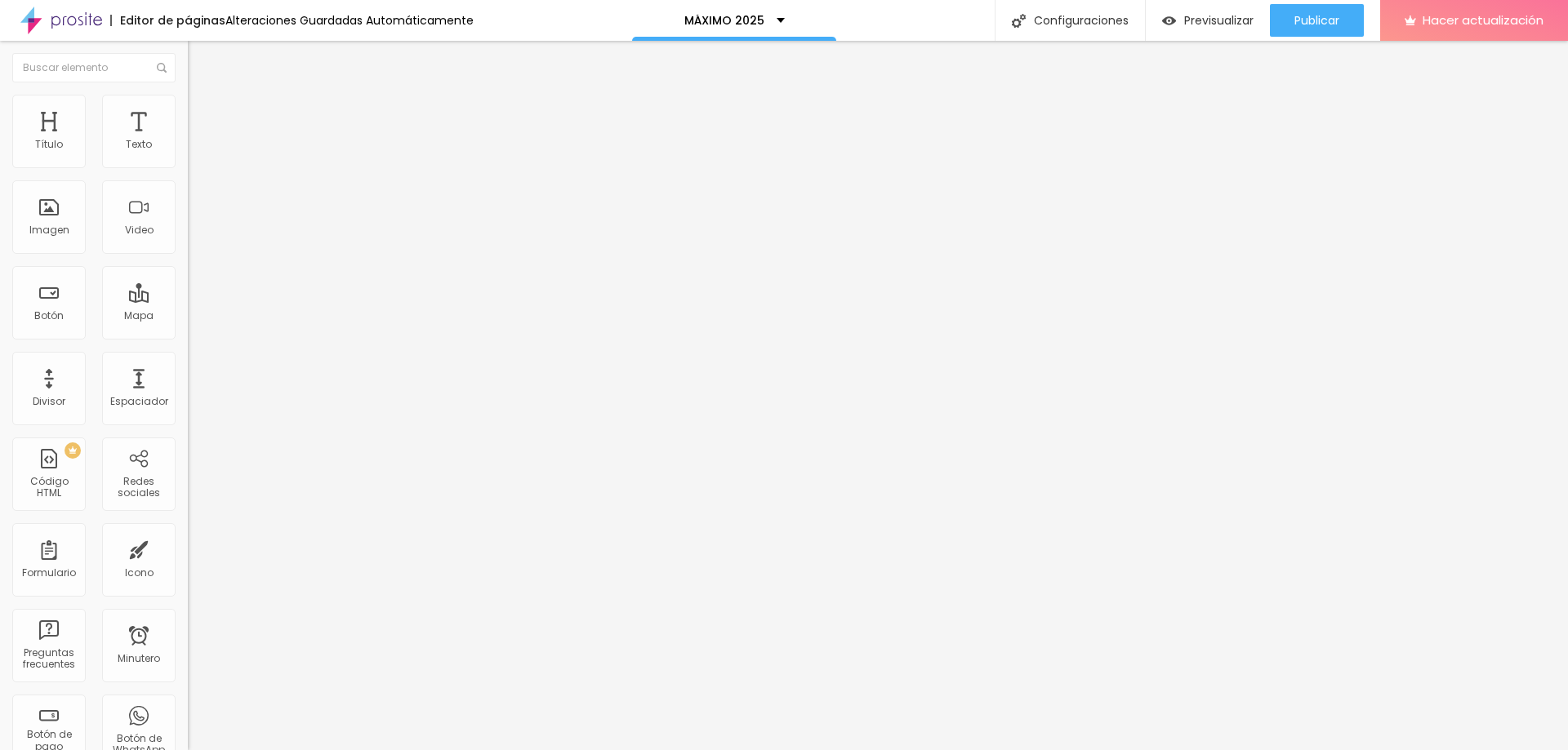
type input "0.6"
type input "0.5"
type input "1.1"
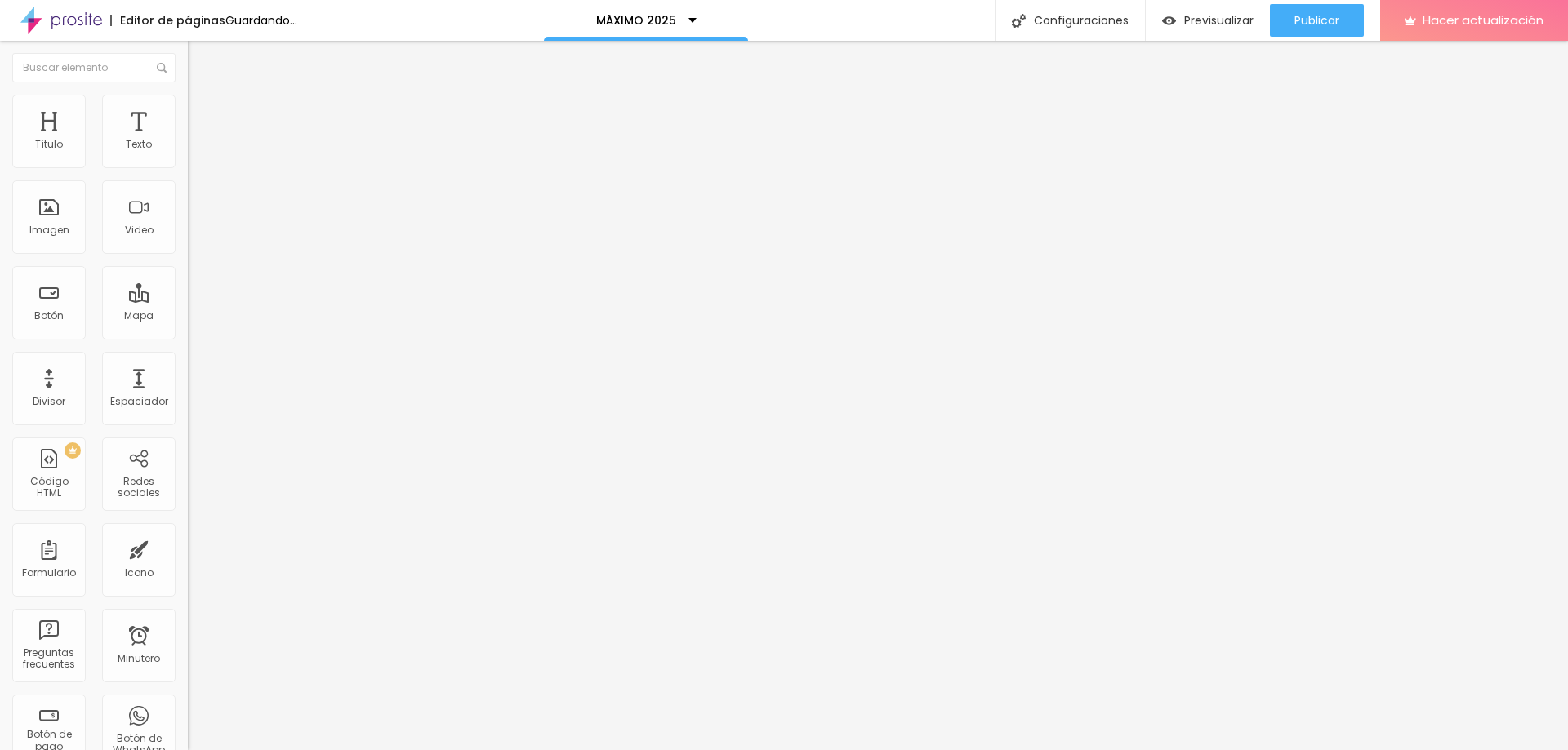
type input "1.2"
type input "1.3"
type input "1.5"
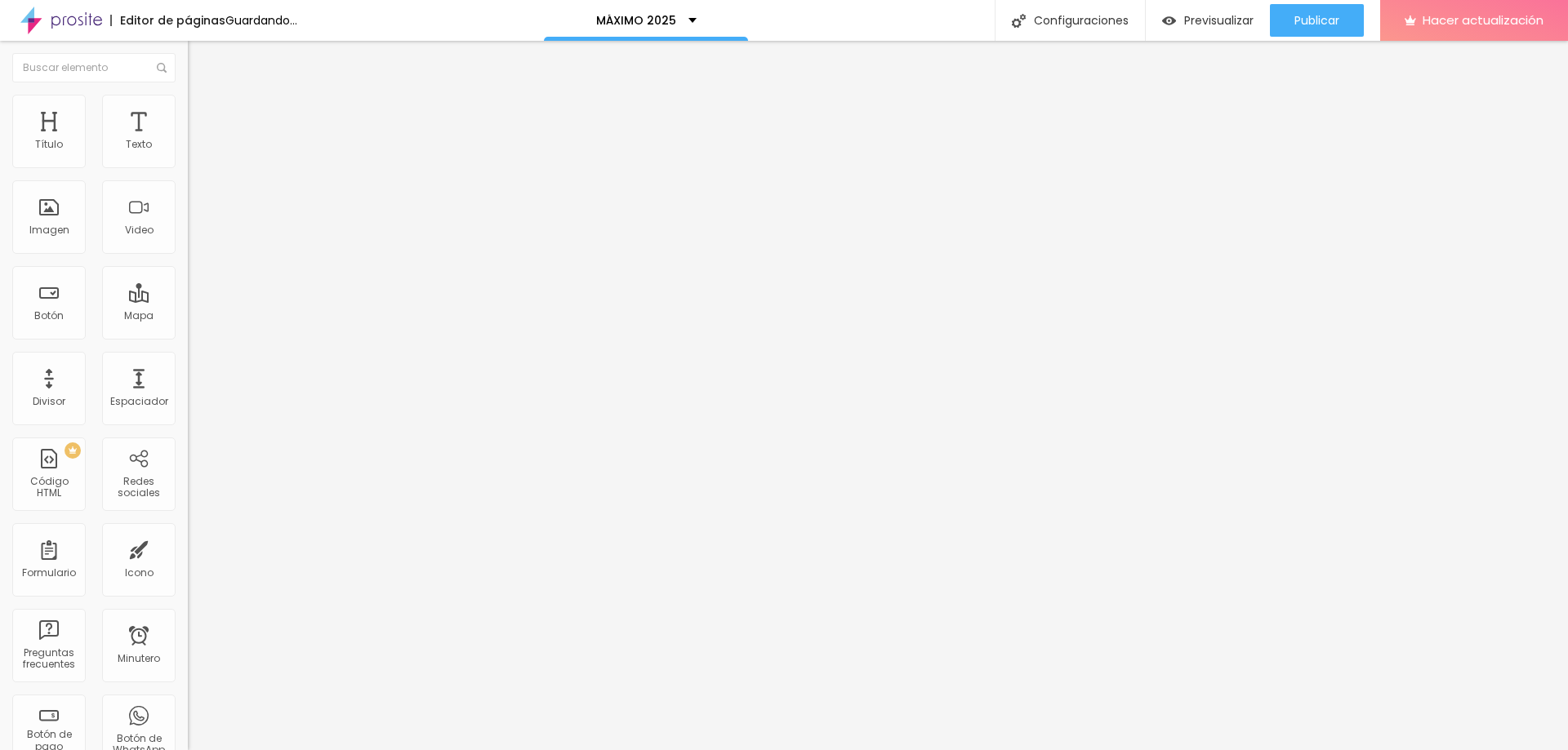
type input "1.5"
type input "1.6"
type input "1.7"
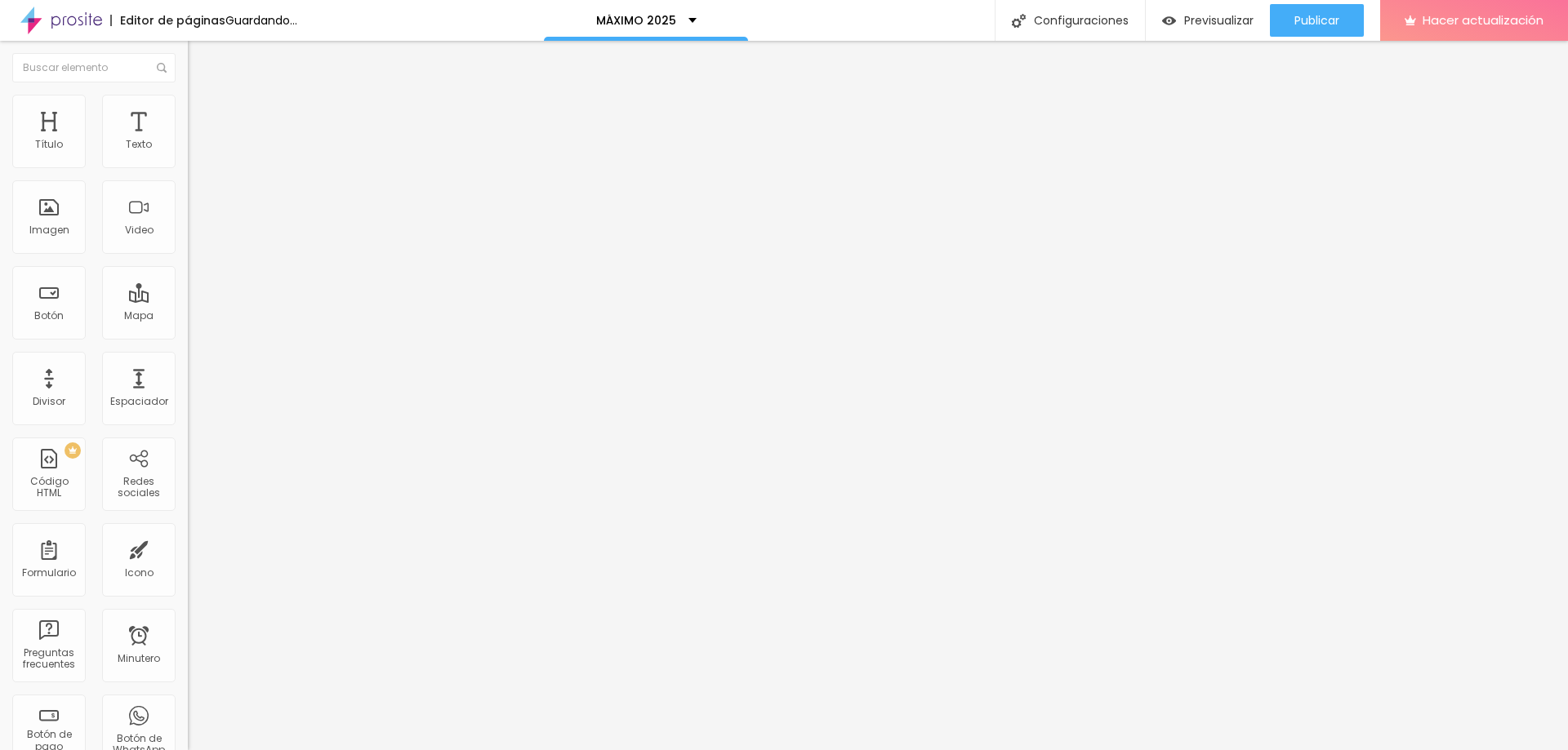
type input "1.8"
type input "1.9"
type input "2"
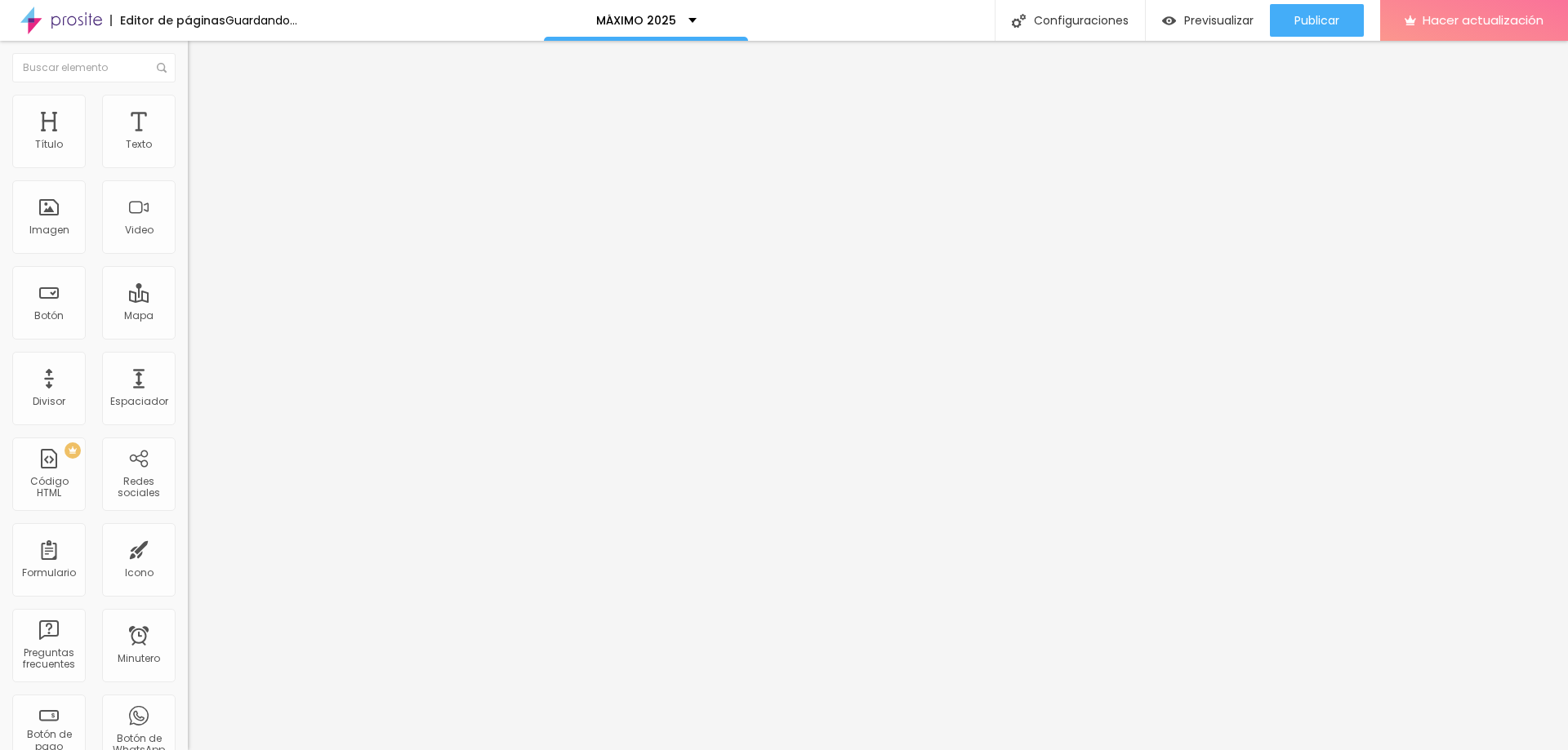
type input "2"
drag, startPoint x: 71, startPoint y: 403, endPoint x: 150, endPoint y: 412, distance: 79.5
type input "2"
type input "1.6"
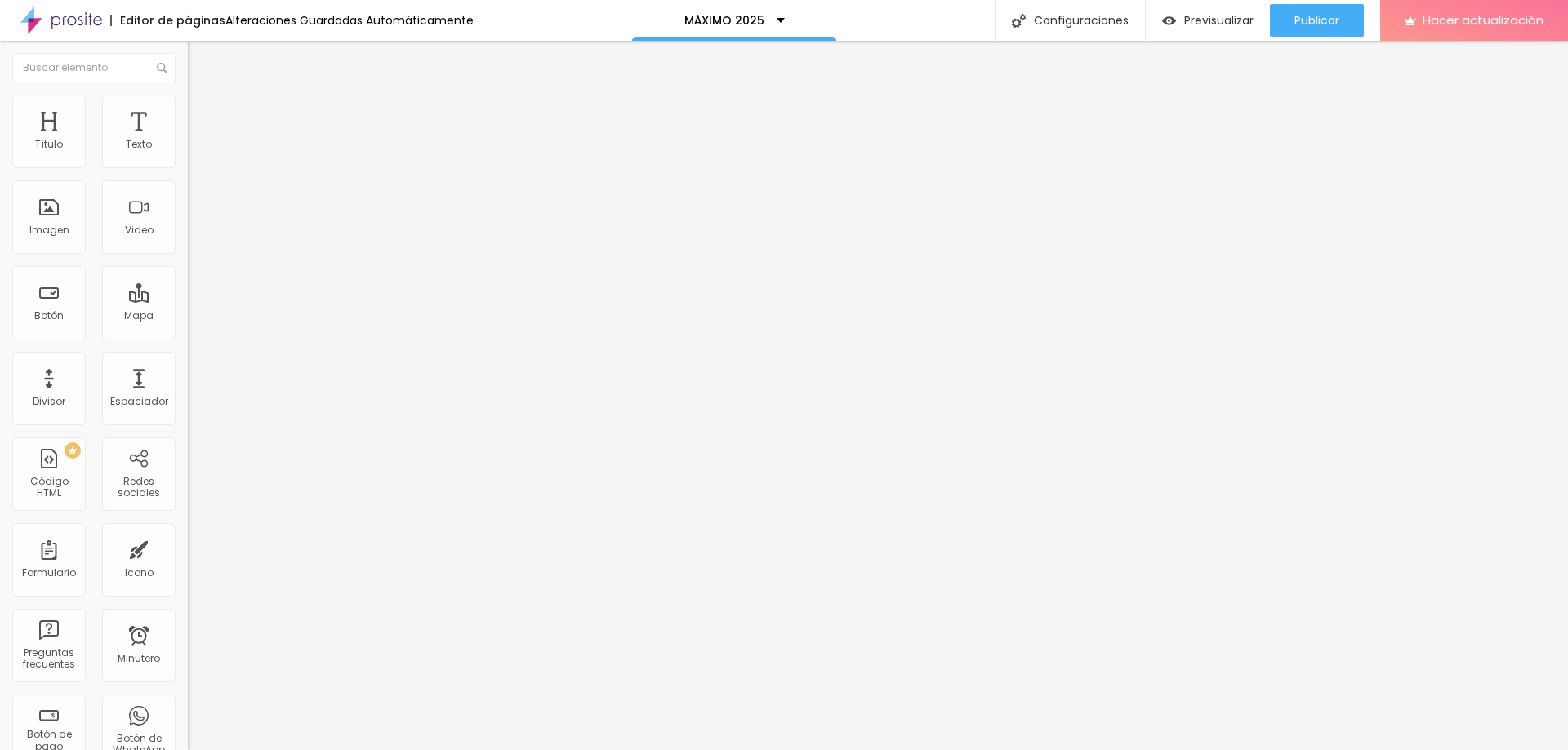
type input "1.6"
type input "1.3"
type input "1.1"
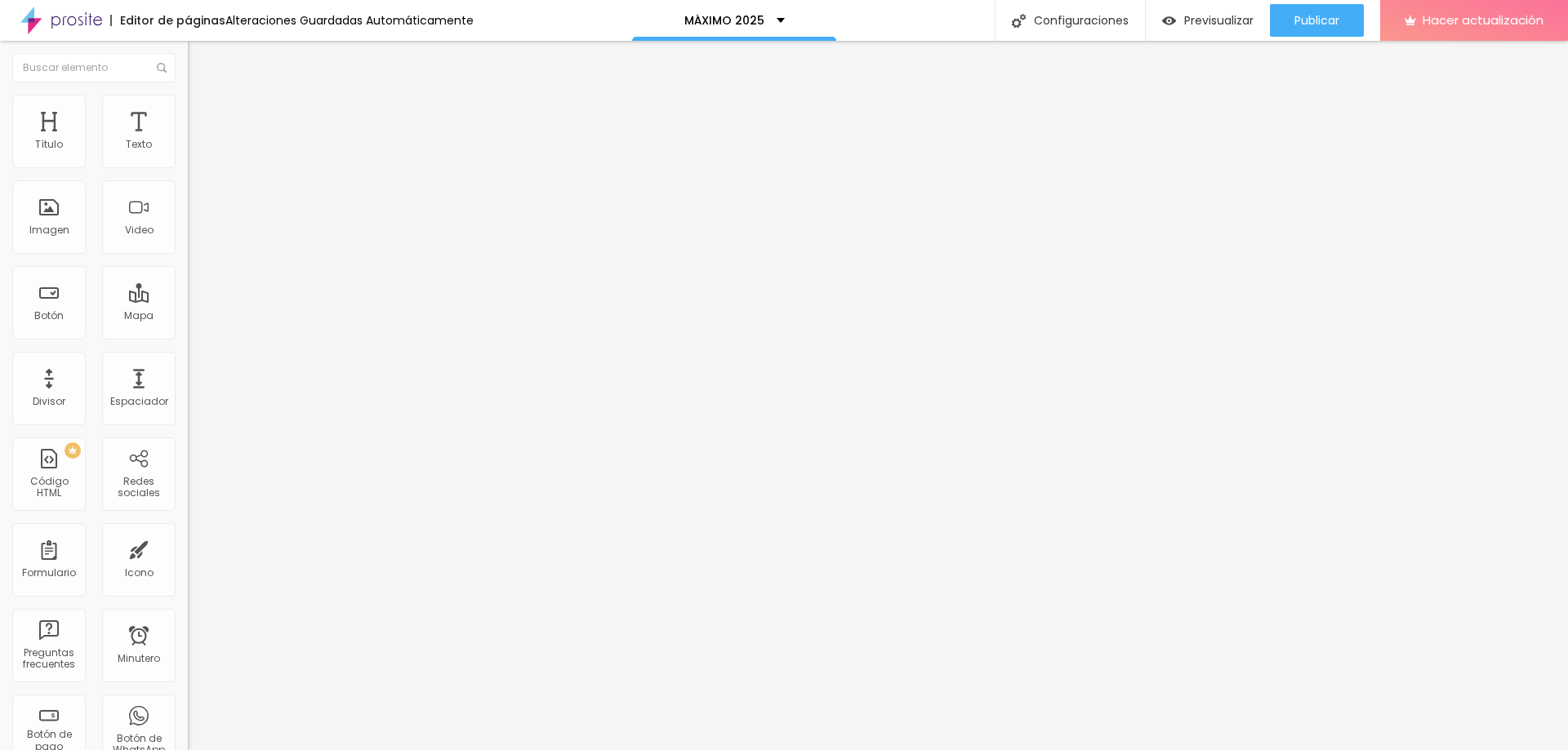
type input "1"
type input "0.7"
type input "0.5"
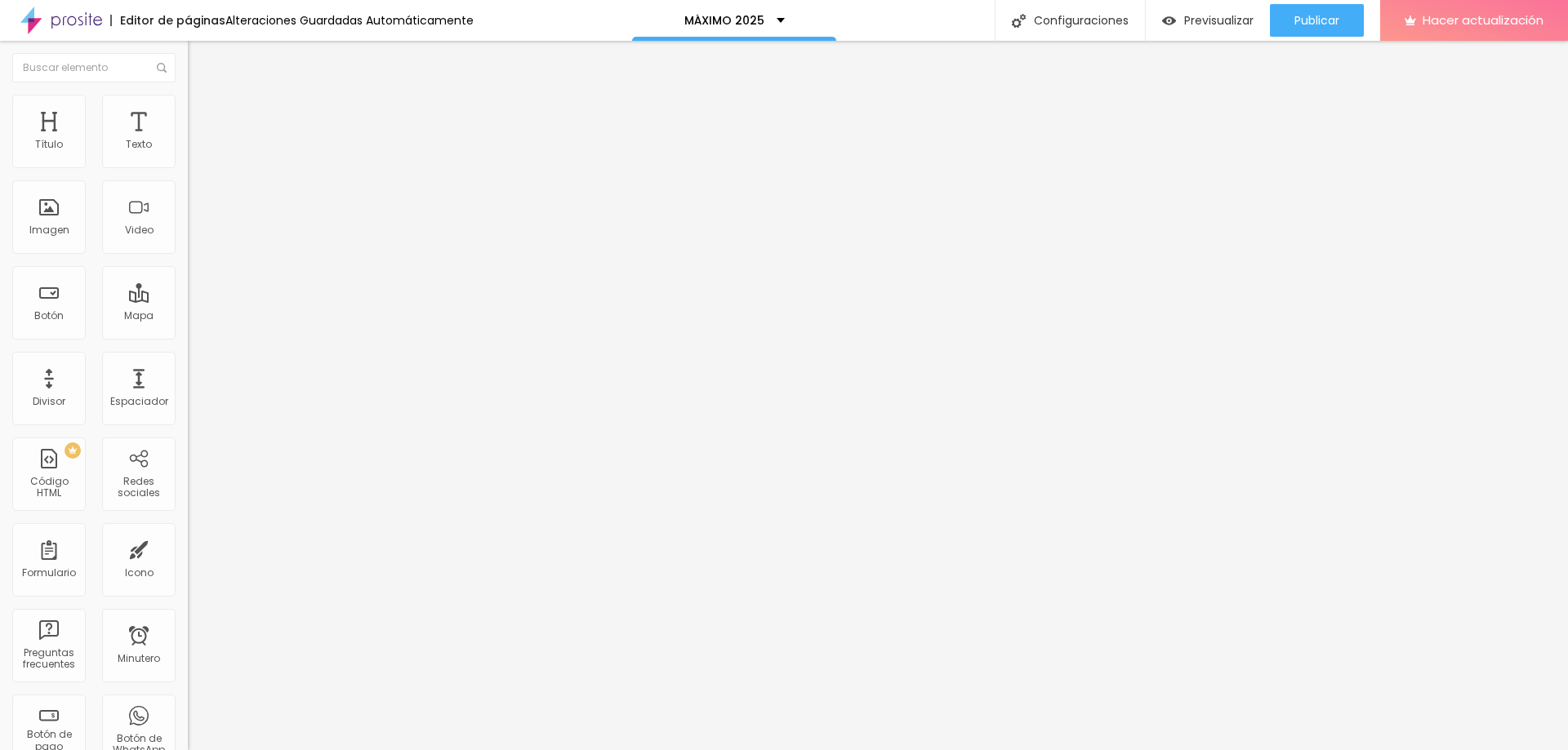
type input "0.5"
type input "0.3"
type input "0.2"
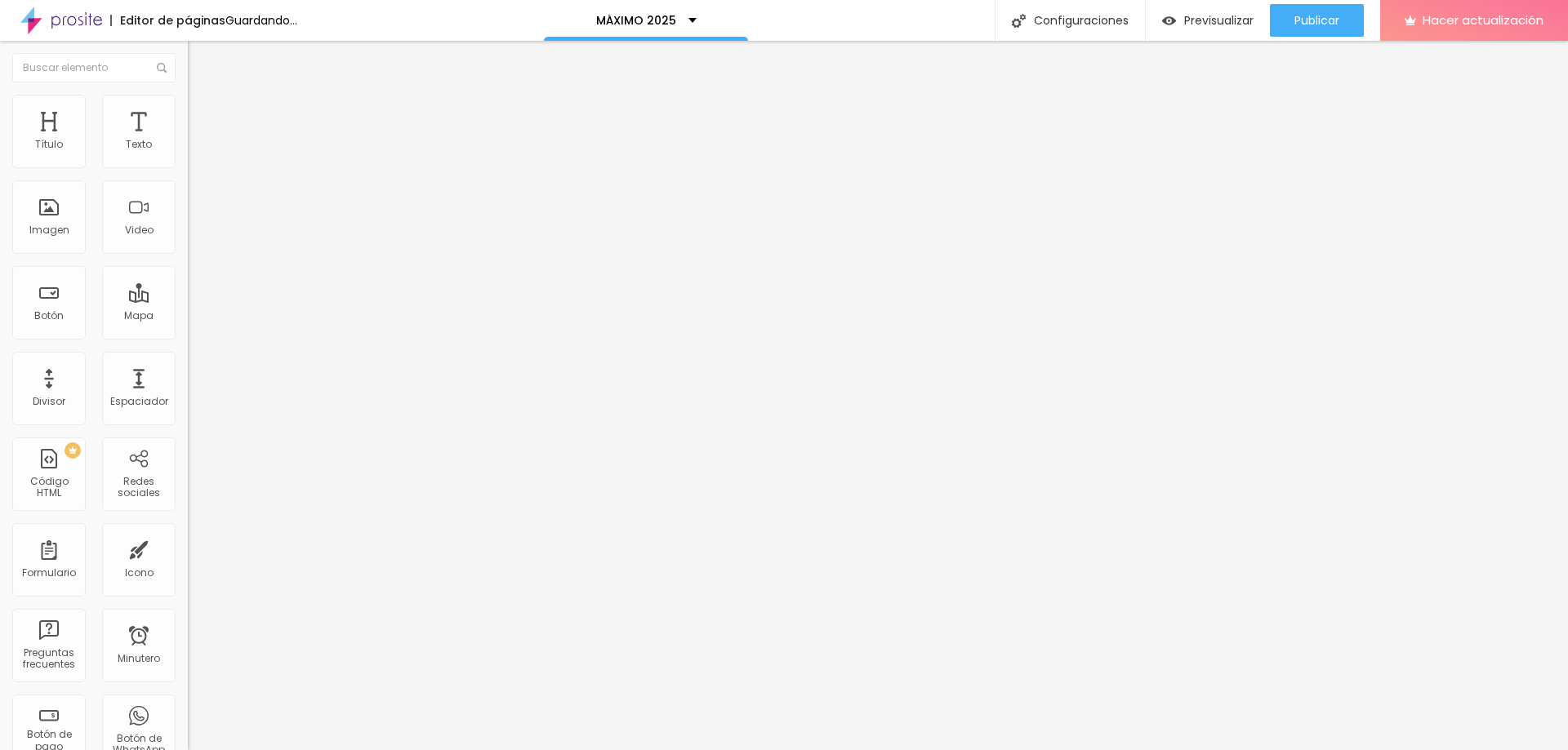
type input "0.2"
click at [188, 618] on input "range" at bounding box center [240, 624] width 105 height 13
type input "59"
type input "61"
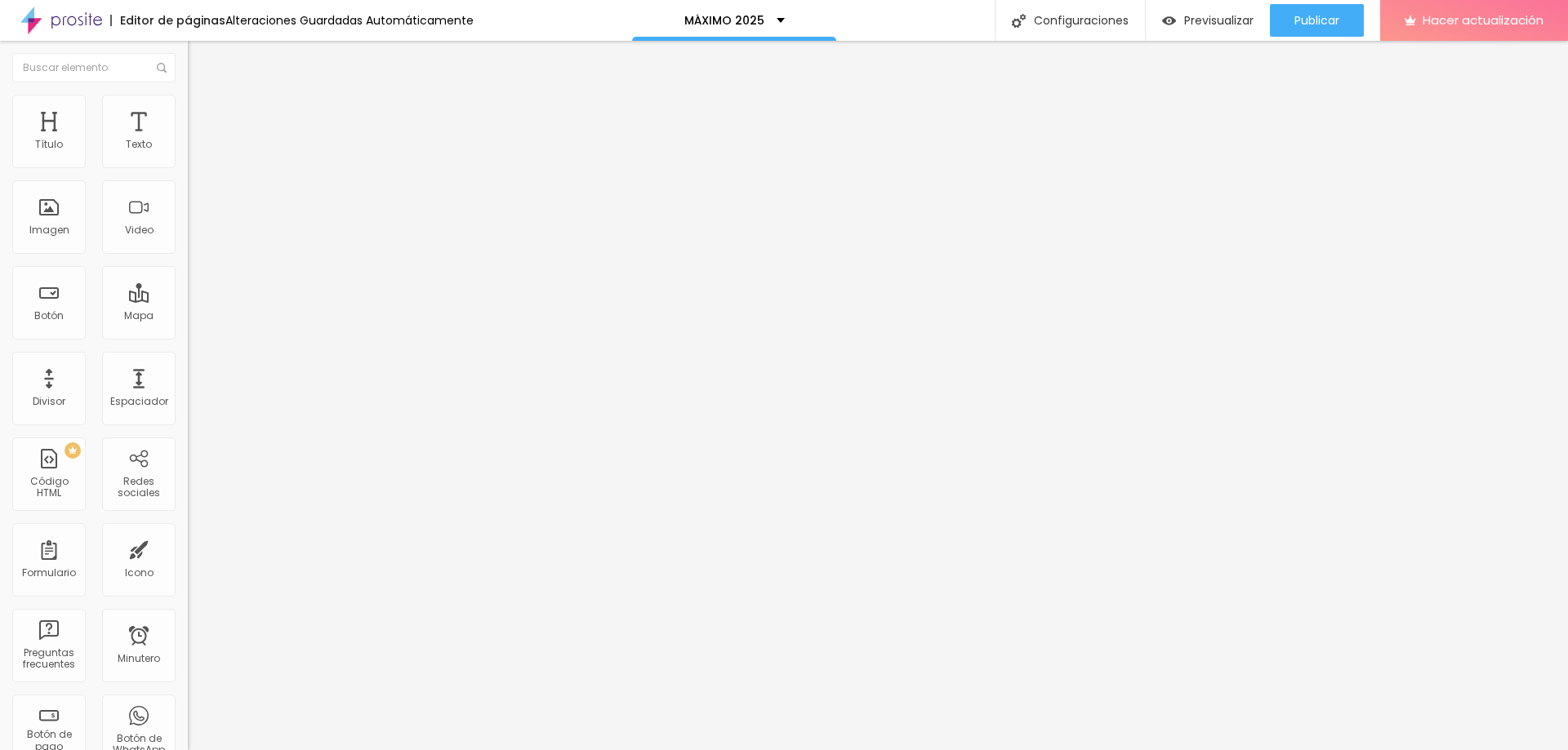
type input "61"
click at [188, 387] on input "range" at bounding box center [240, 393] width 105 height 13
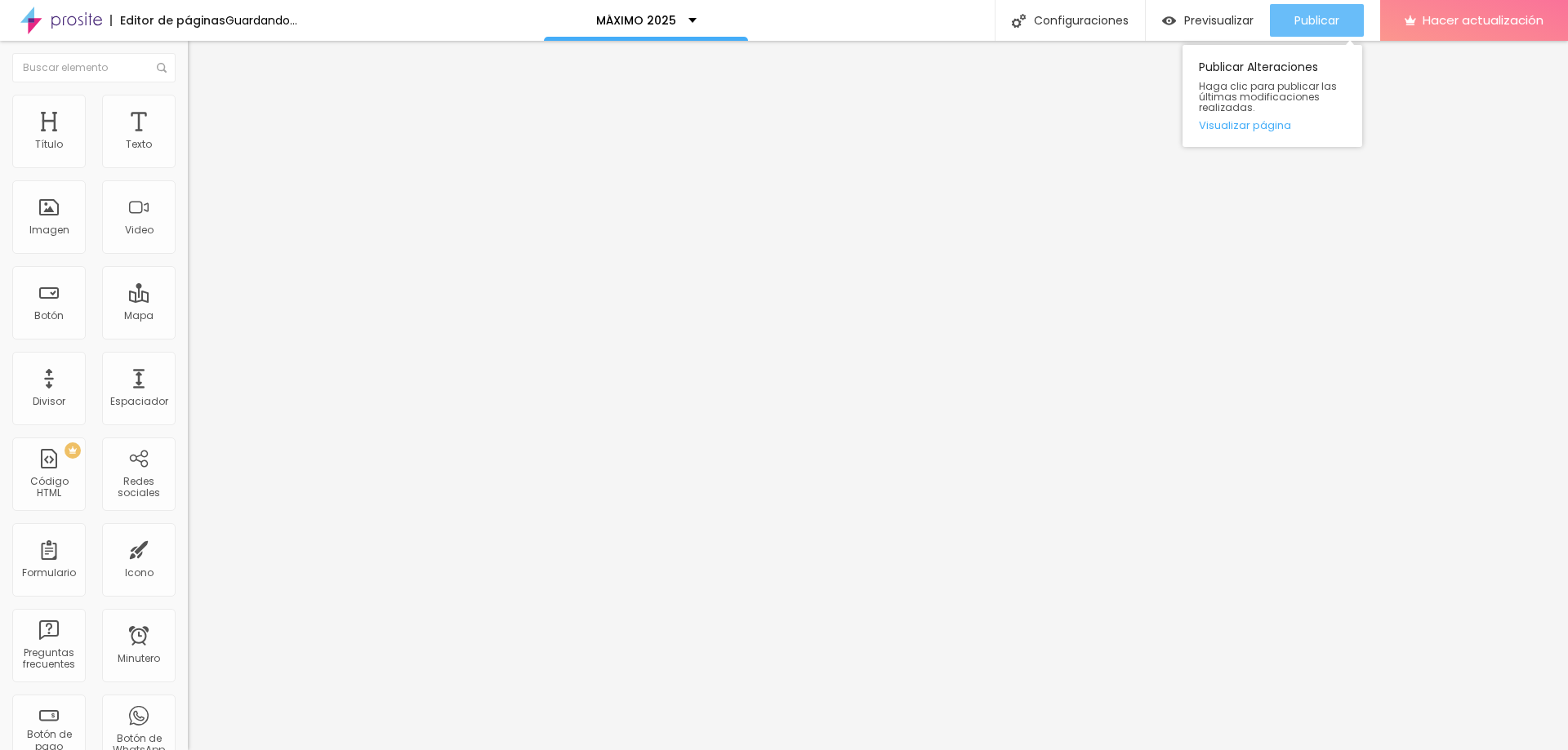
click at [1330, 15] on font "Publicar" at bounding box center [1317, 20] width 45 height 16
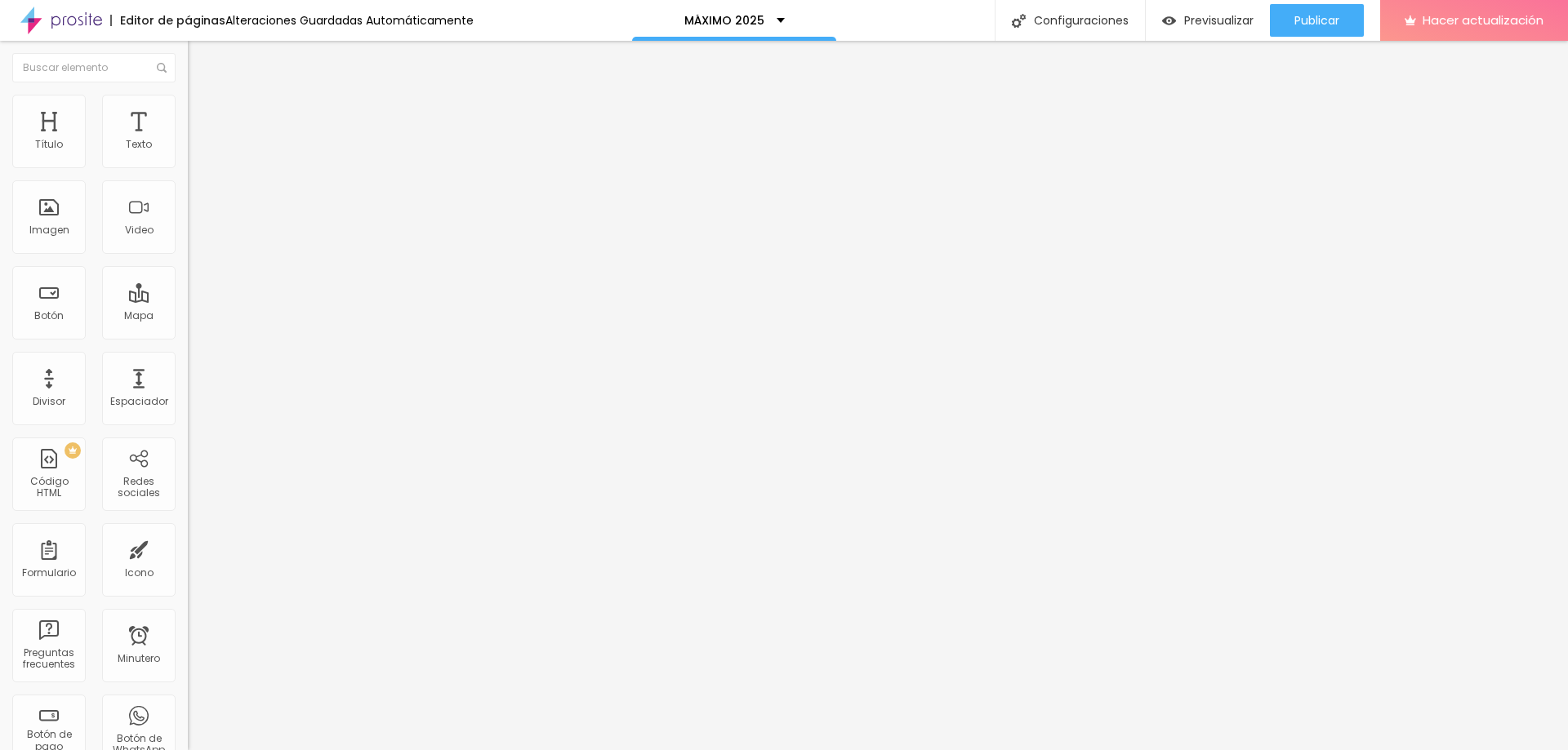
type input "1.9"
type input "1.7"
type input "1.6"
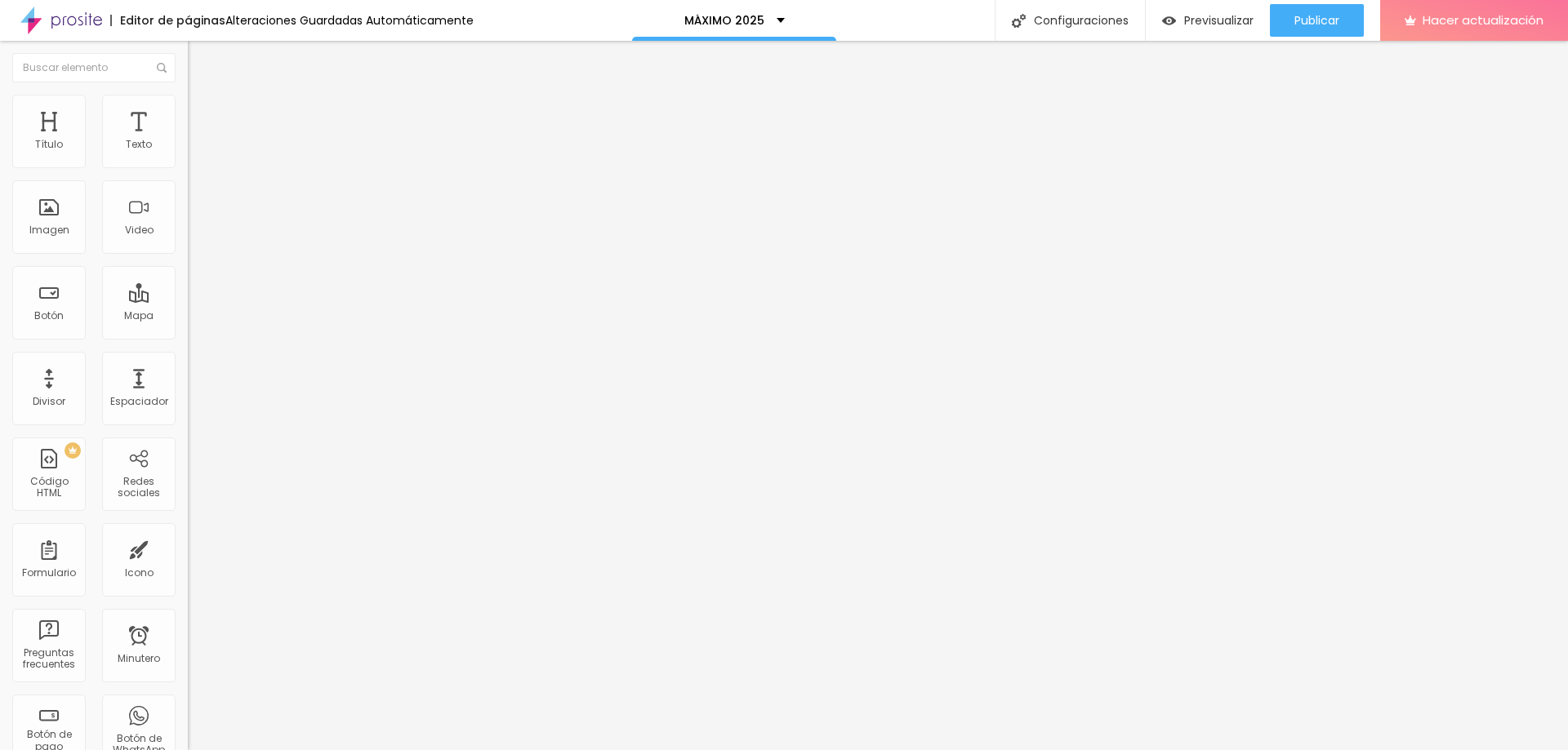
type input "1.6"
type input "1.5"
type input "1.4"
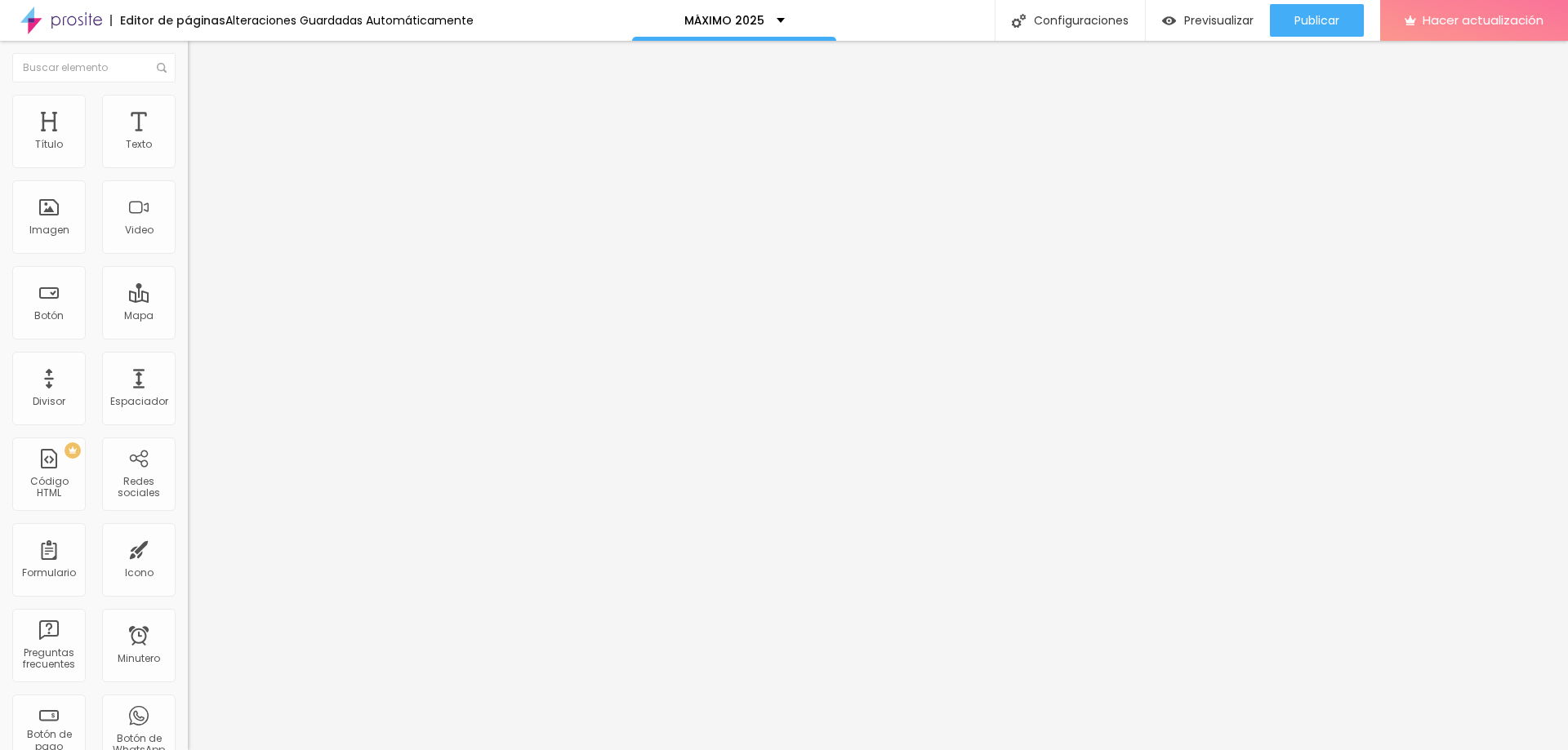
type input "1.3"
type input "1.2"
type input "1.3"
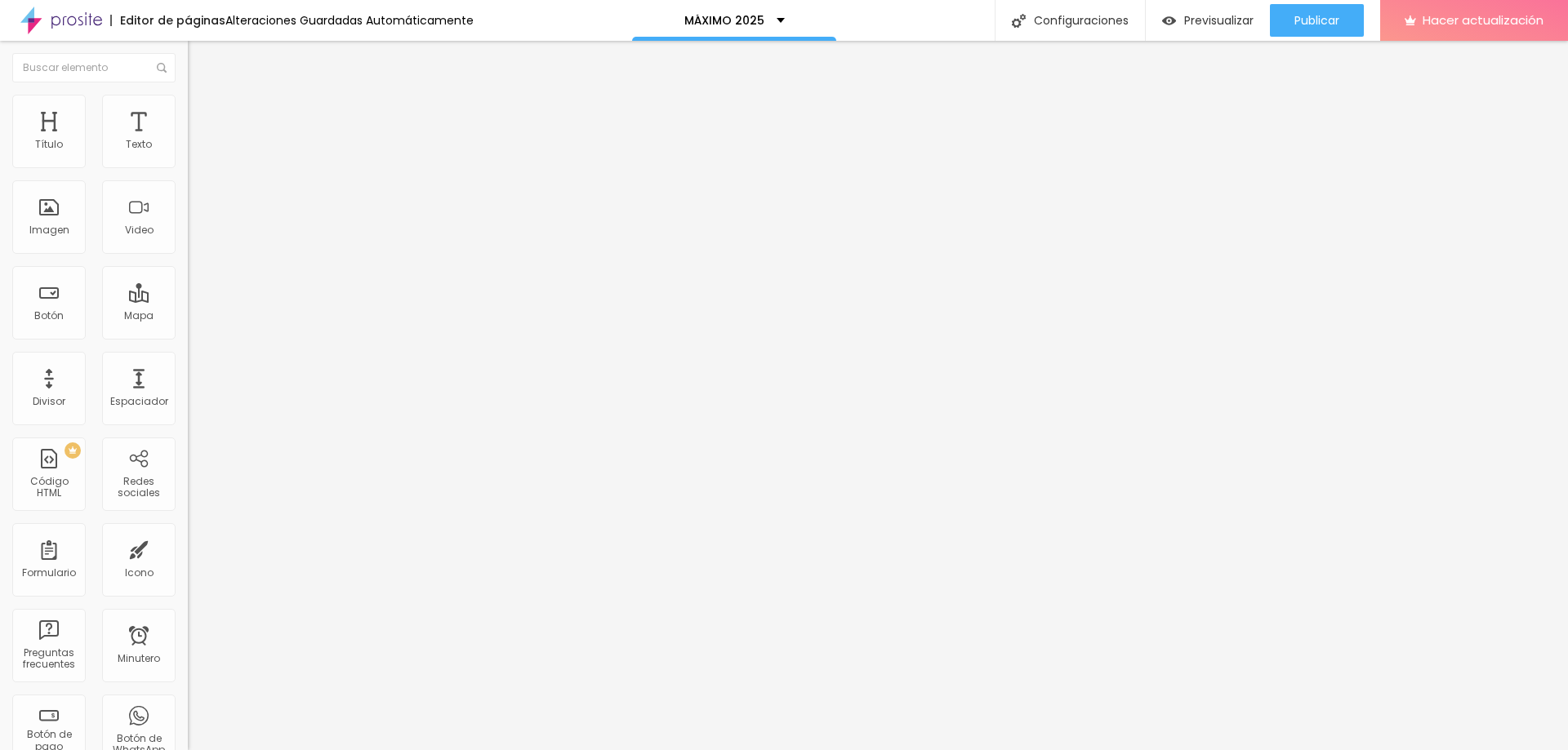
type input "1.3"
type input "1.4"
type input "1.5"
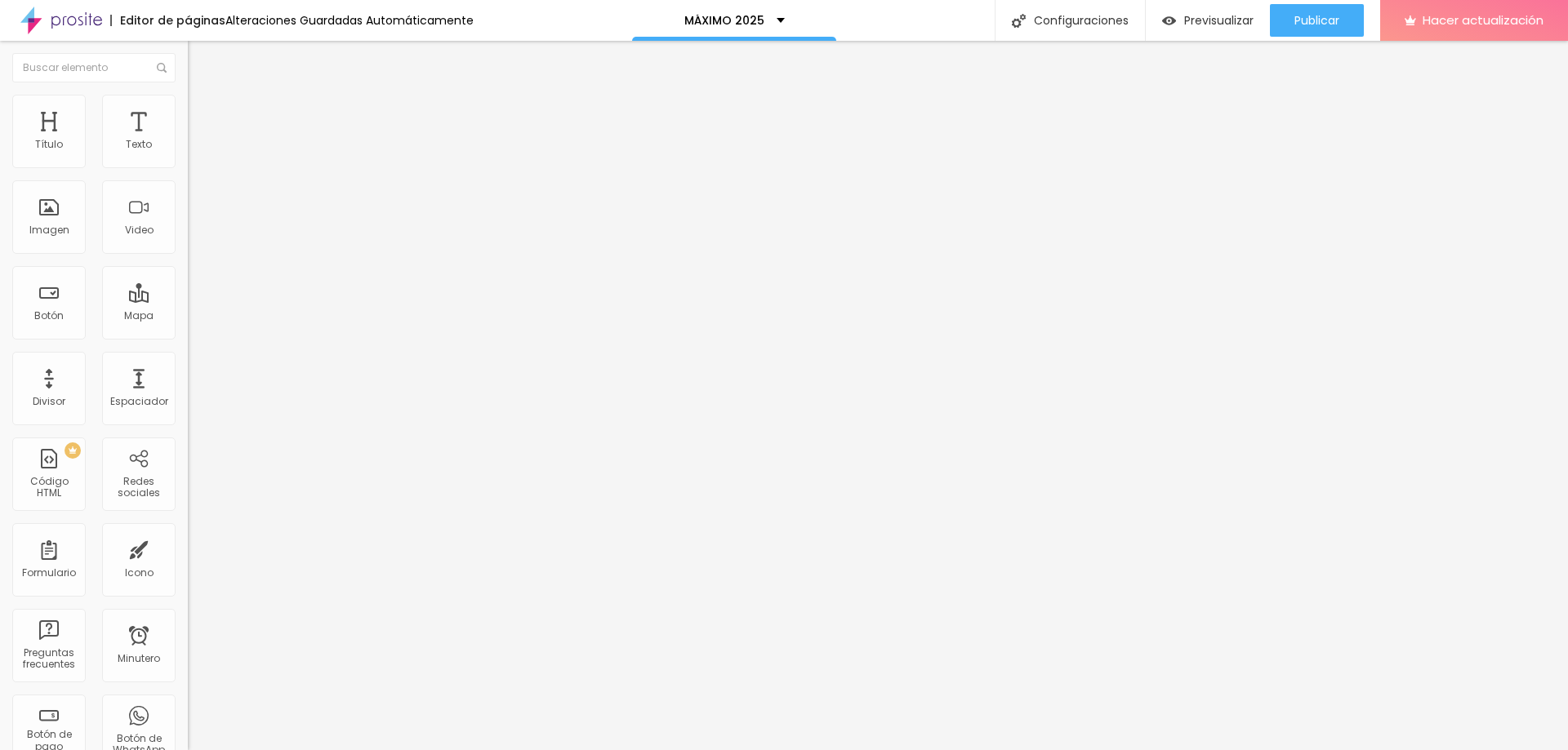
drag, startPoint x: 138, startPoint y: 407, endPoint x: 102, endPoint y: 407, distance: 36.0
type input "1.5"
click at [203, 113] on font "Avanzado" at bounding box center [228, 106] width 52 height 14
type input "5"
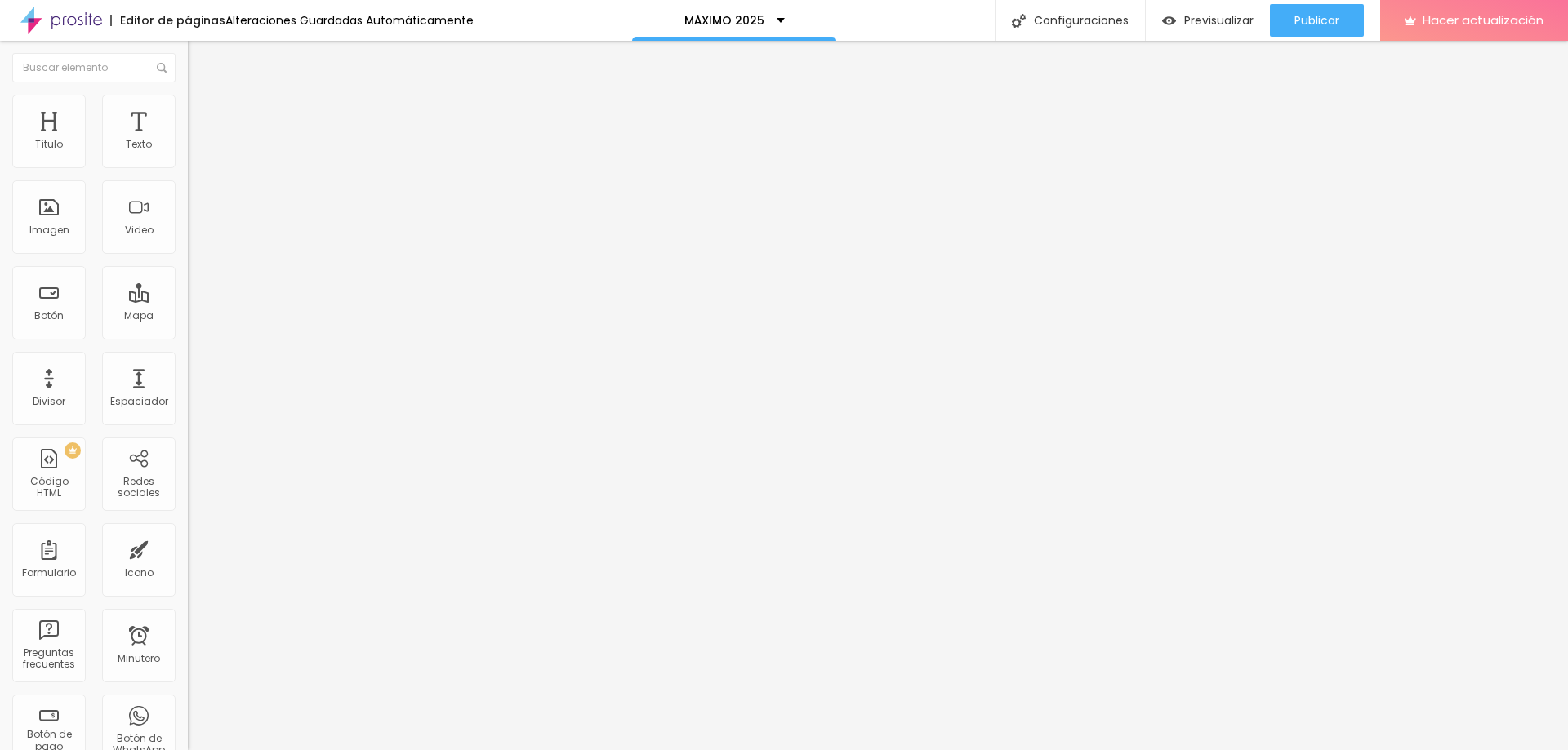
type input "5"
type input "1"
drag, startPoint x: 50, startPoint y: 159, endPoint x: 39, endPoint y: 160, distance: 11.0
type input "1"
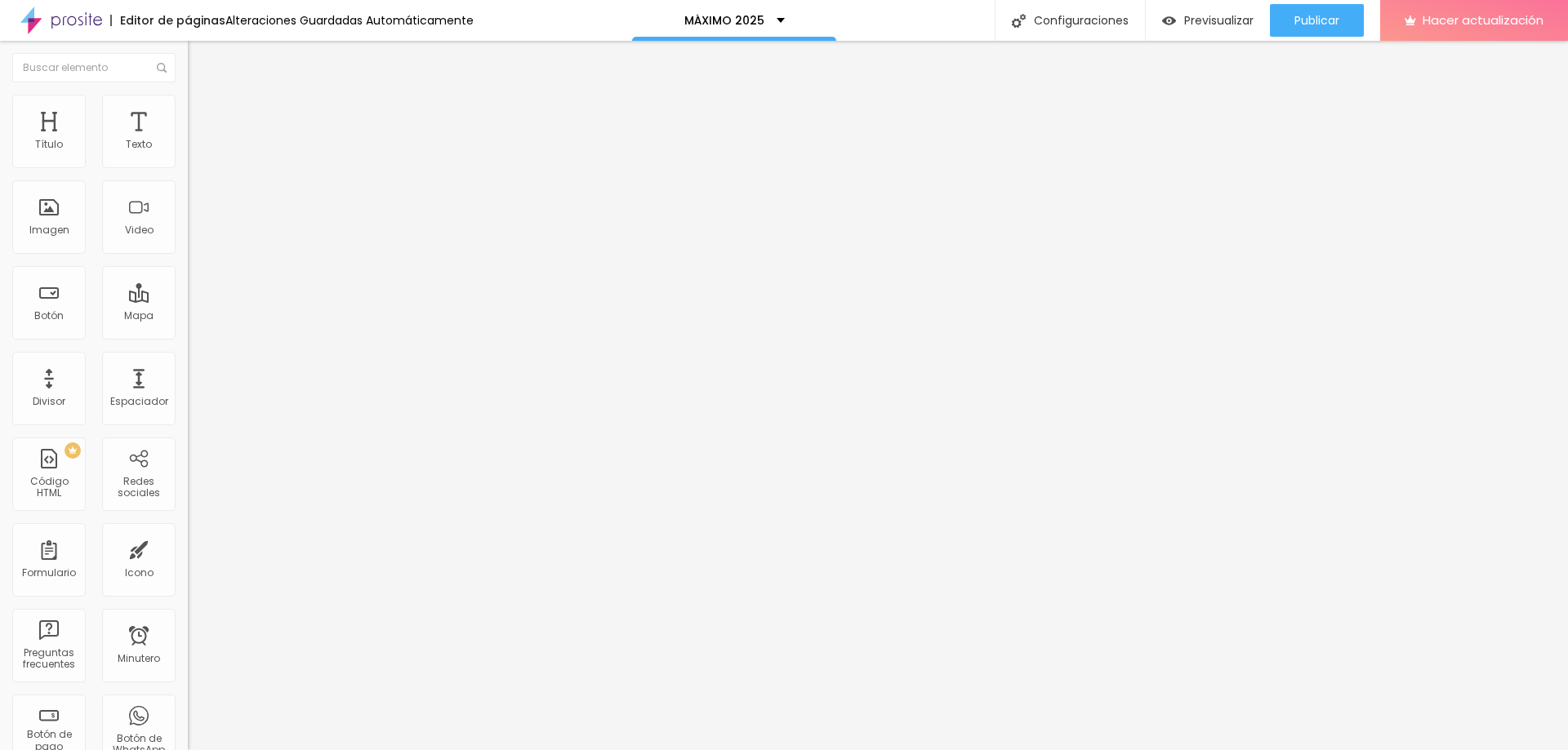
click at [188, 301] on input "range" at bounding box center [240, 307] width 105 height 13
type input "5"
type input "4"
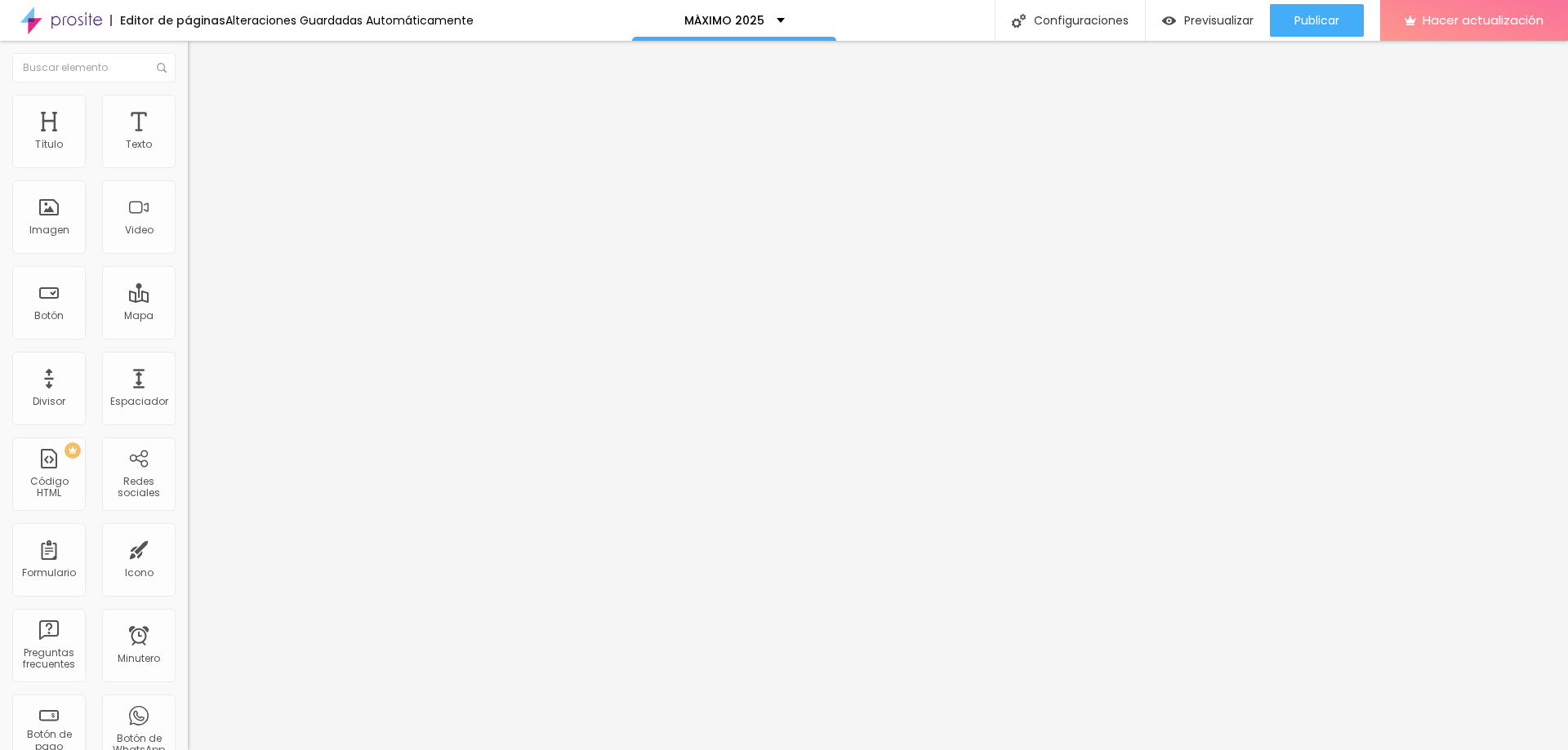
type input "3"
click at [188, 531] on input "range" at bounding box center [240, 537] width 105 height 13
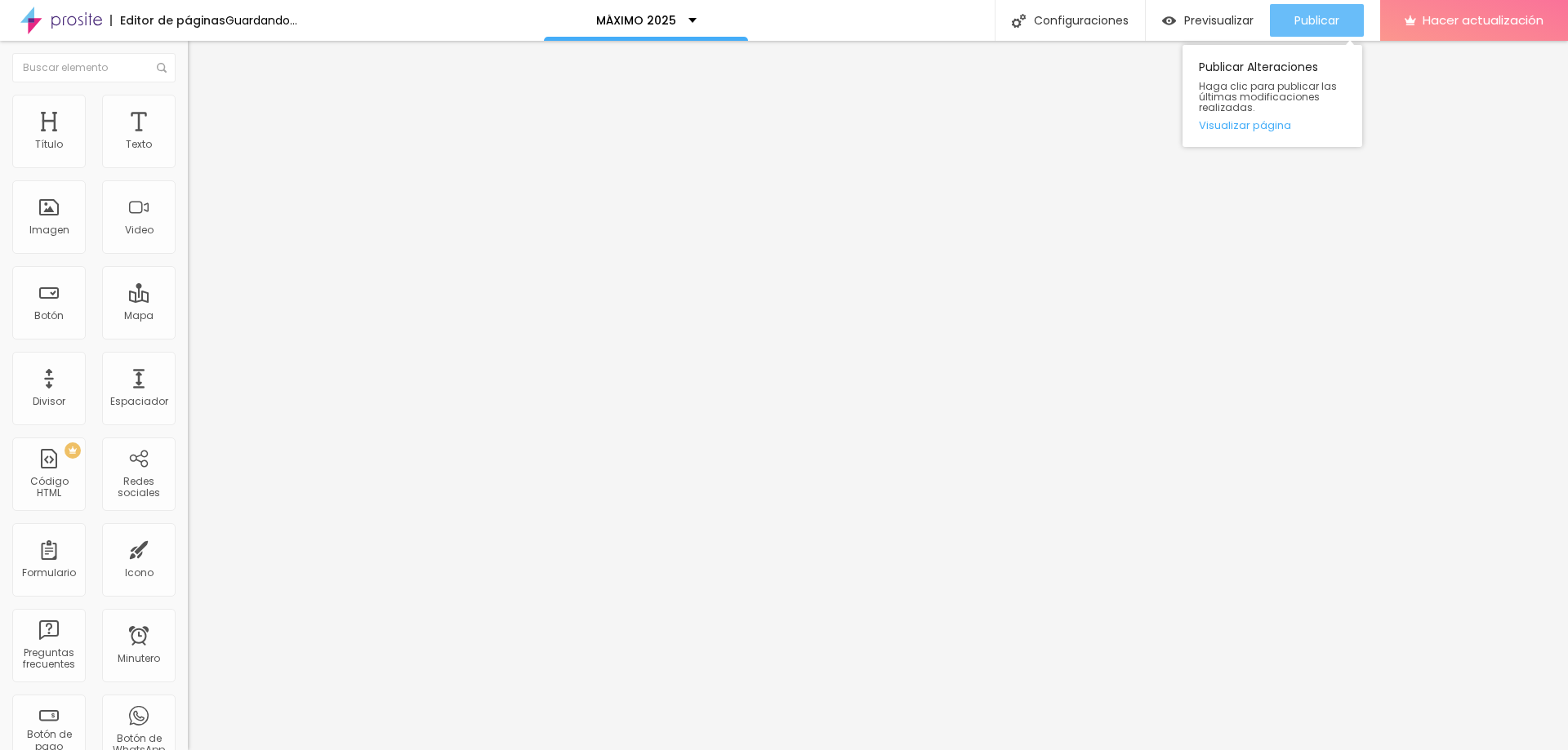
click at [1336, 20] on font "Publicar" at bounding box center [1317, 20] width 45 height 16
click at [1321, 15] on font "Publicar" at bounding box center [1317, 20] width 45 height 16
click at [1324, 30] on div "Publicar" at bounding box center [1317, 21] width 45 height 32
click at [1324, 21] on font "Publicar" at bounding box center [1317, 20] width 45 height 16
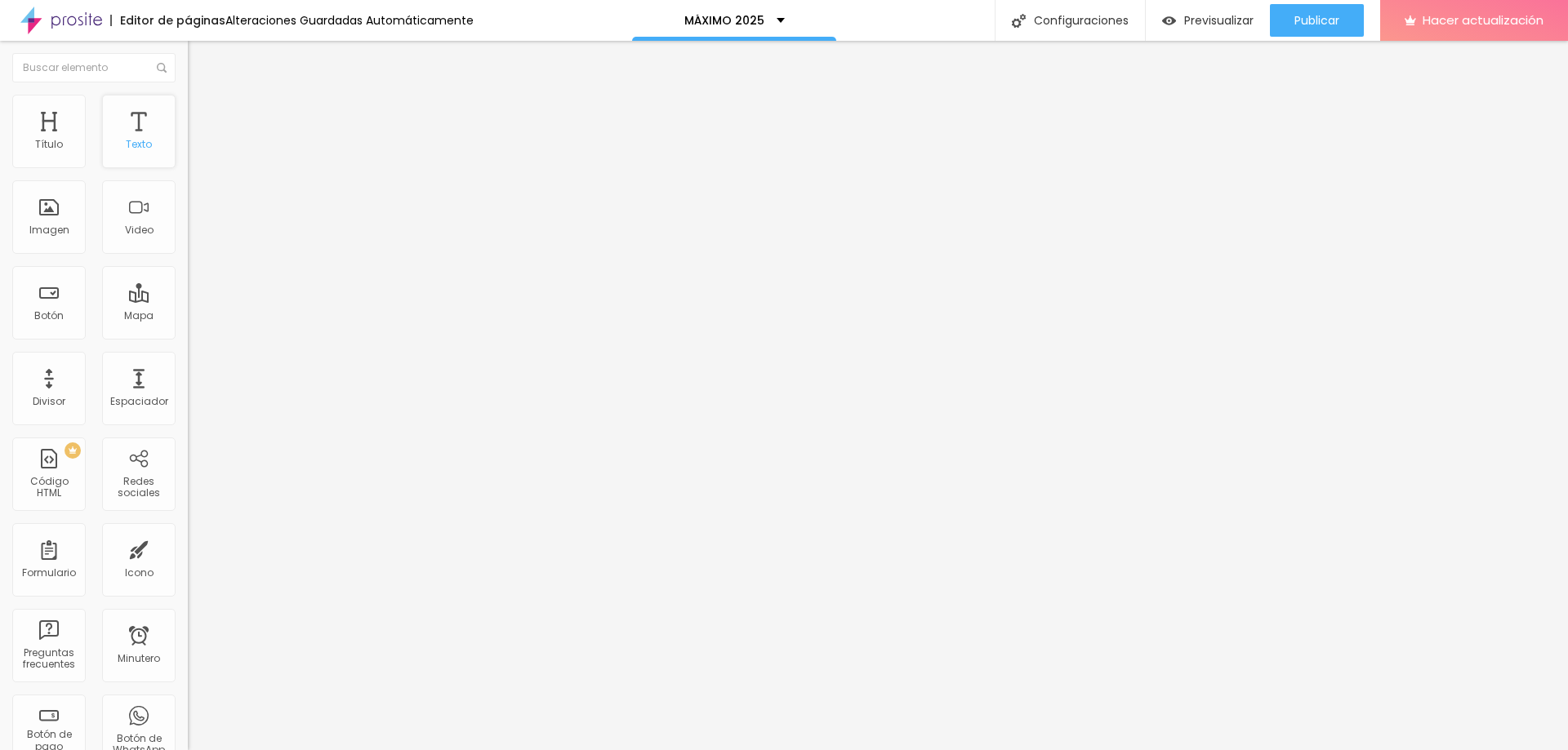
click at [128, 132] on div "Texto" at bounding box center [138, 132] width 73 height 73
click at [194, 237] on icon "button" at bounding box center [198, 231] width 9 height 9
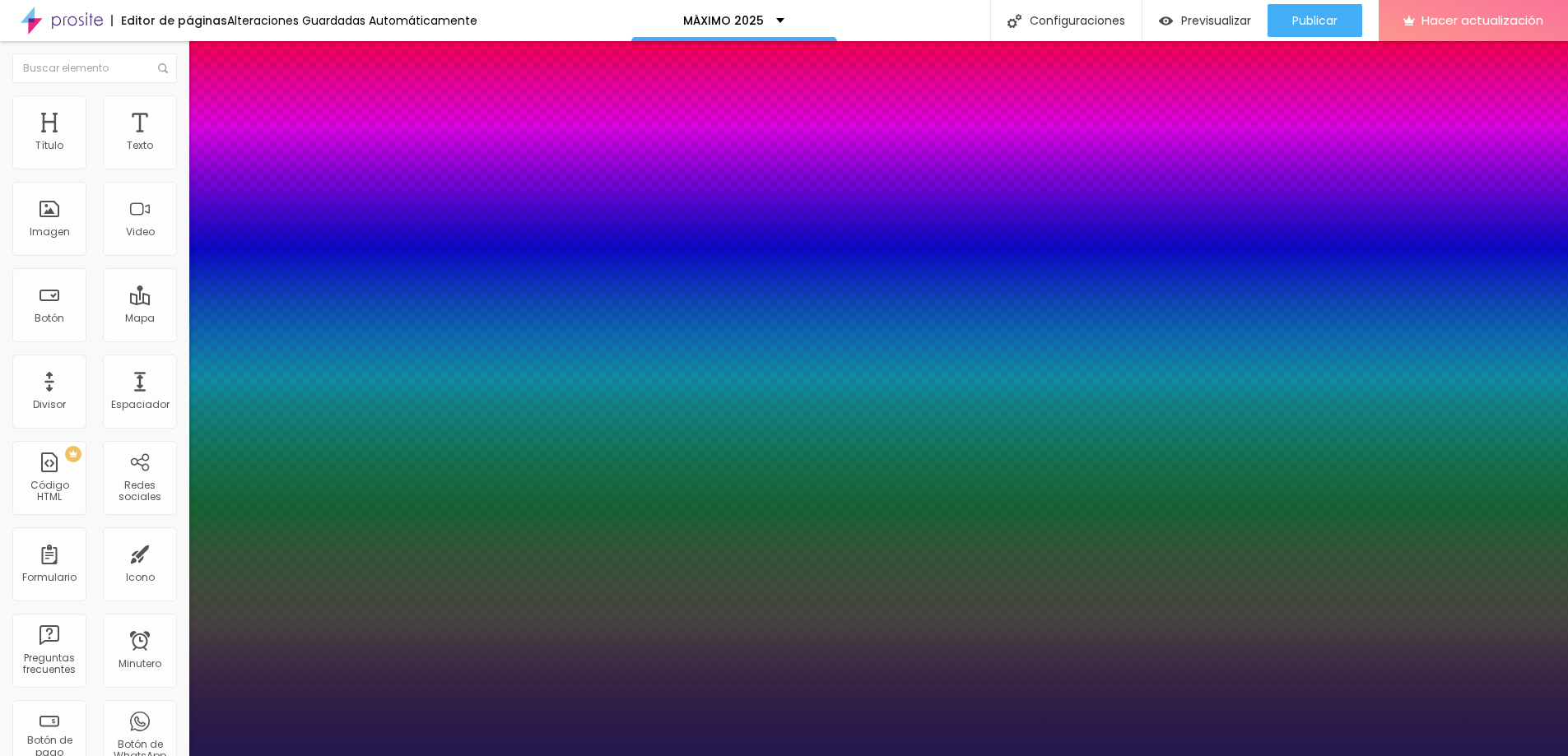
type input "1"
type input "18"
type input "1"
drag, startPoint x: 221, startPoint y: 462, endPoint x: 284, endPoint y: 464, distance: 63.0
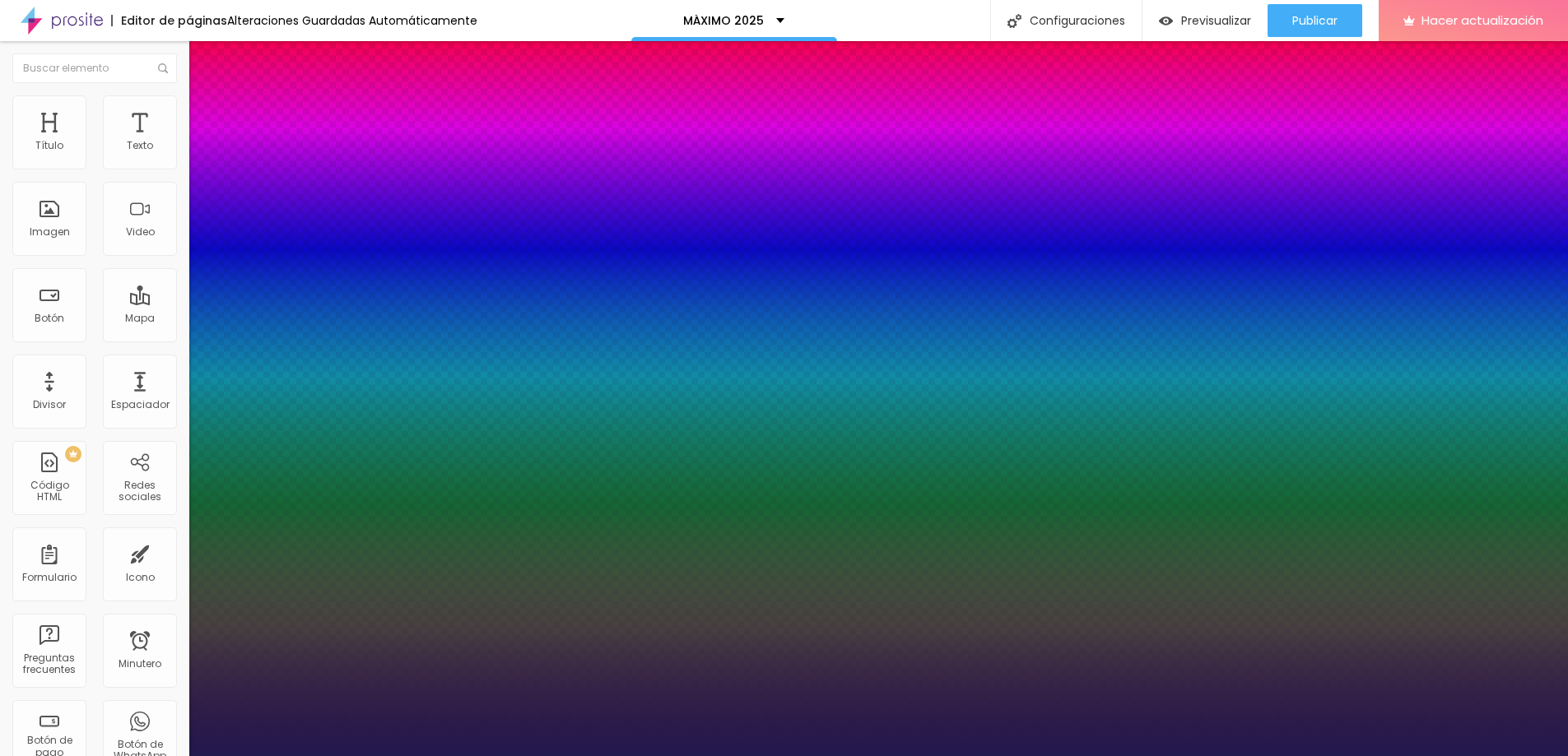
click at [1389, 755] on div at bounding box center [784, 756] width 1568 height 0
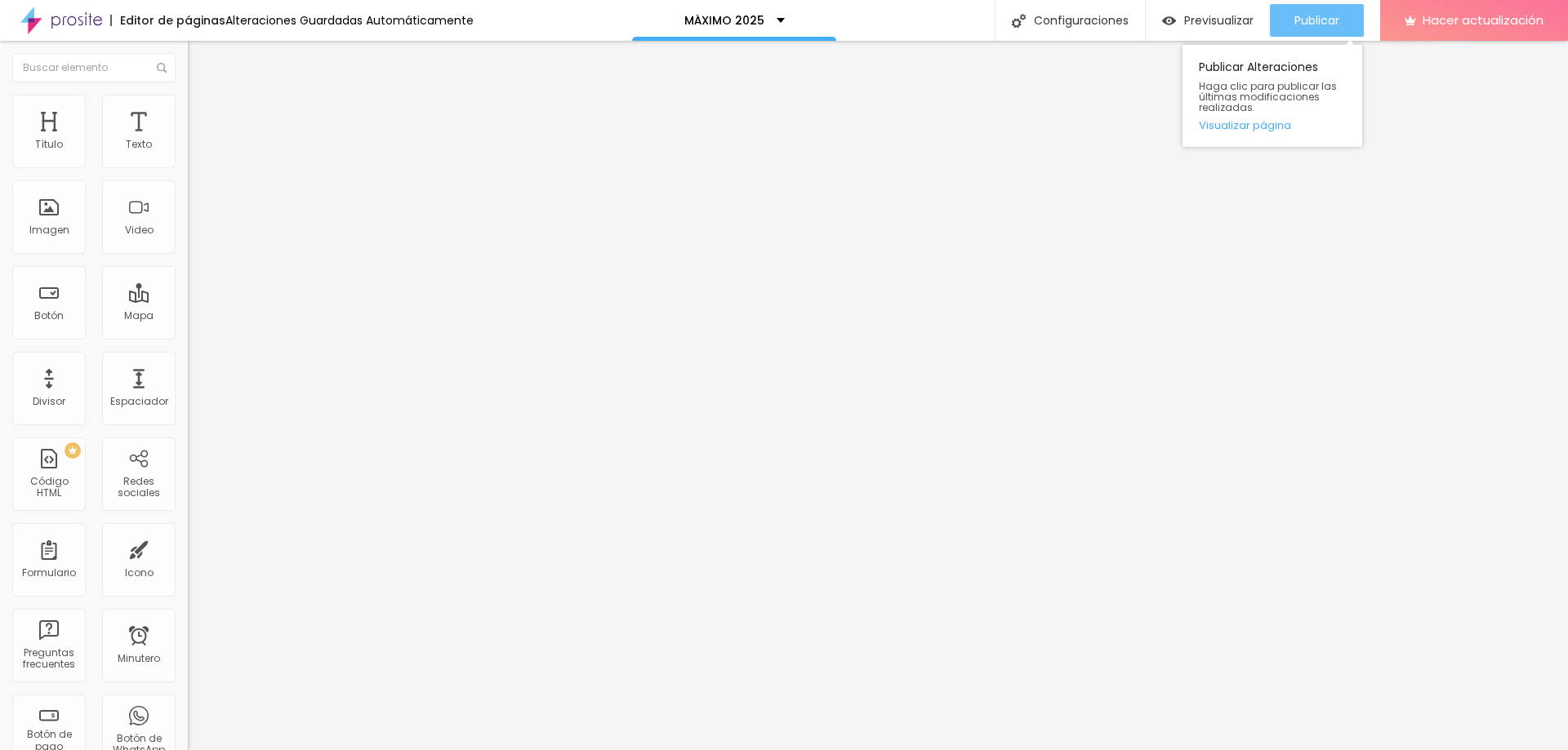
click at [1330, 22] on font "Publicar" at bounding box center [1317, 20] width 45 height 16
